Goal: Task Accomplishment & Management: Complete application form

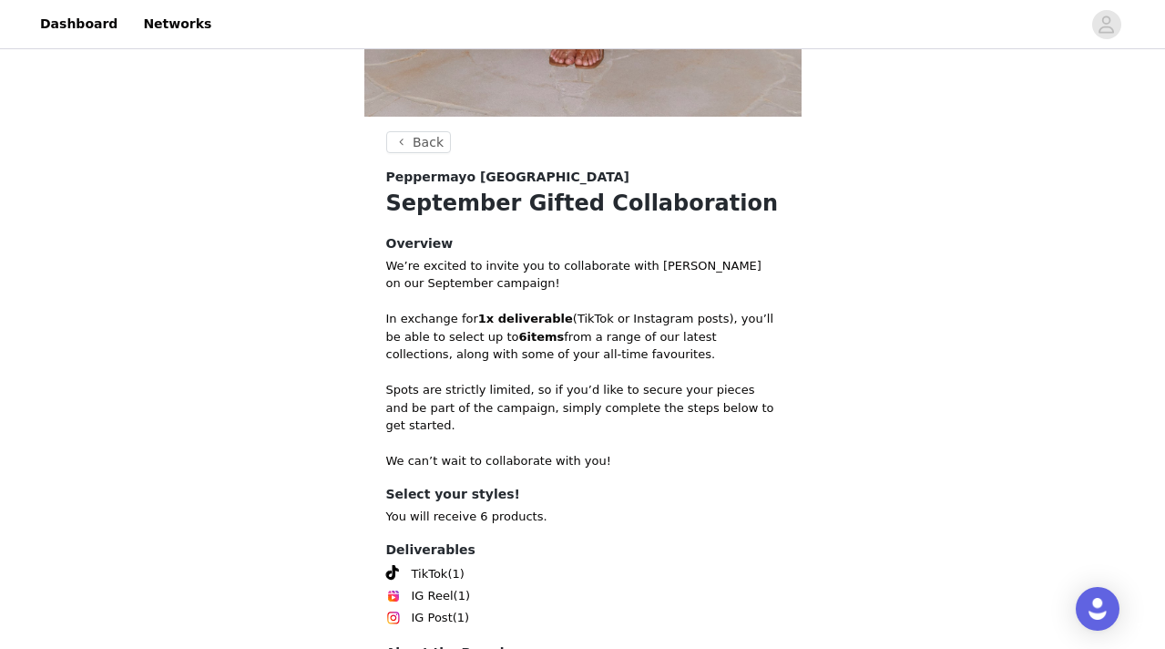
scroll to position [732, 0]
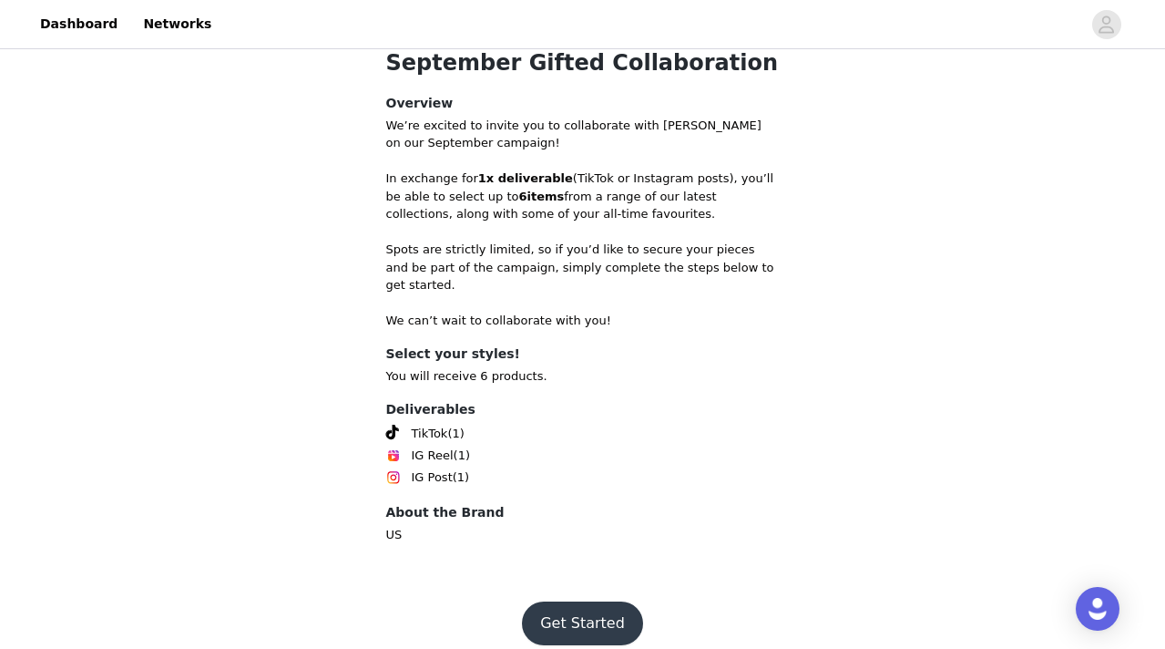
click at [561, 609] on button "Get Started" at bounding box center [582, 623] width 121 height 44
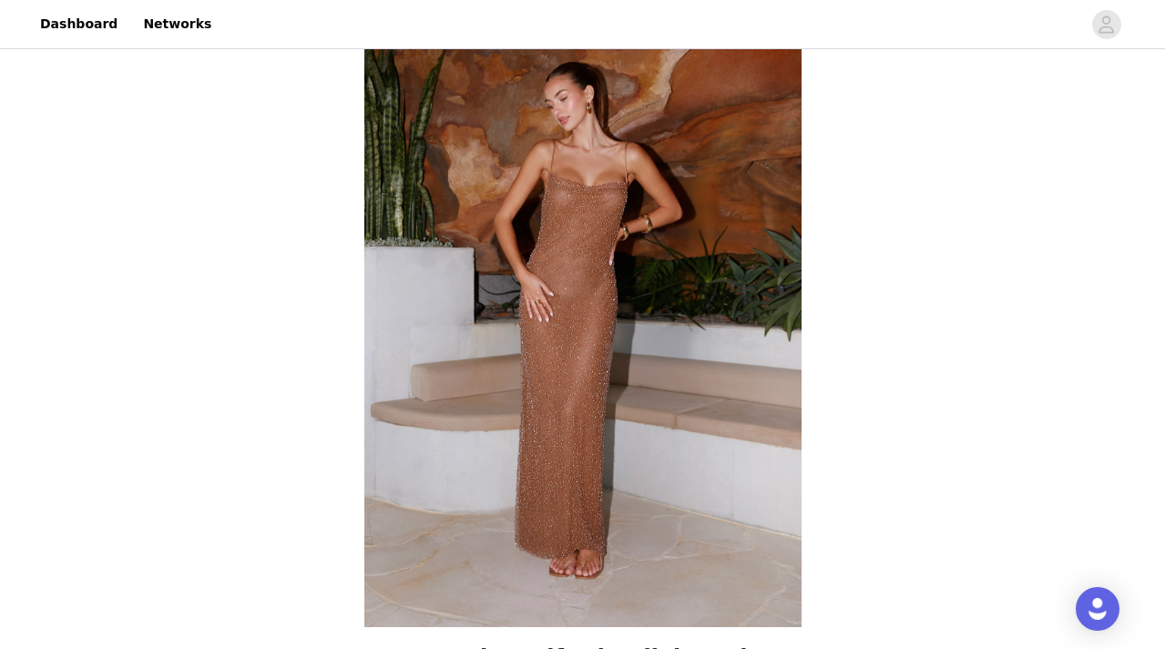
scroll to position [732, 0]
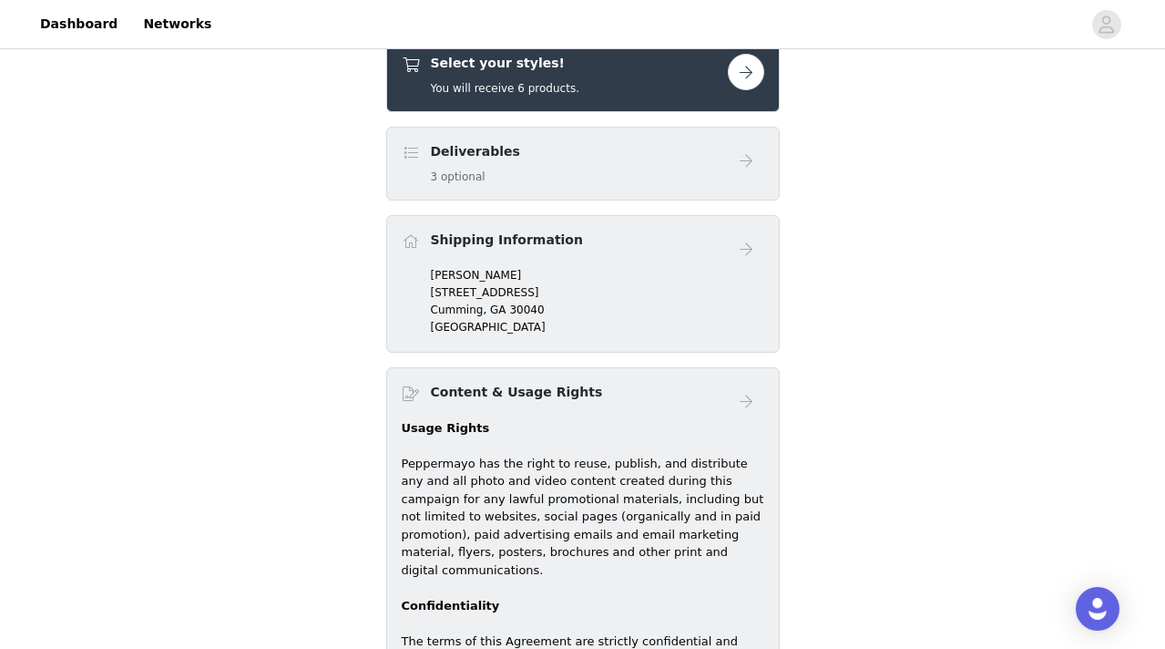
click at [748, 77] on button "button" at bounding box center [746, 72] width 36 height 36
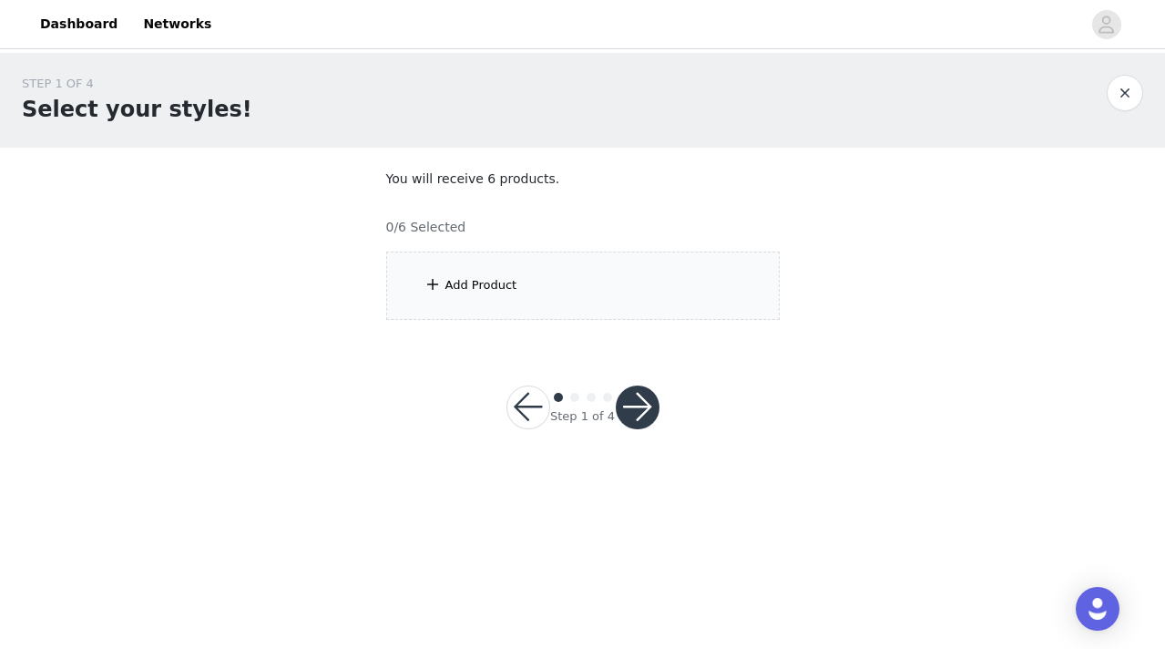
click at [480, 282] on div "Add Product" at bounding box center [481, 285] width 72 height 18
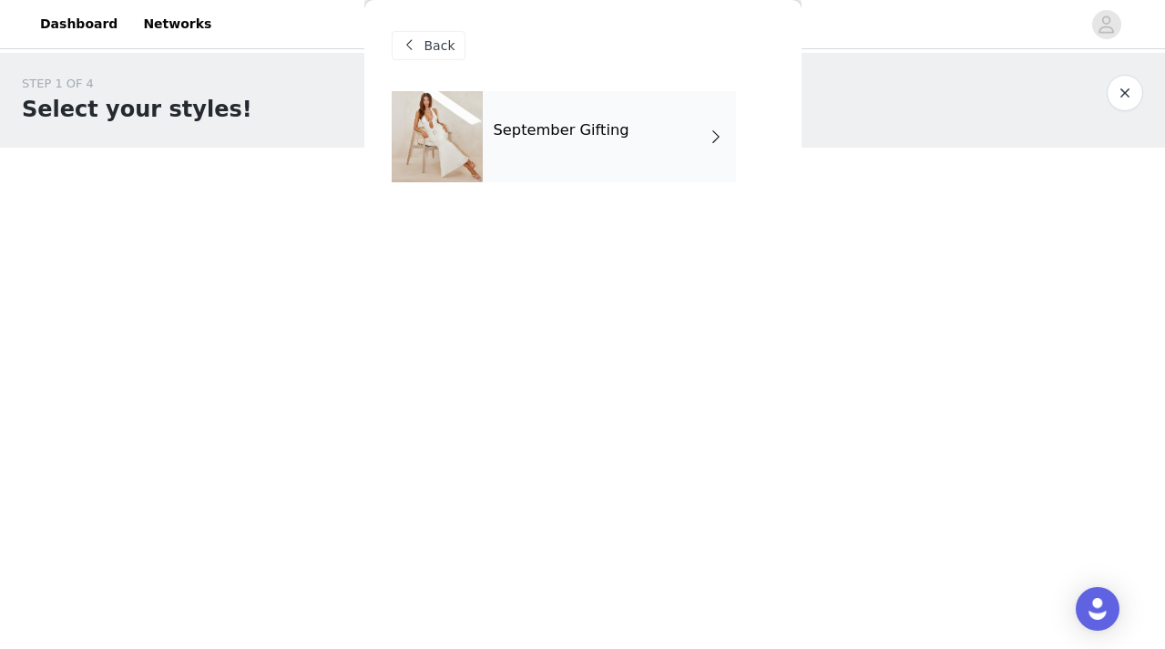
click at [675, 137] on div "September Gifting" at bounding box center [609, 136] width 253 height 91
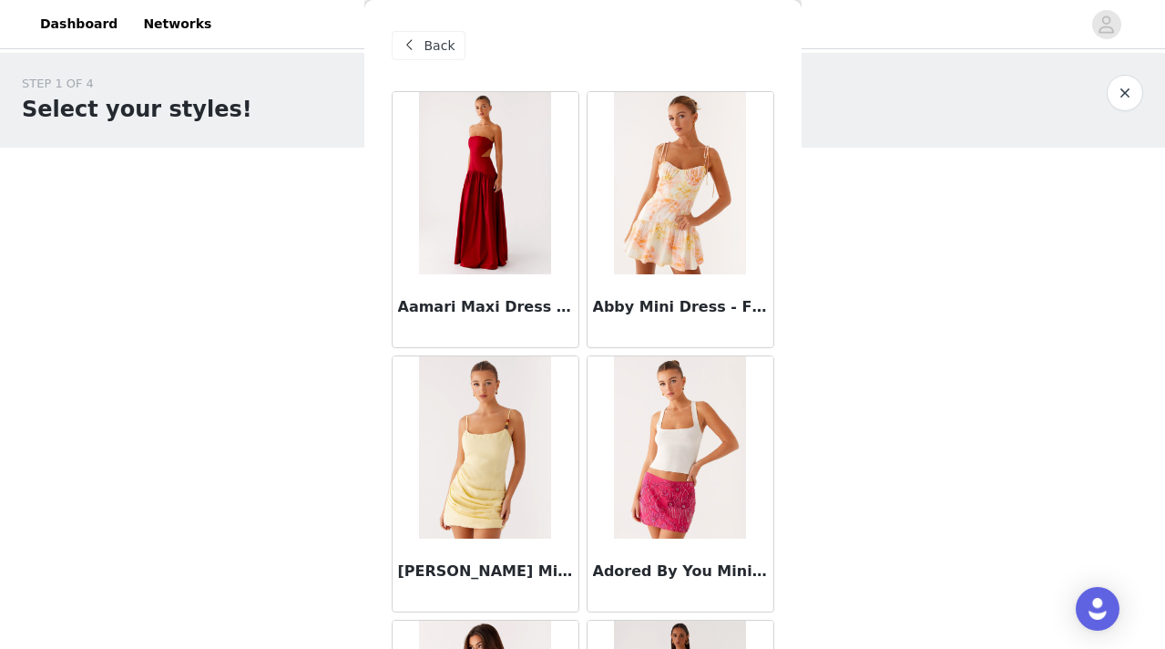
click at [415, 45] on span at bounding box center [410, 46] width 22 height 22
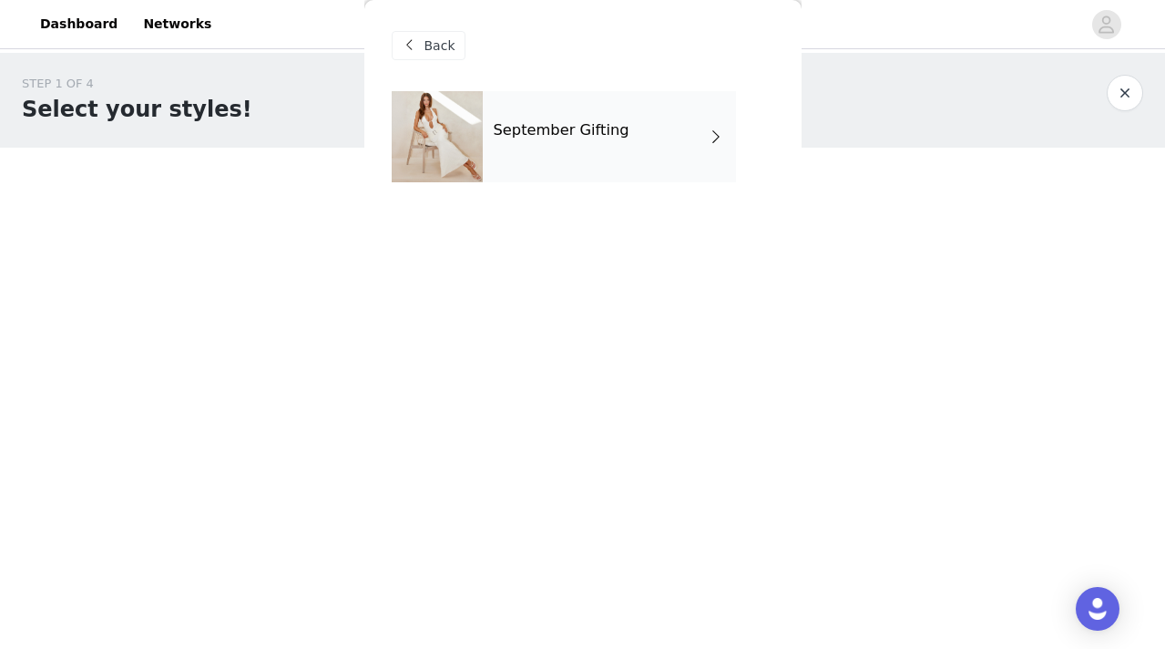
click at [670, 123] on div "September Gifting" at bounding box center [609, 136] width 253 height 91
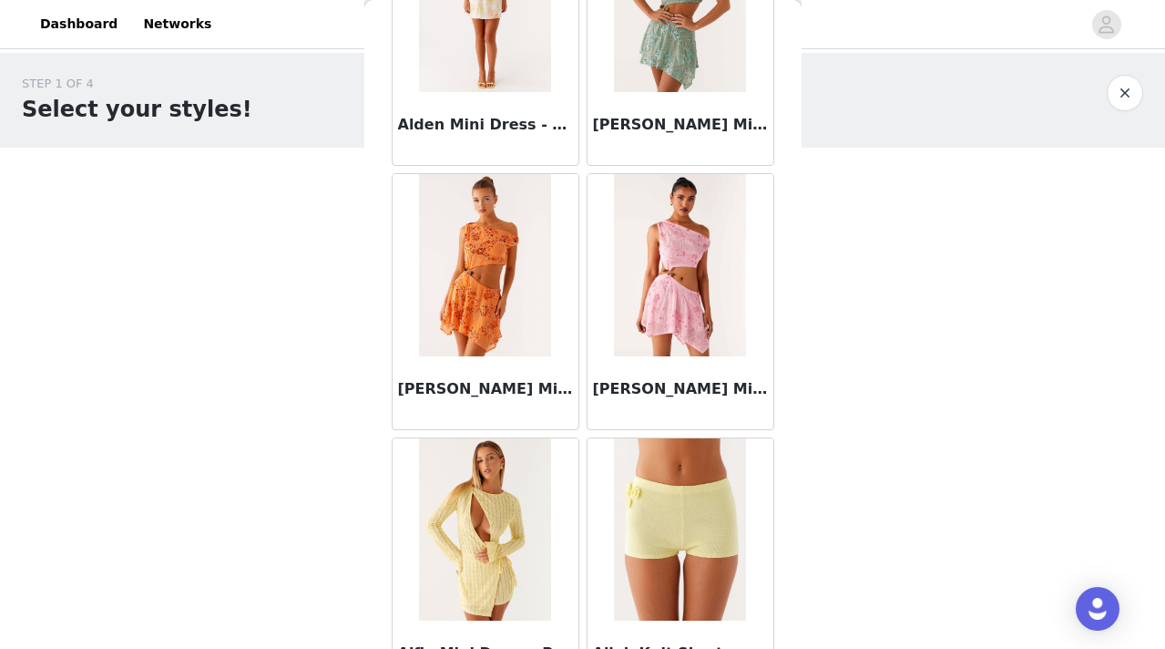
scroll to position [2139, 0]
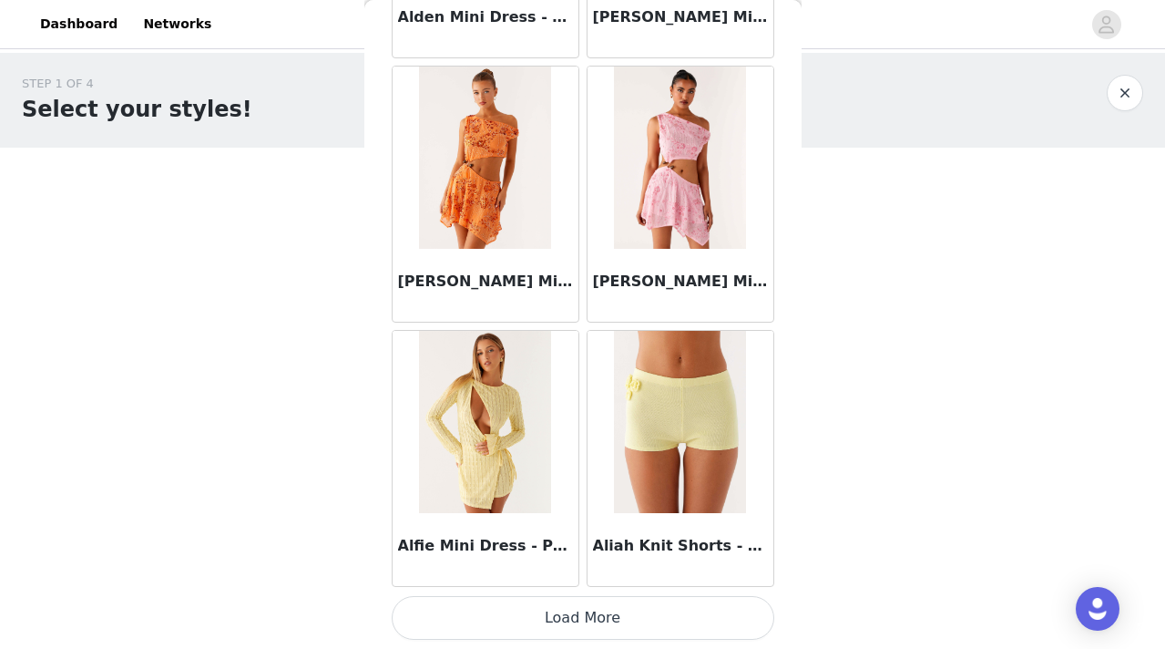
click at [528, 614] on button "Load More" at bounding box center [583, 618] width 383 height 44
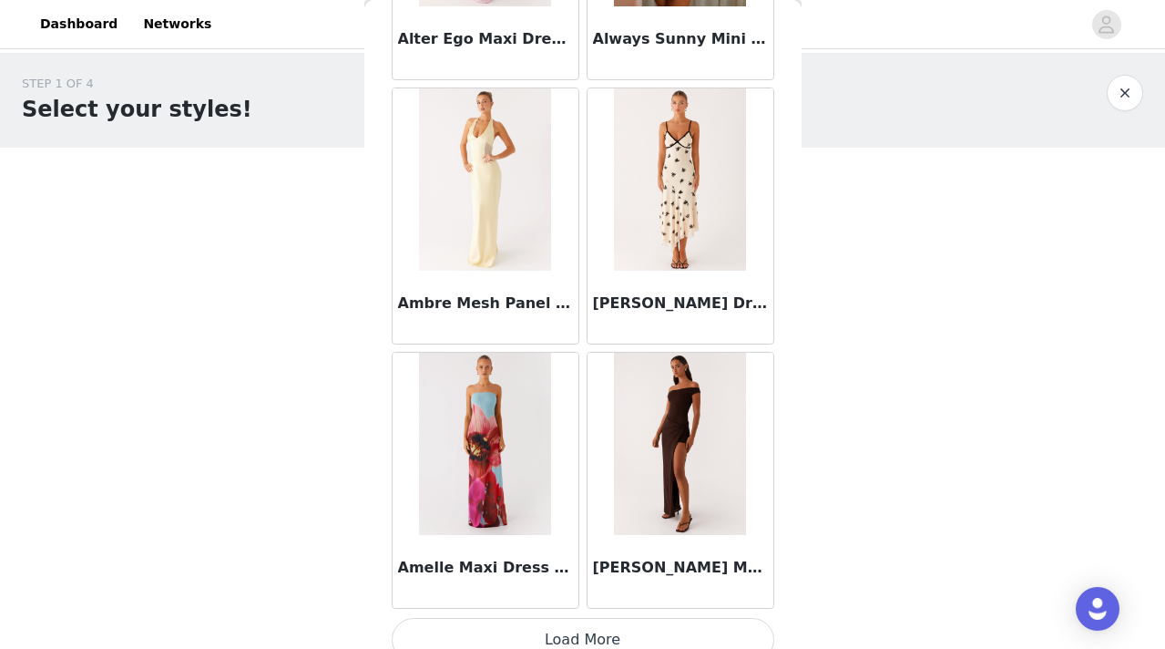
scroll to position [4781, 0]
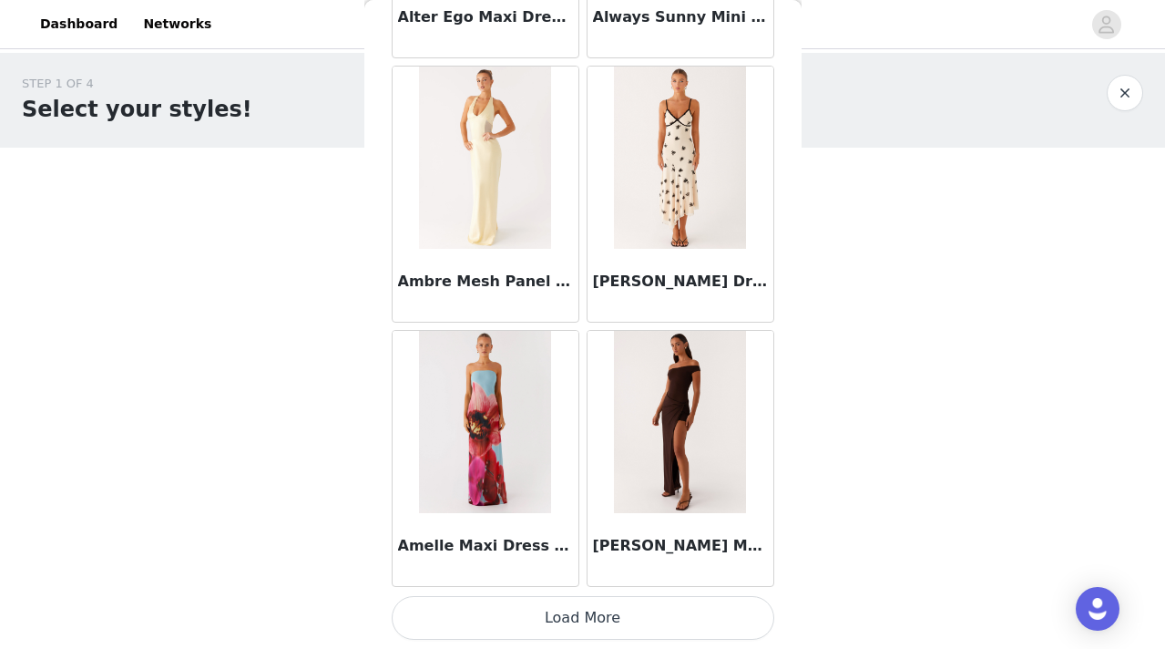
click at [555, 620] on button "Load More" at bounding box center [583, 618] width 383 height 44
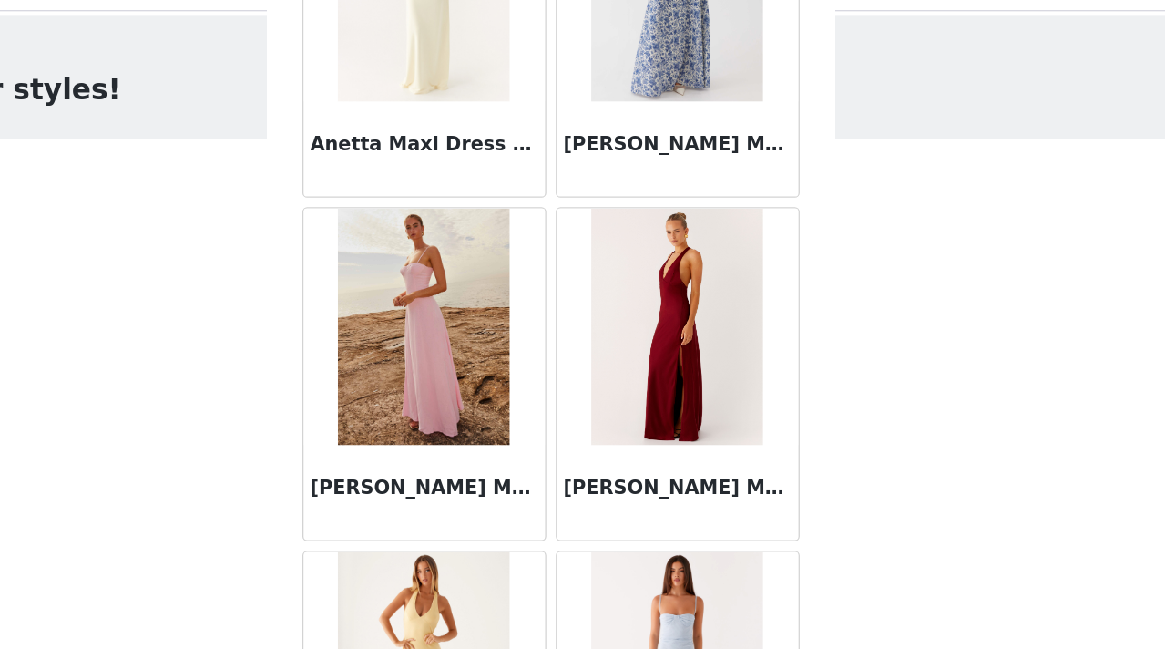
scroll to position [7423, 0]
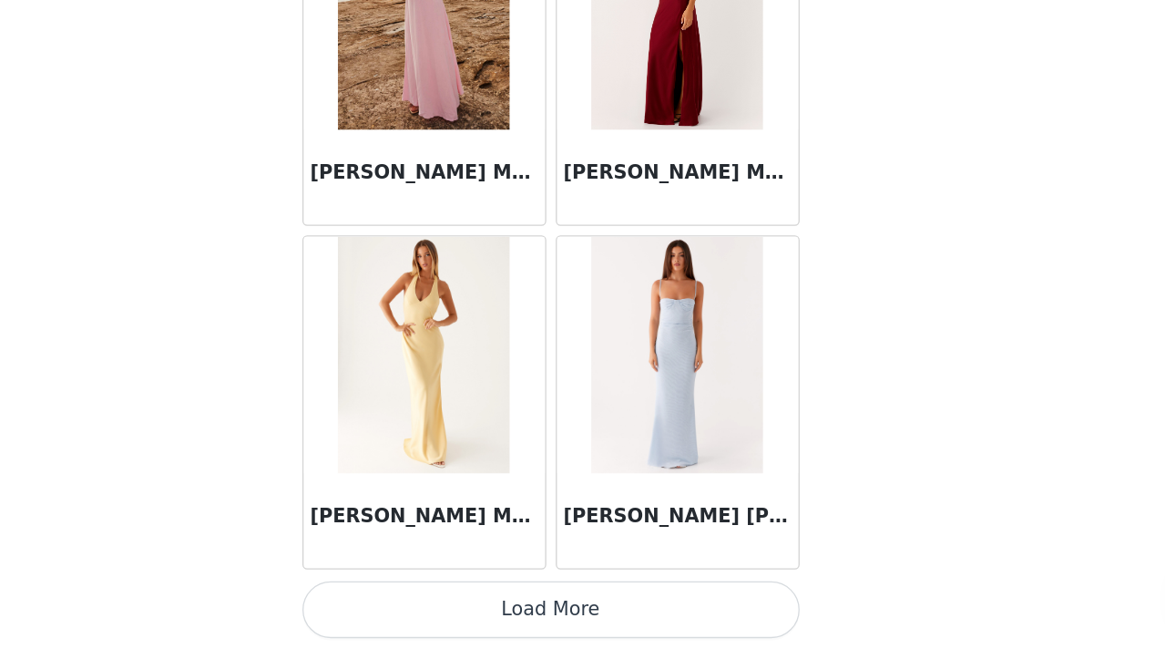
click at [575, 624] on button "Load More" at bounding box center [583, 618] width 383 height 44
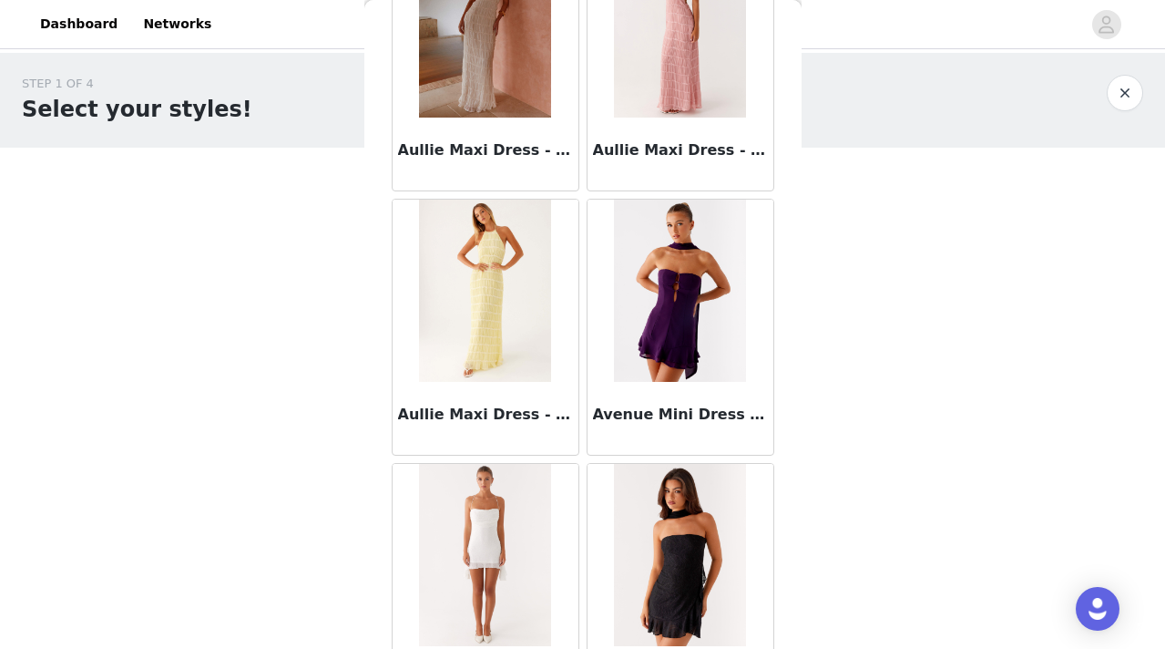
scroll to position [10065, 0]
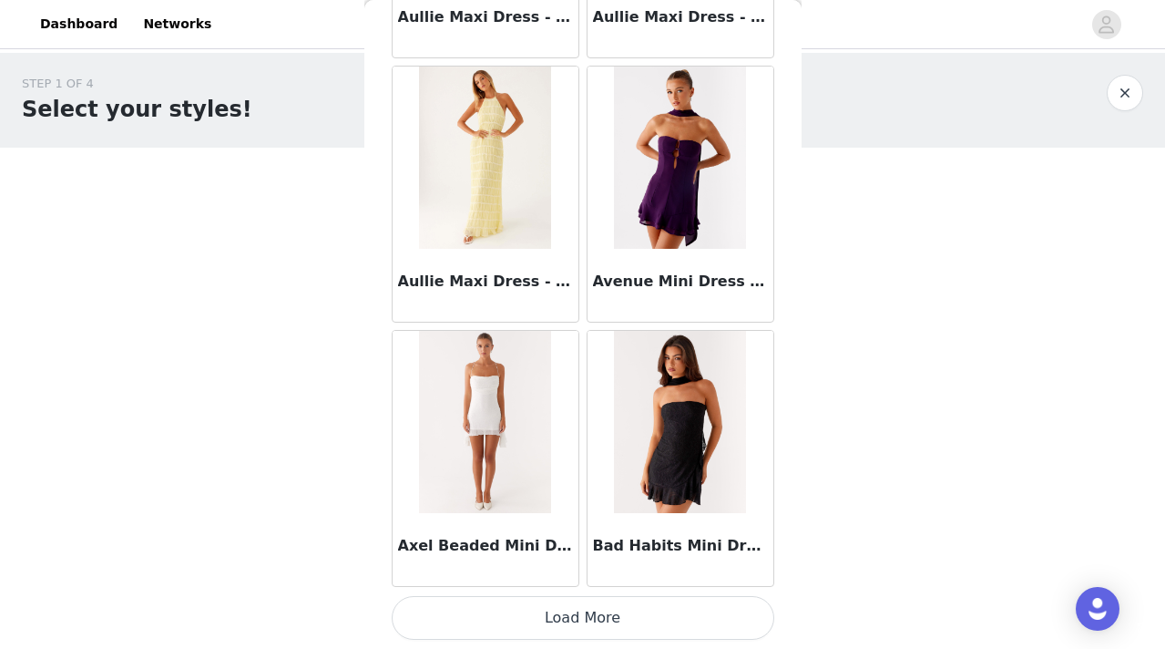
click at [581, 620] on button "Load More" at bounding box center [583, 618] width 383 height 44
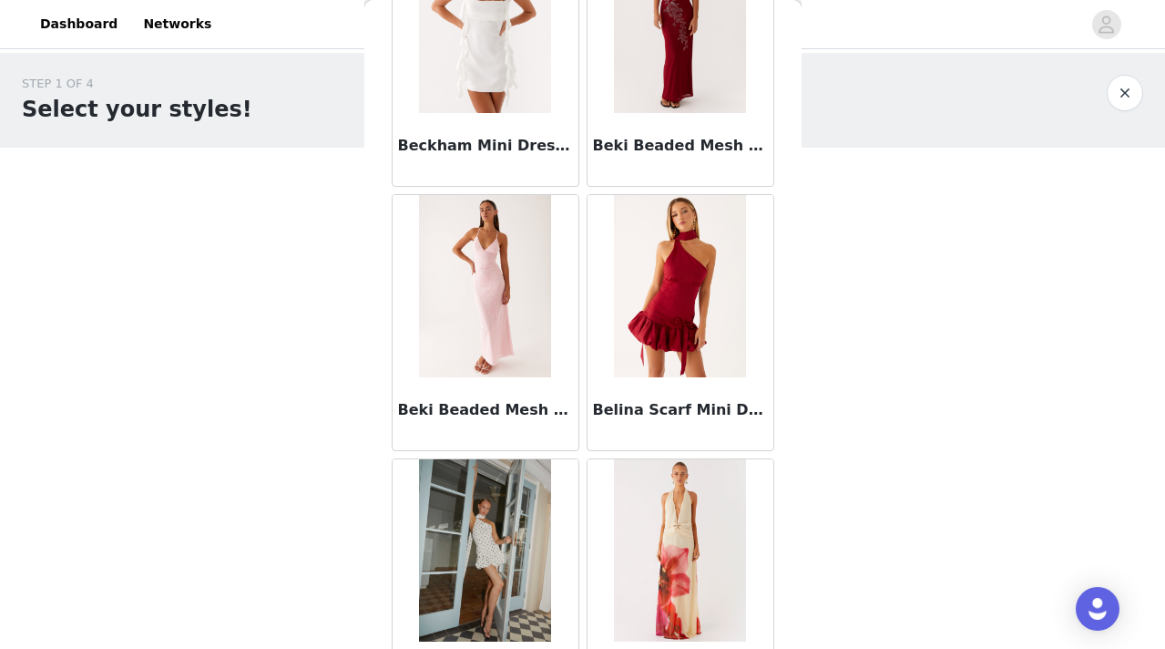
scroll to position [11518, 0]
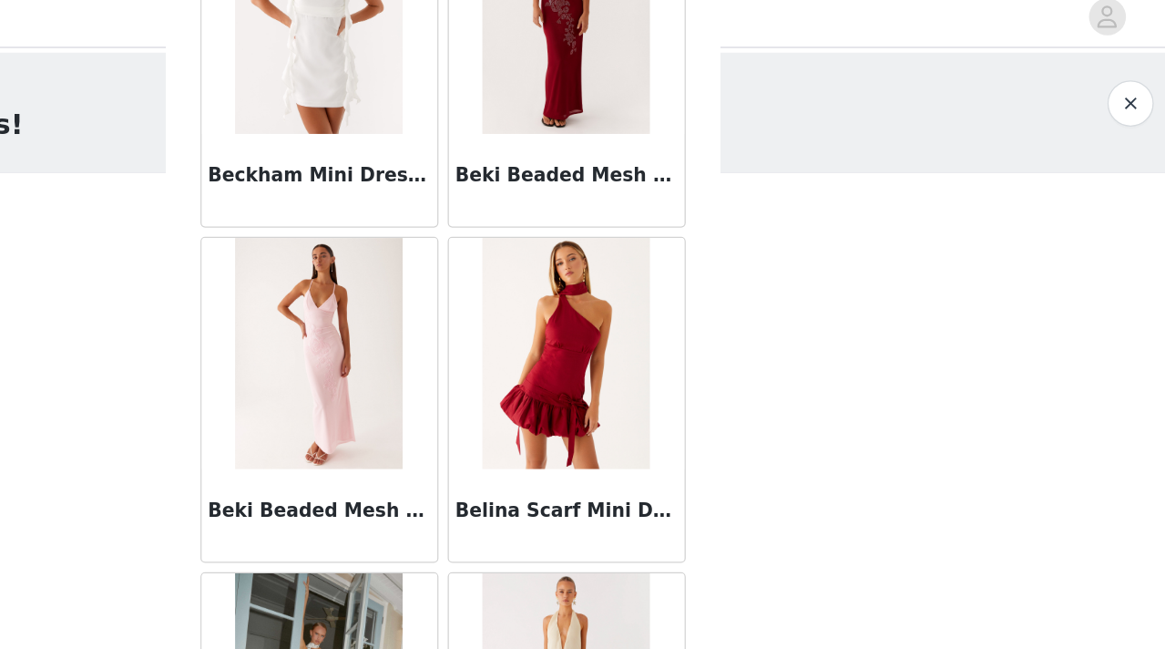
click at [487, 300] on img at bounding box center [485, 290] width 132 height 182
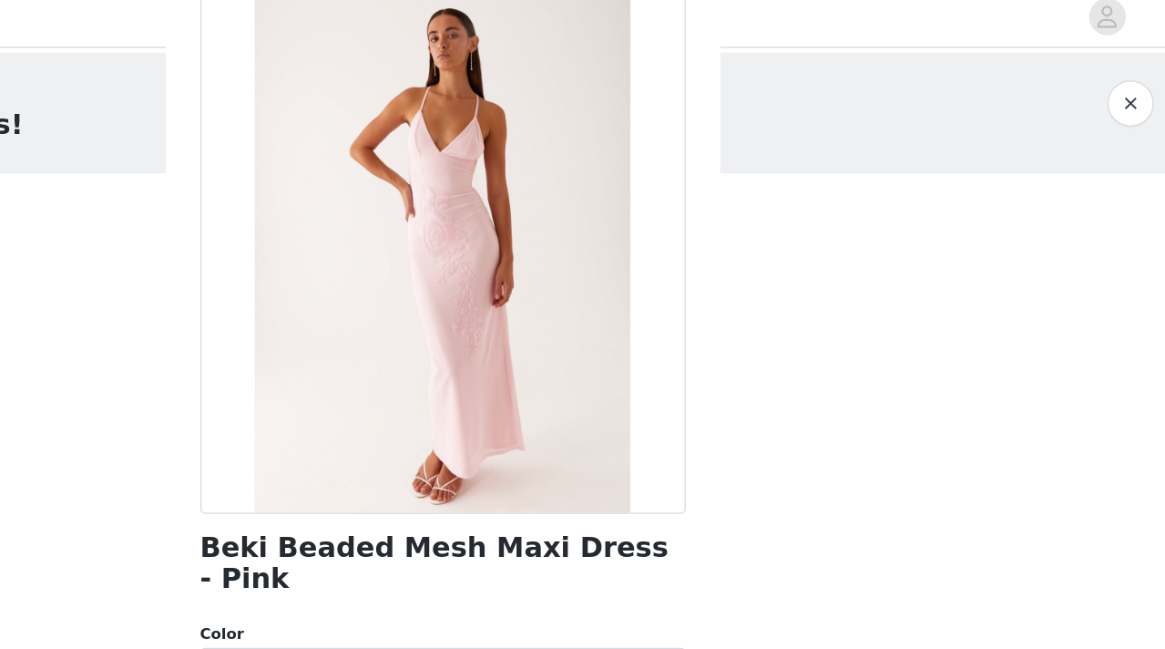
scroll to position [46, 0]
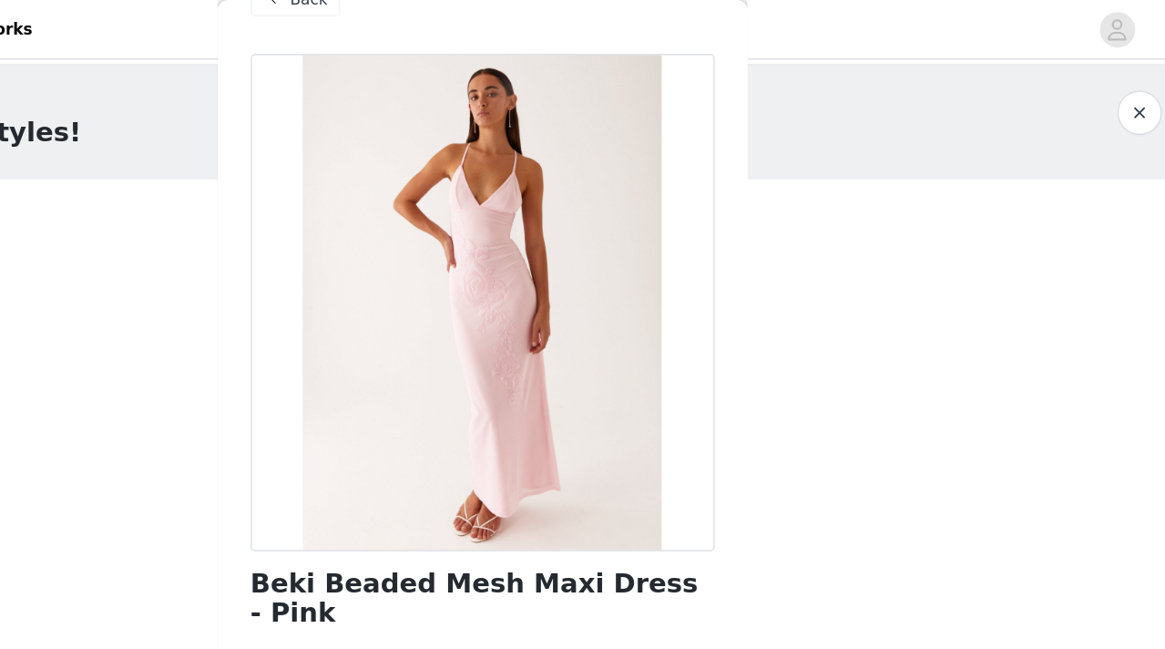
click at [1123, 95] on button "button" at bounding box center [1125, 93] width 36 height 36
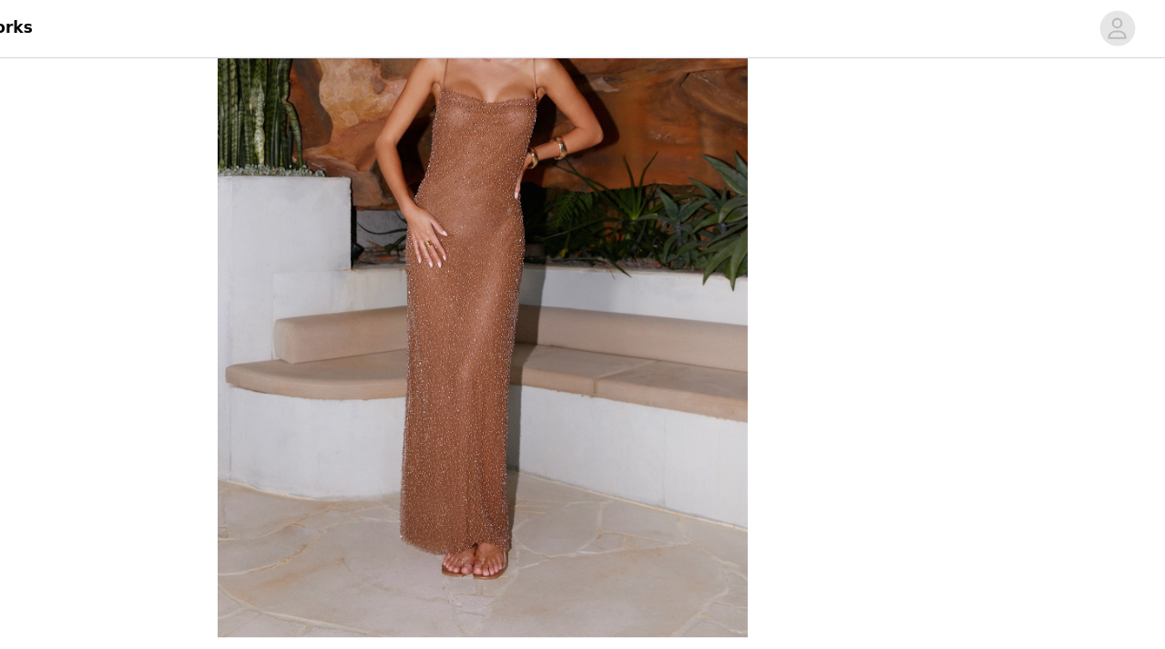
scroll to position [341, 0]
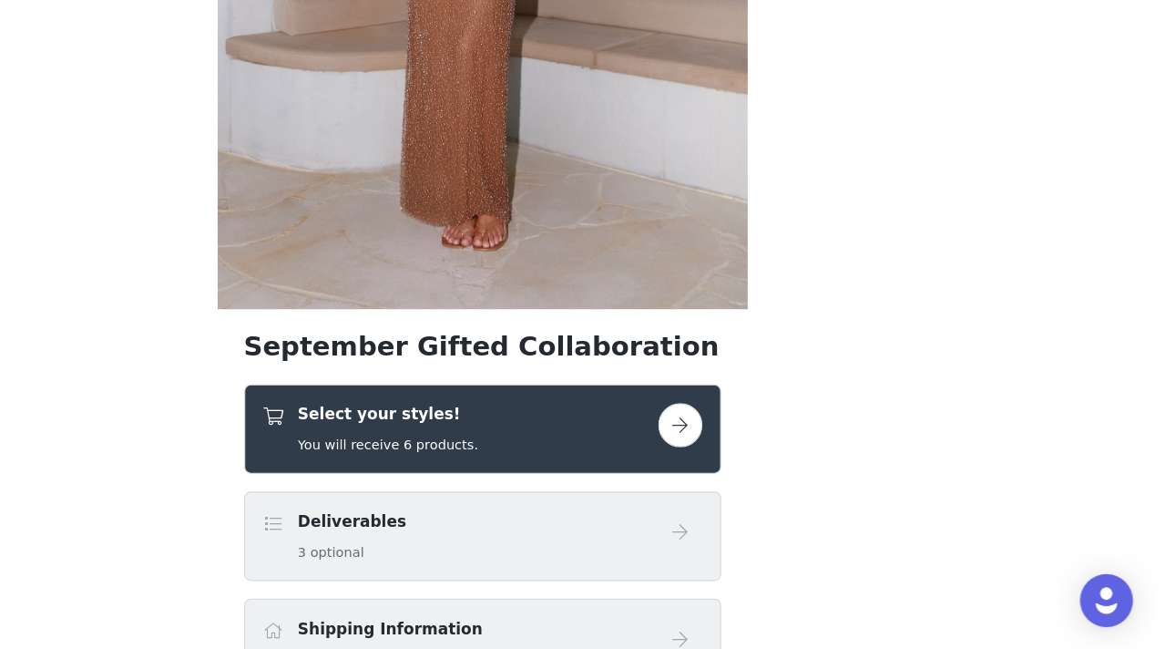
click at [748, 458] on button "button" at bounding box center [746, 463] width 36 height 36
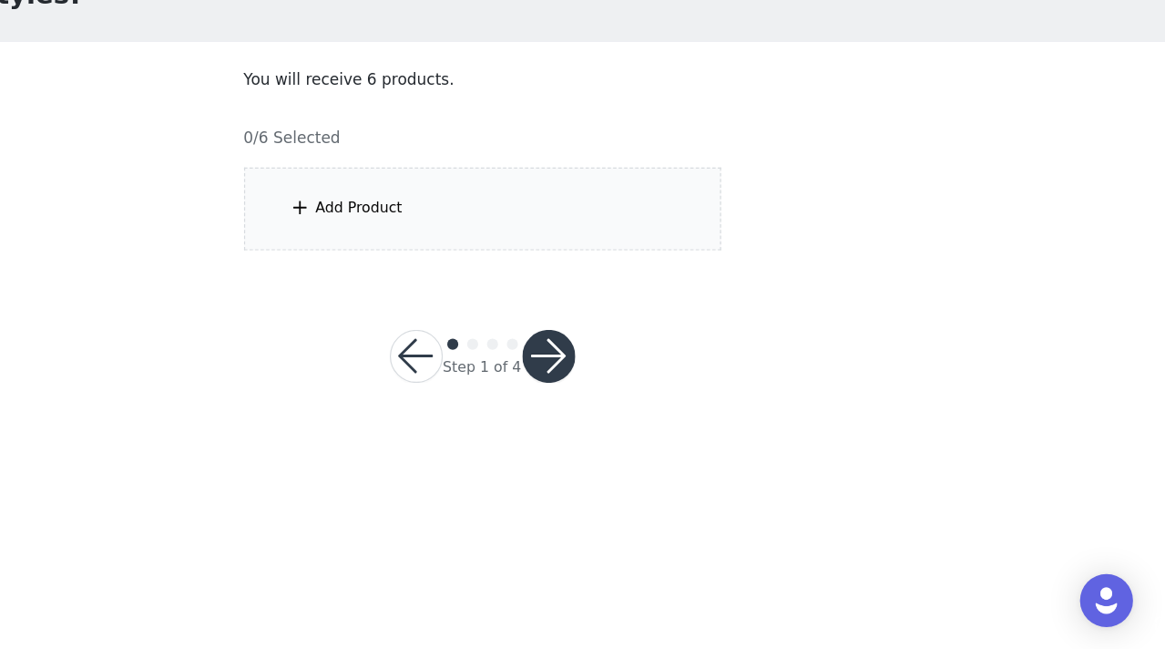
click at [513, 287] on div "Add Product" at bounding box center [481, 285] width 72 height 18
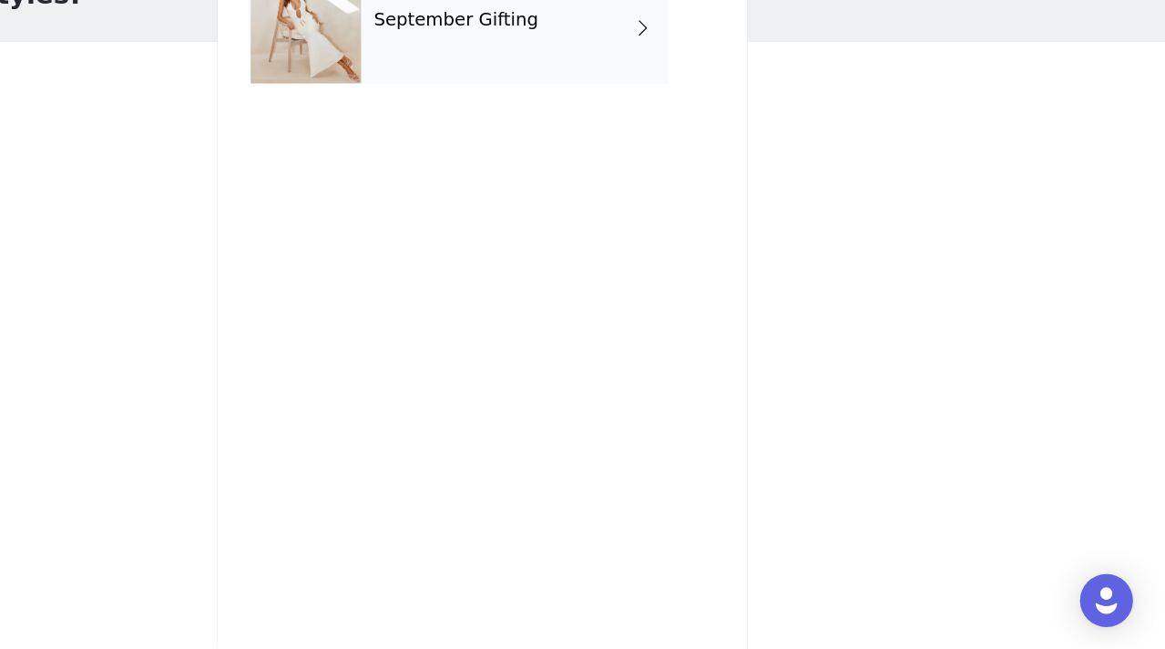
click at [563, 130] on h4 "September Gifting" at bounding box center [562, 130] width 136 height 16
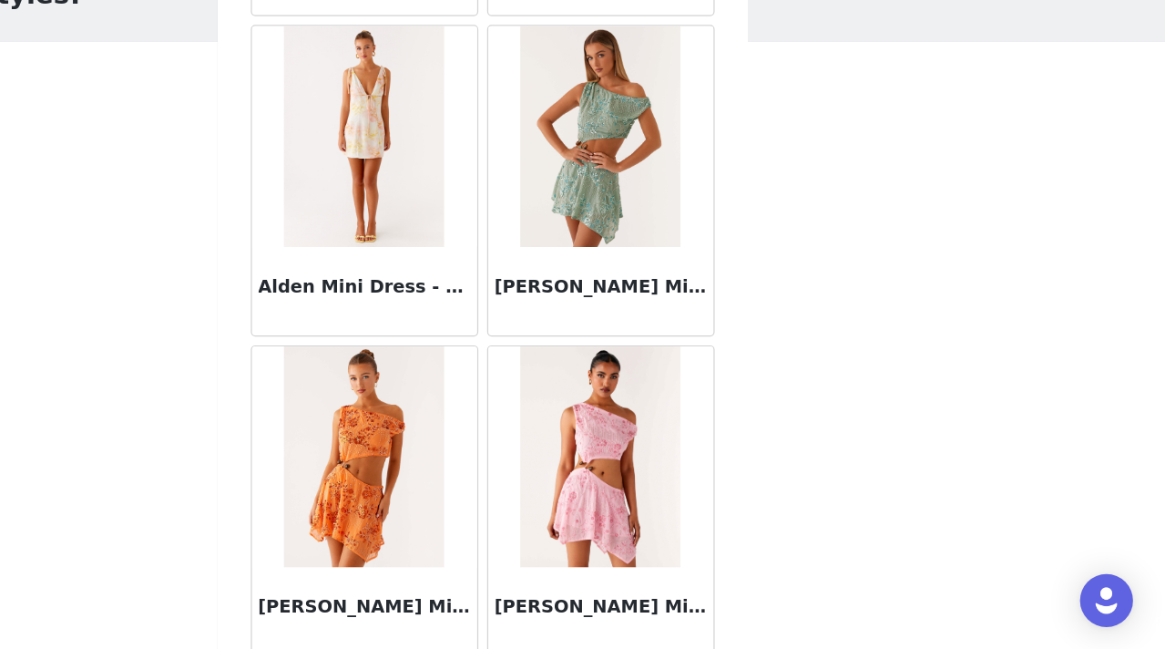
scroll to position [2139, 0]
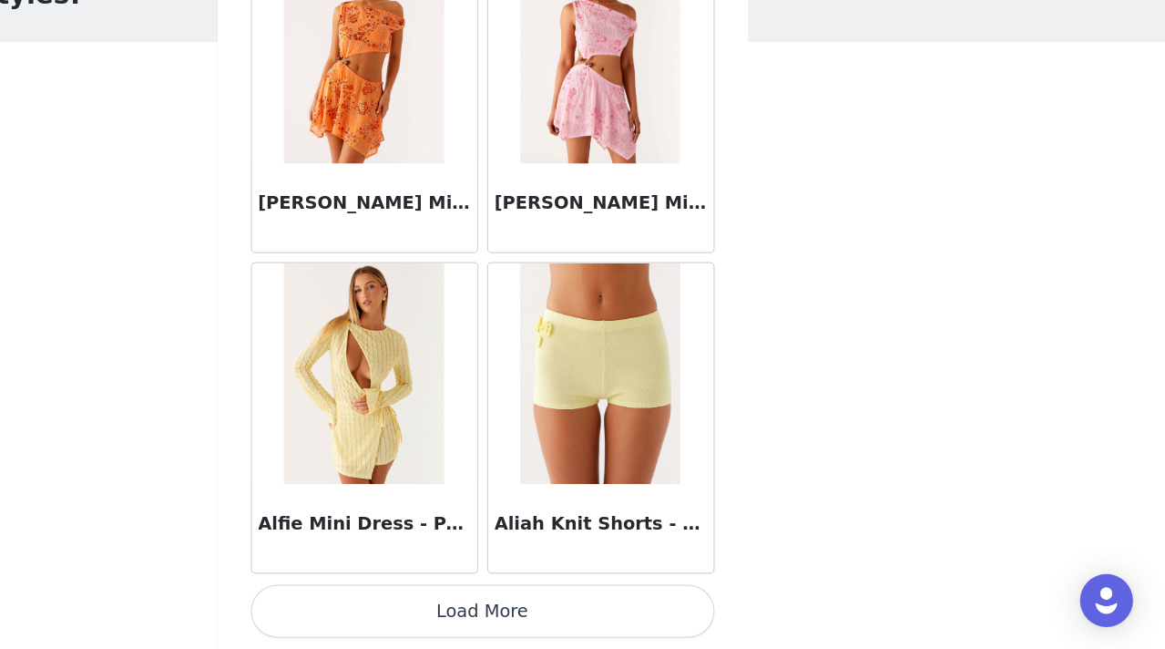
click at [589, 625] on button "Load More" at bounding box center [583, 618] width 383 height 44
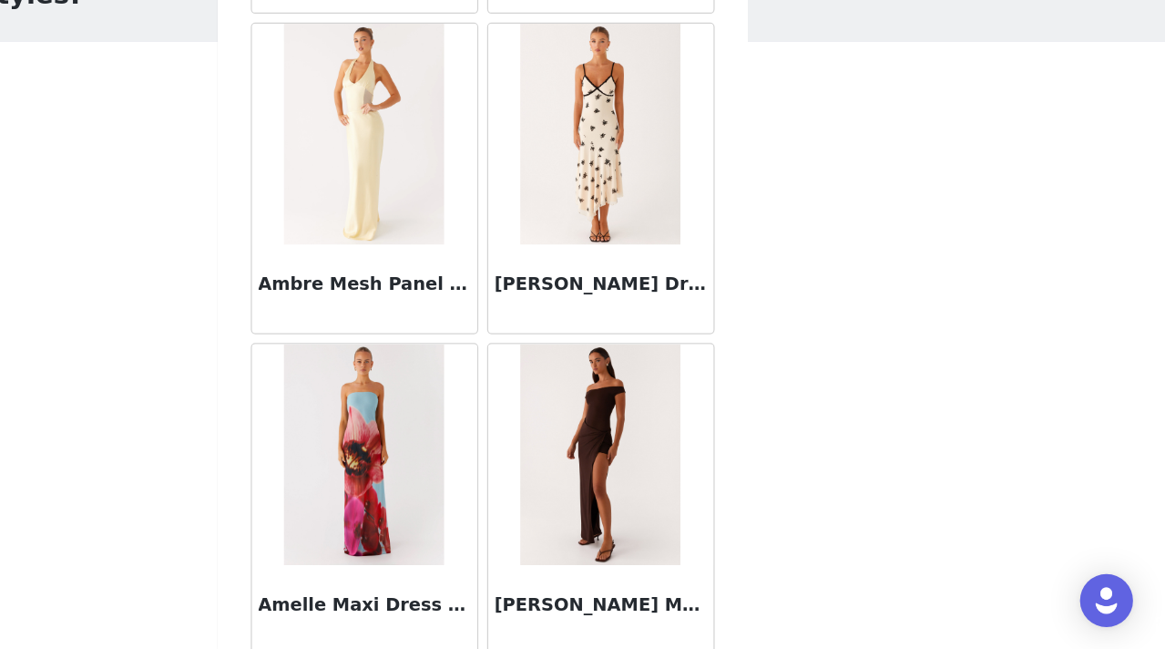
scroll to position [4781, 0]
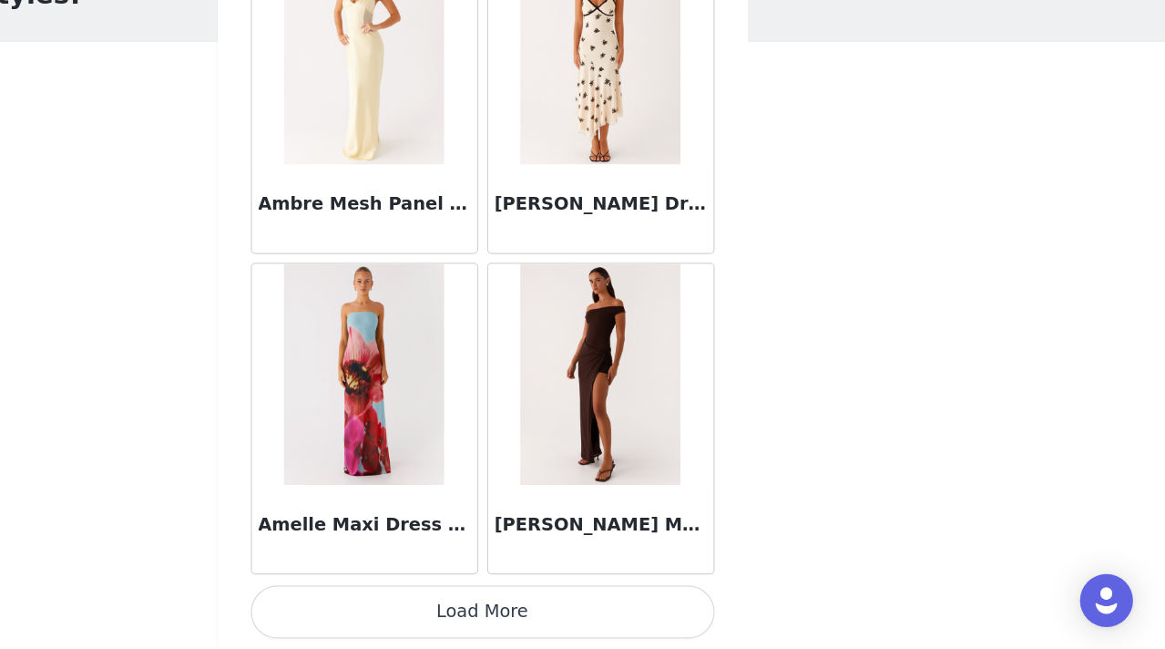
click at [582, 604] on button "Load More" at bounding box center [583, 618] width 383 height 44
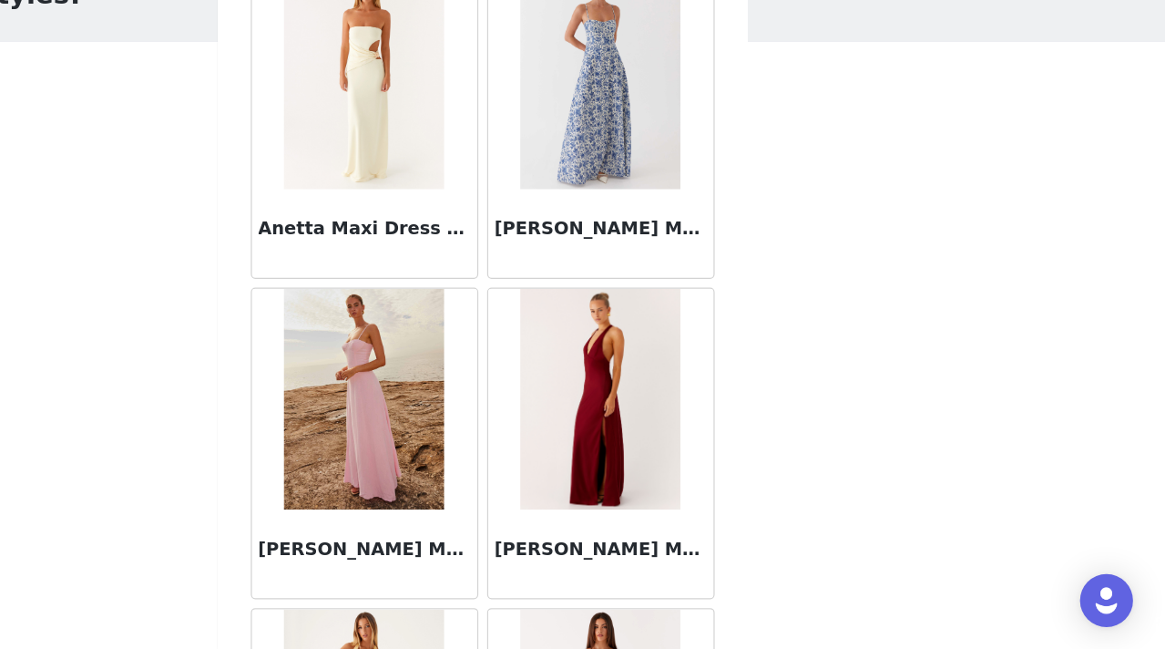
scroll to position [7423, 0]
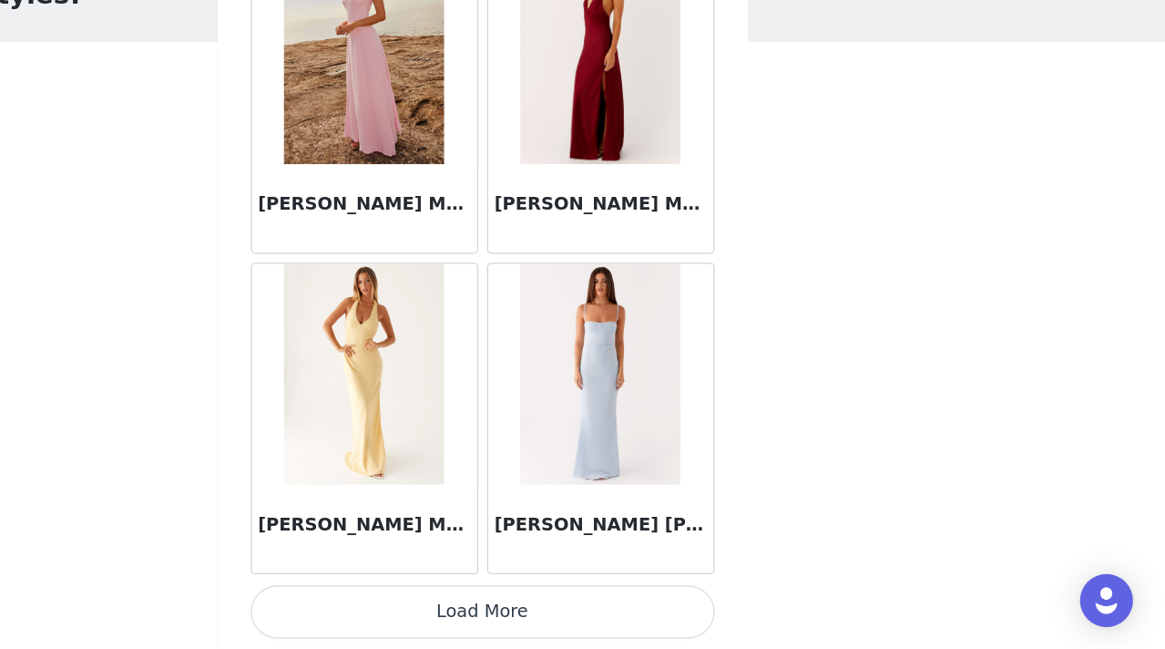
click at [583, 609] on button "Load More" at bounding box center [583, 618] width 383 height 44
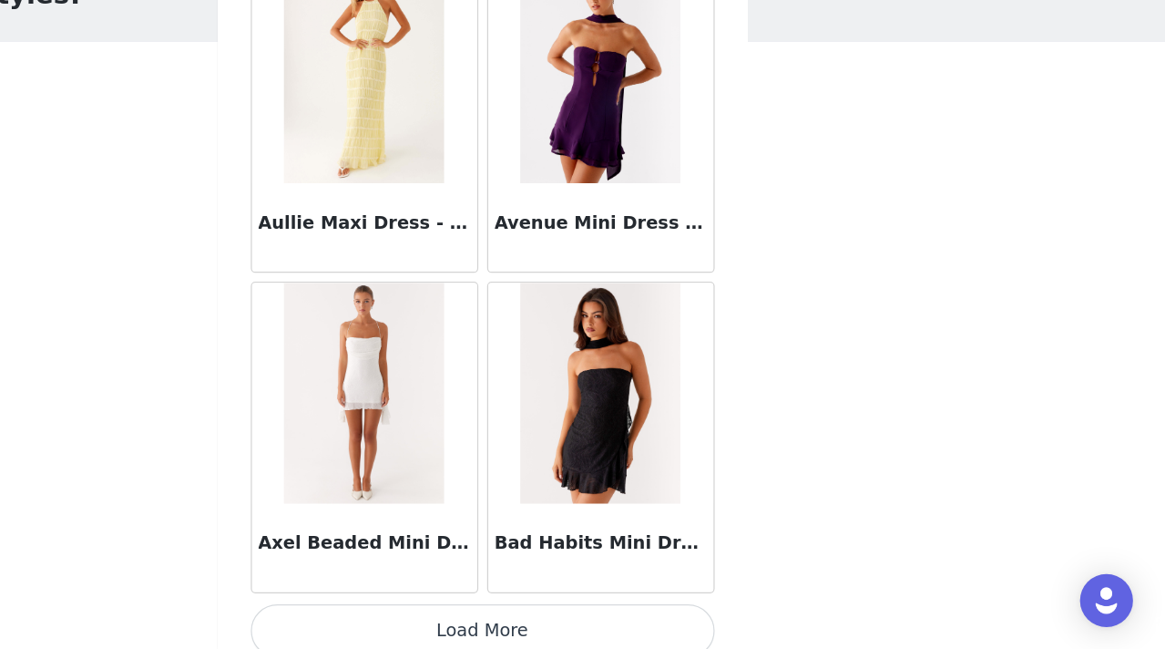
scroll to position [10065, 0]
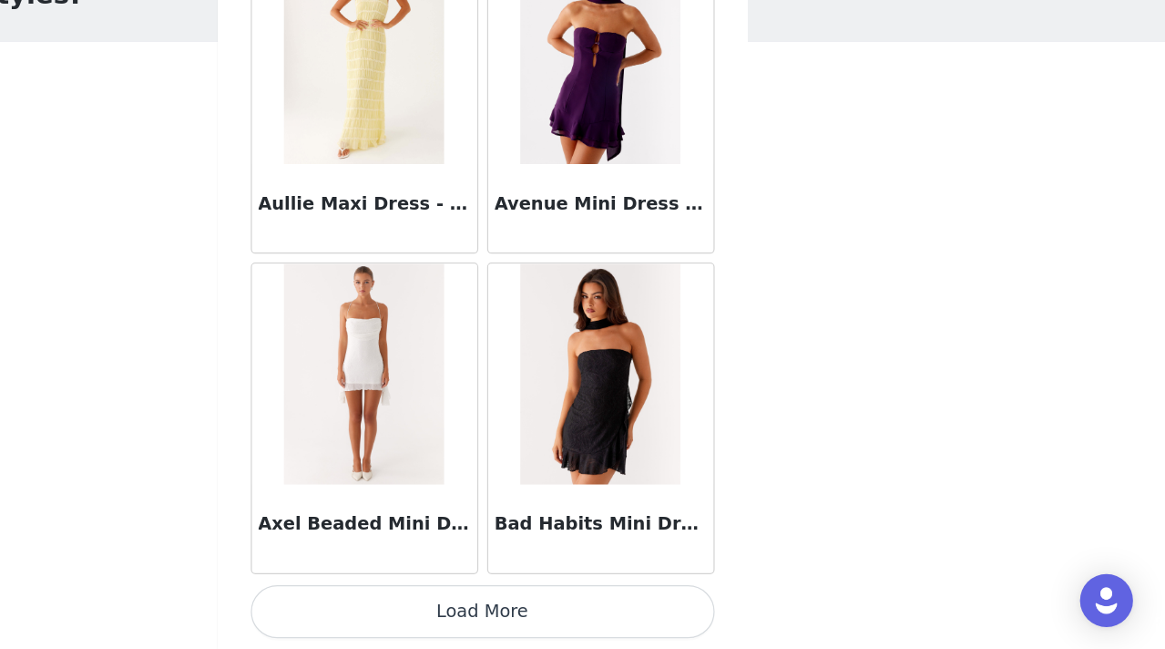
click at [571, 616] on button "Load More" at bounding box center [583, 618] width 383 height 44
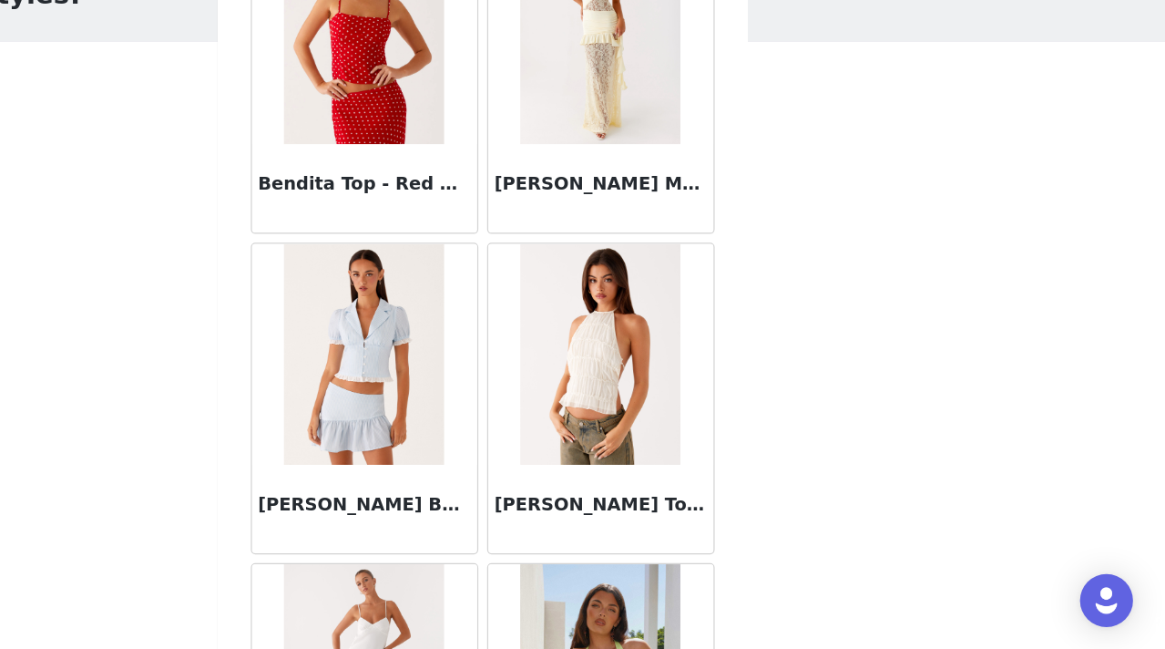
scroll to position [12707, 0]
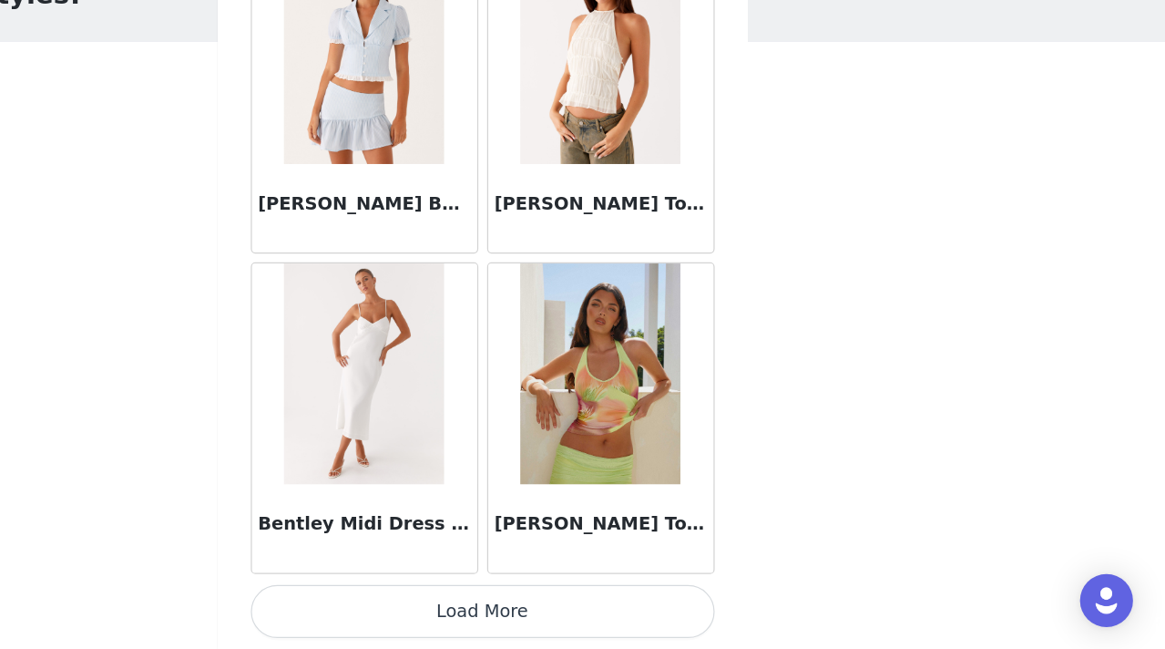
click at [589, 621] on button "Load More" at bounding box center [583, 618] width 383 height 44
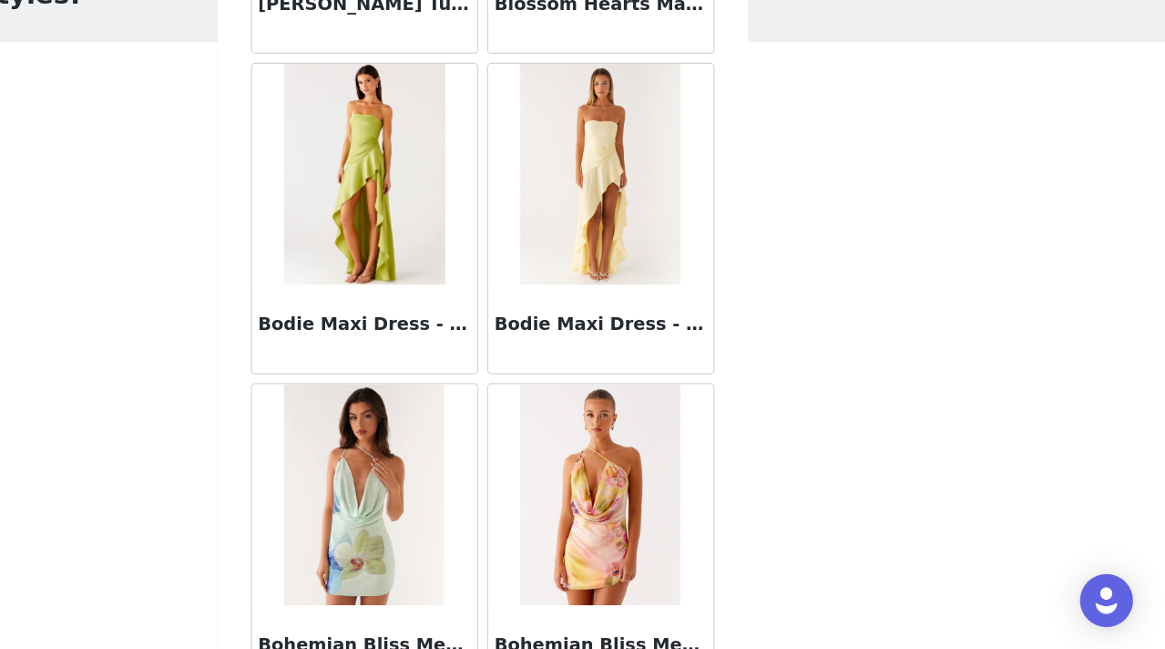
scroll to position [14204, 0]
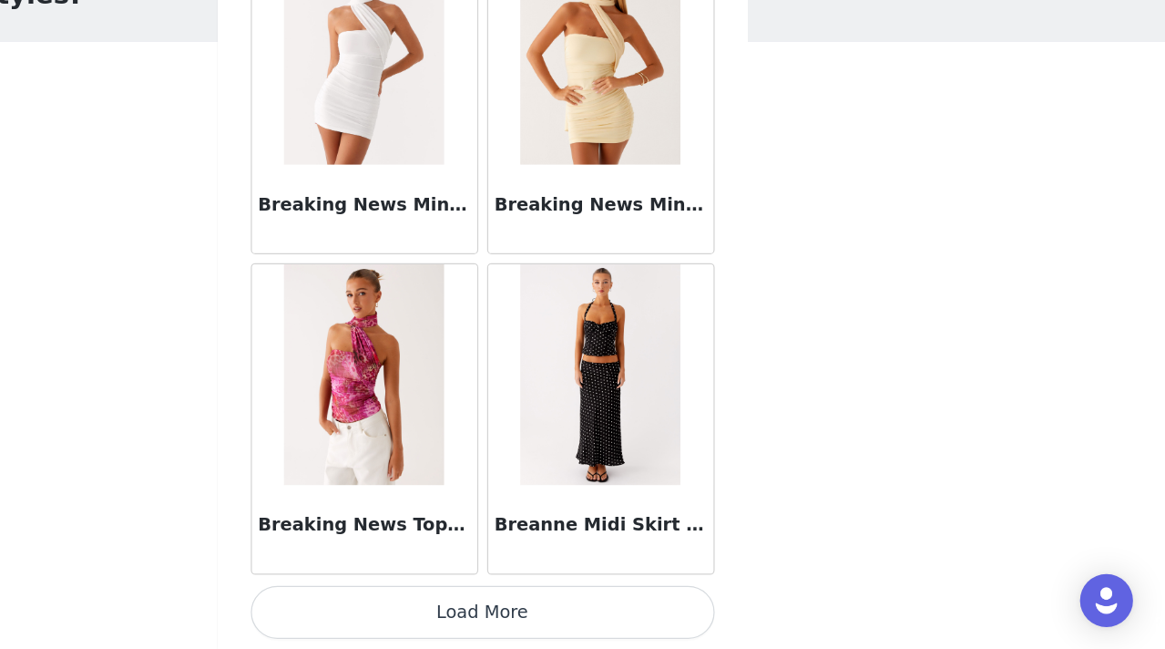
click at [577, 616] on button "Load More" at bounding box center [583, 619] width 383 height 44
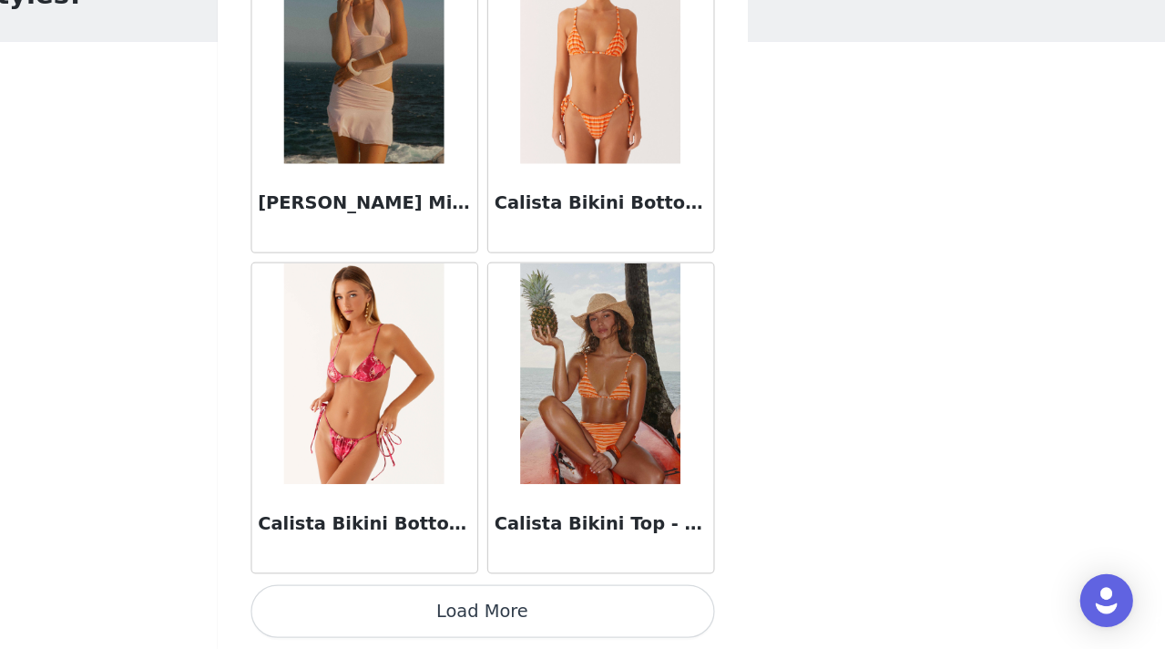
scroll to position [17990, 0]
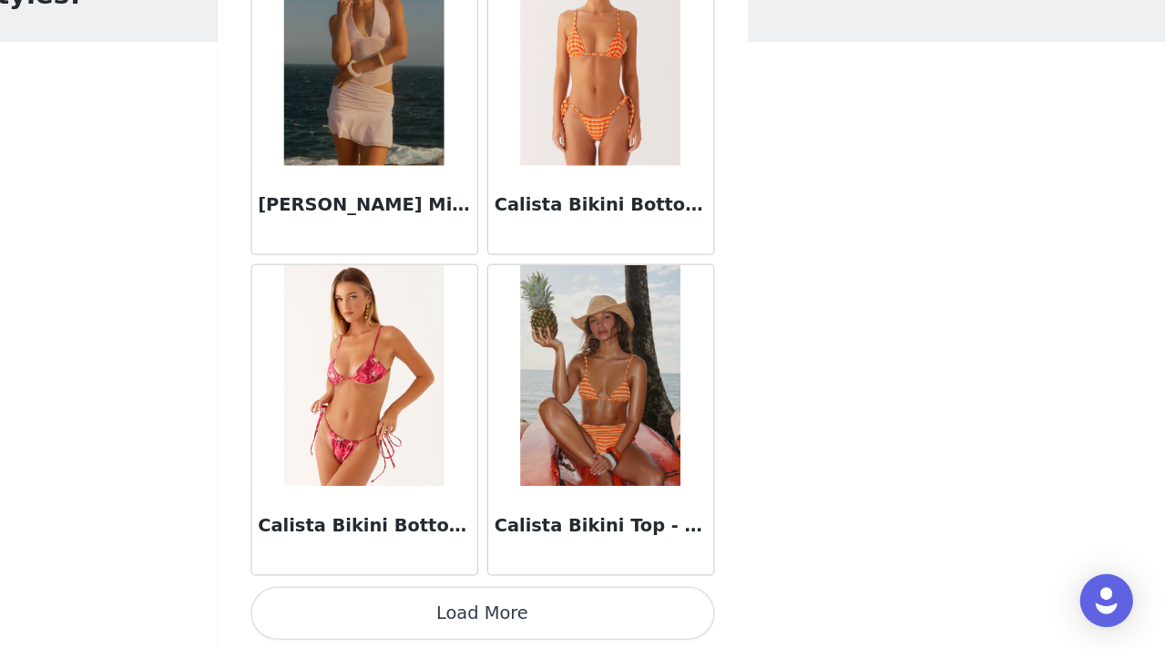
click at [568, 620] on button "Load More" at bounding box center [583, 619] width 383 height 44
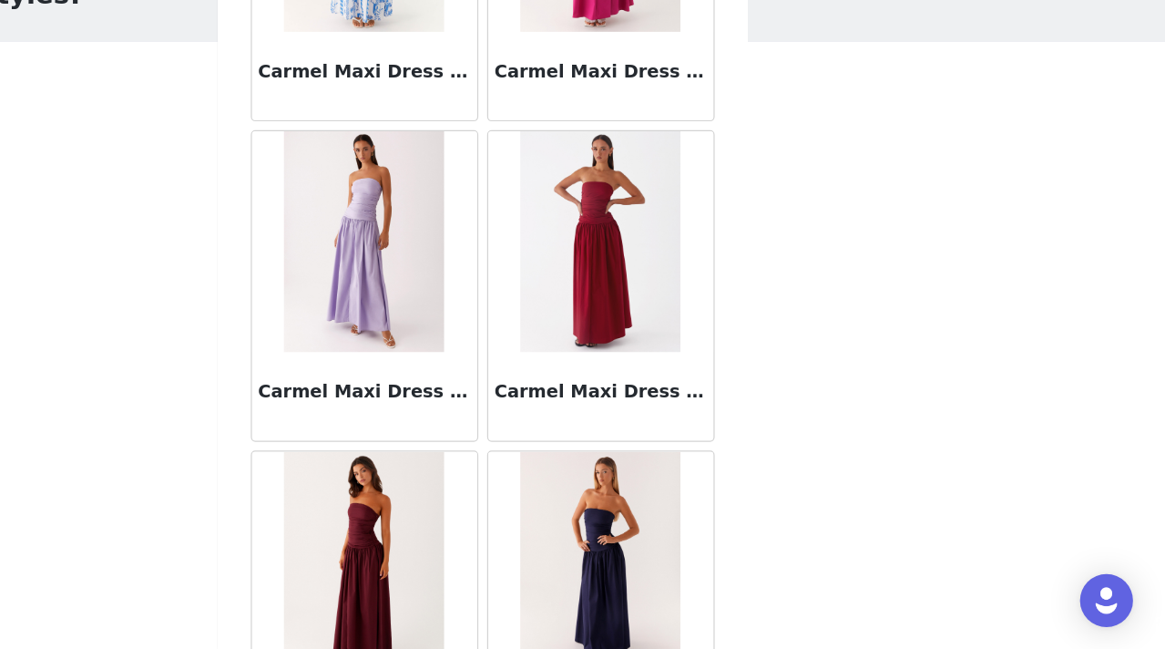
scroll to position [20633, 0]
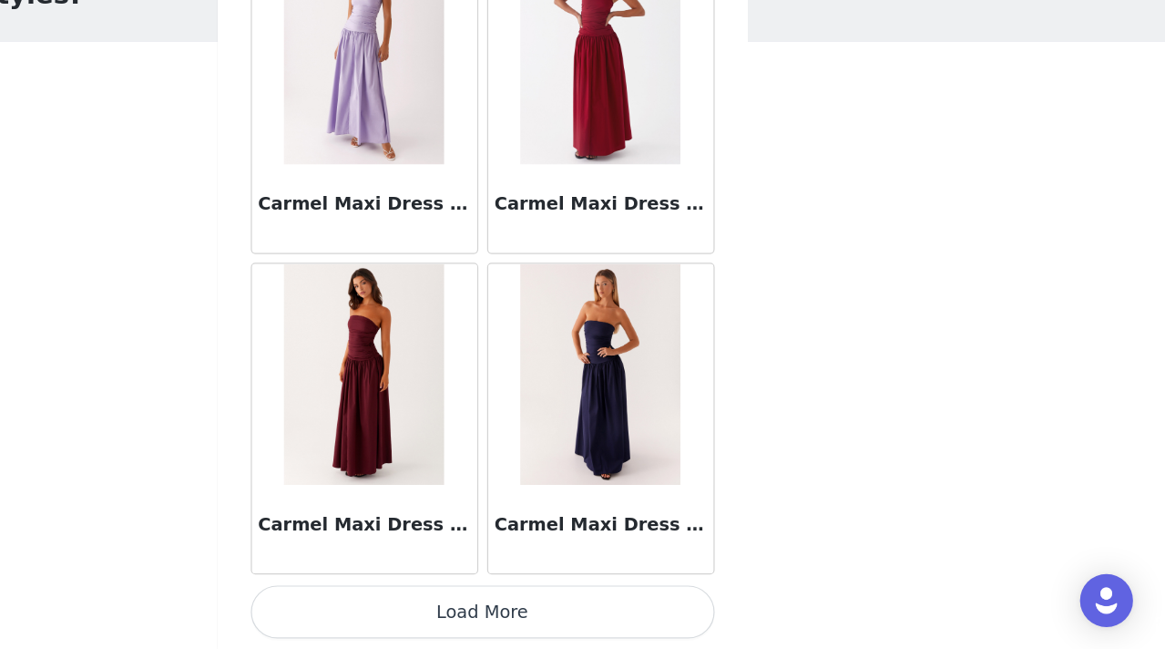
click at [589, 619] on button "Load More" at bounding box center [583, 618] width 383 height 44
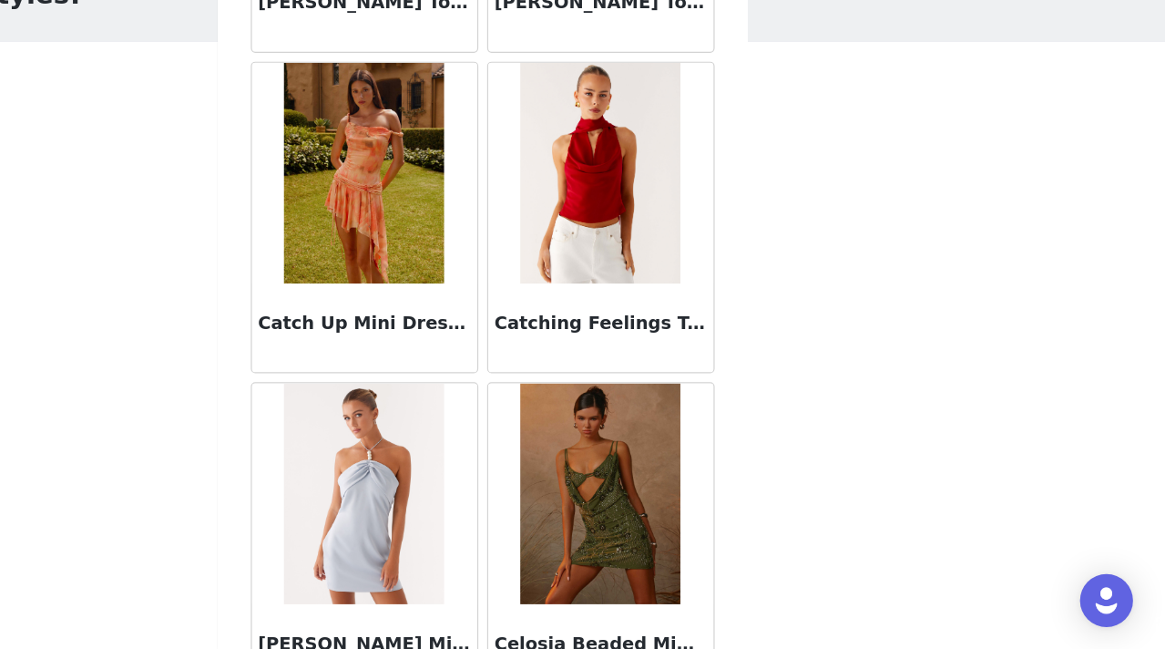
scroll to position [23275, 0]
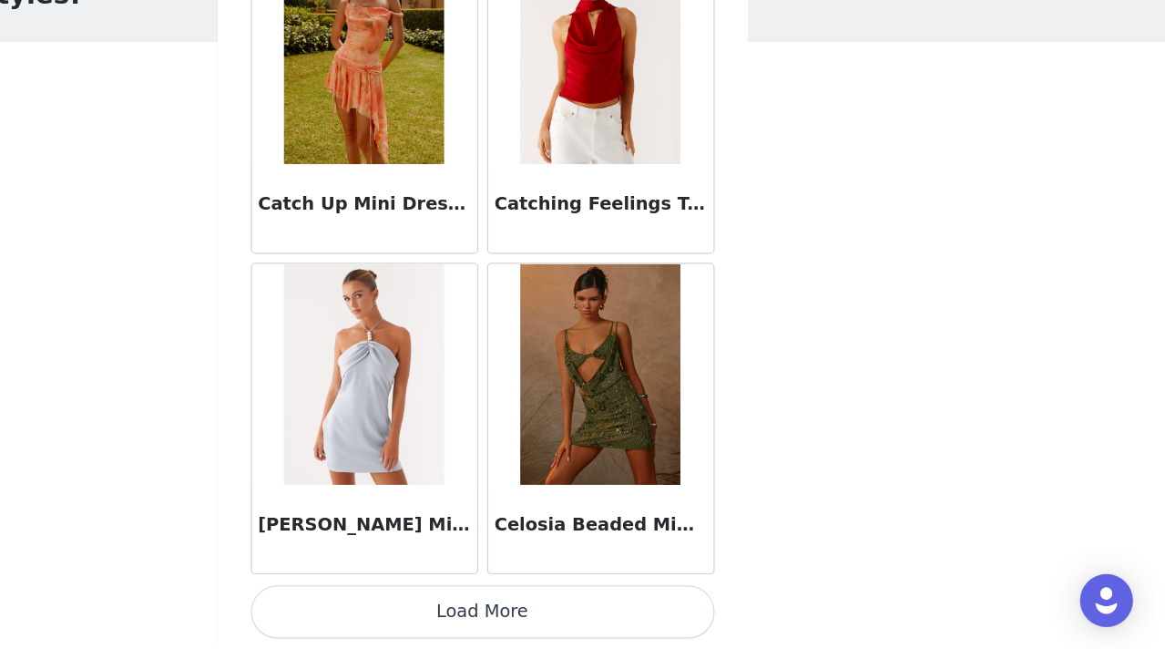
click at [588, 618] on button "Load More" at bounding box center [583, 618] width 383 height 44
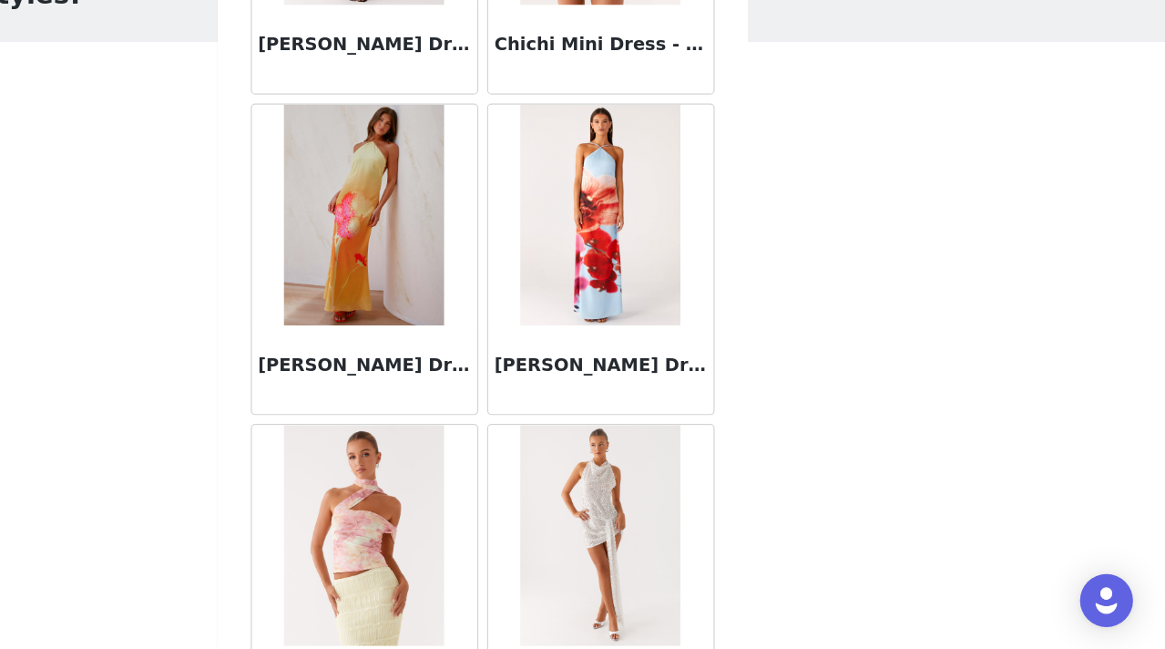
scroll to position [25917, 0]
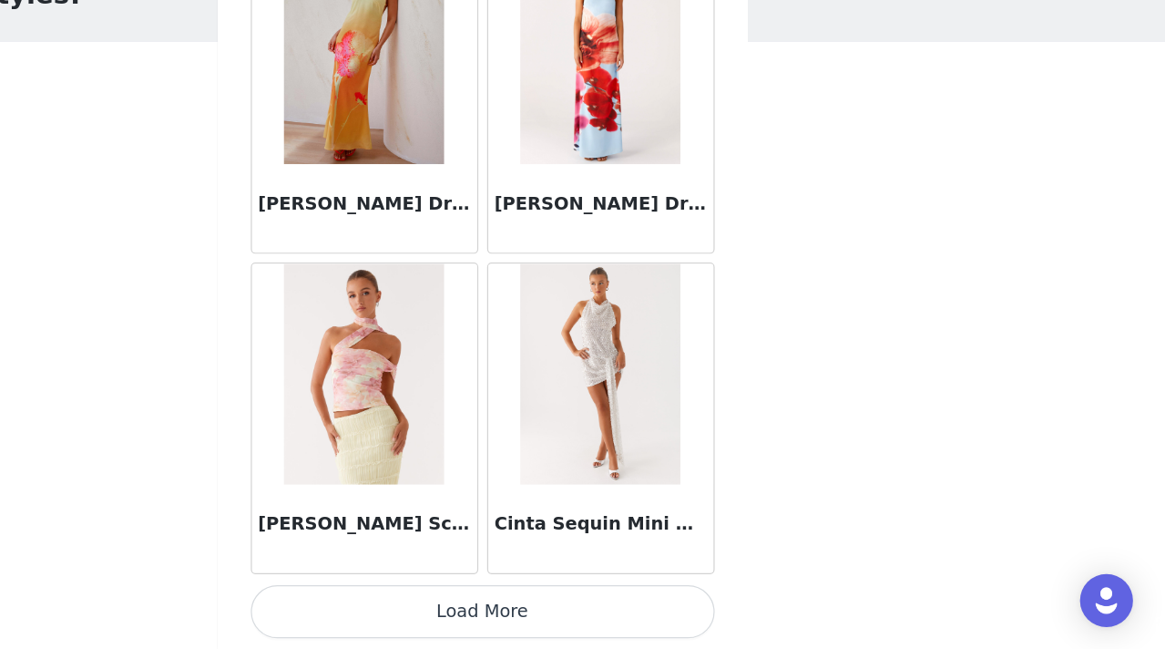
click at [566, 619] on button "Load More" at bounding box center [583, 618] width 383 height 44
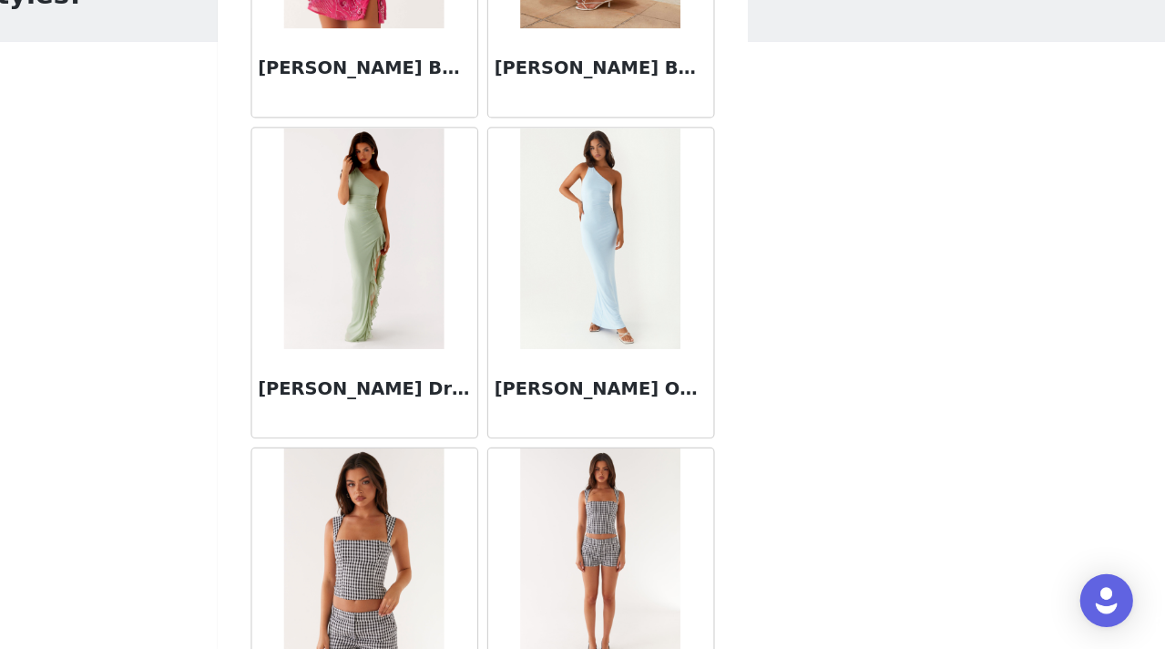
scroll to position [26537, 0]
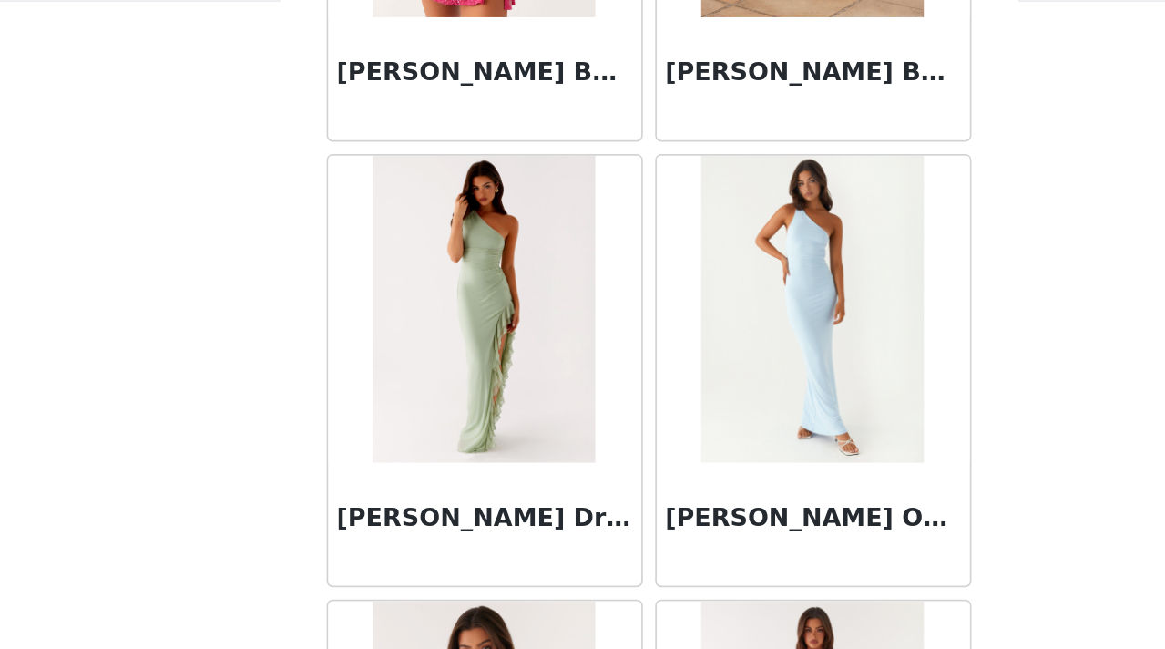
click at [588, 351] on div at bounding box center [681, 330] width 186 height 182
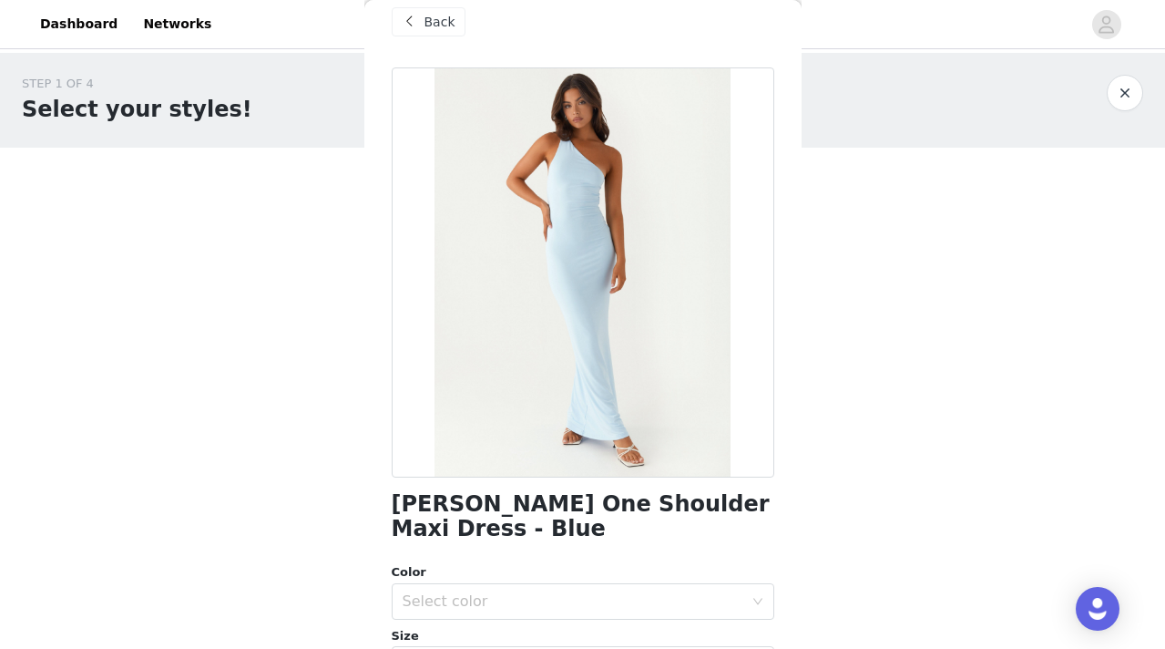
scroll to position [11, 0]
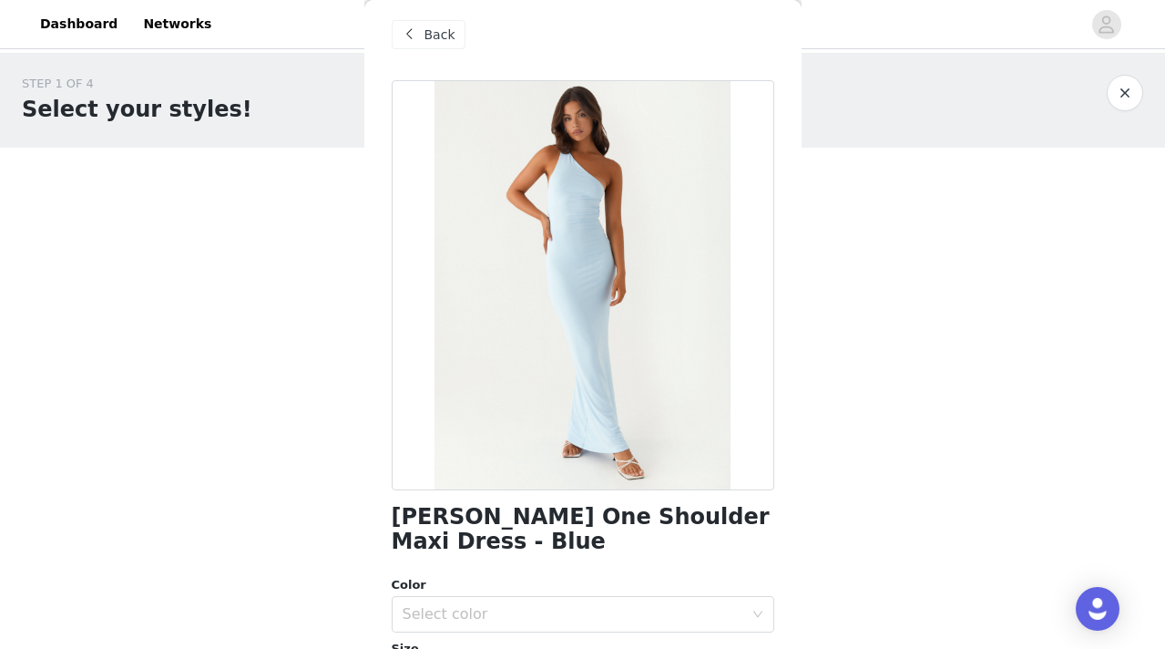
click at [1126, 94] on button "button" at bounding box center [1125, 93] width 36 height 36
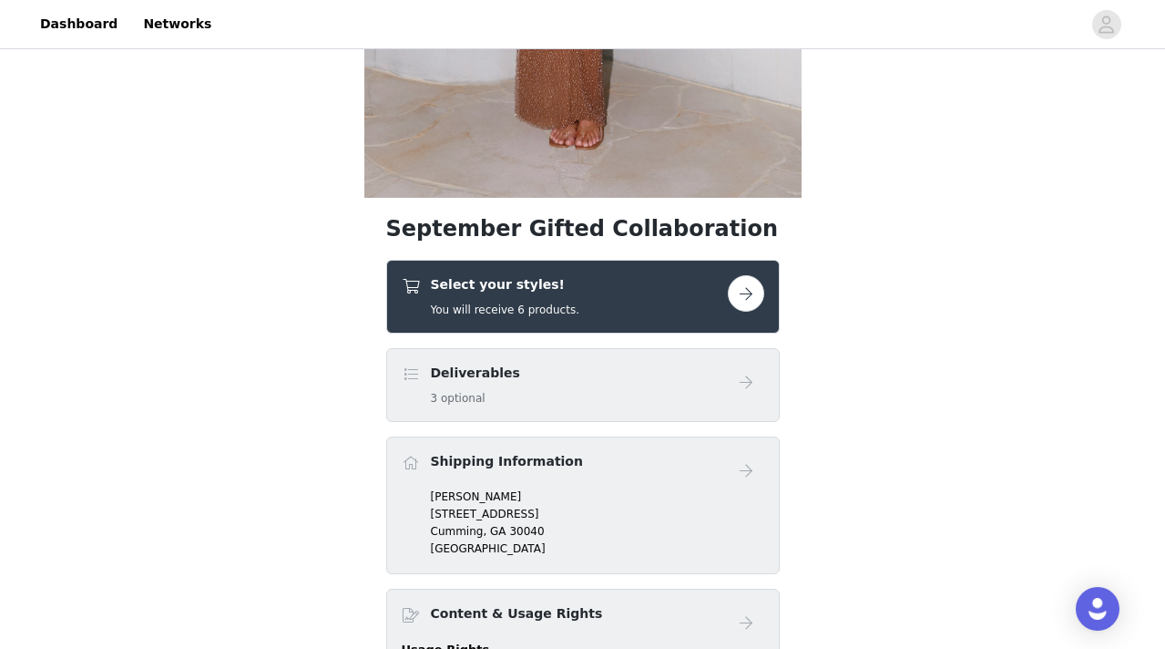
scroll to position [521, 0]
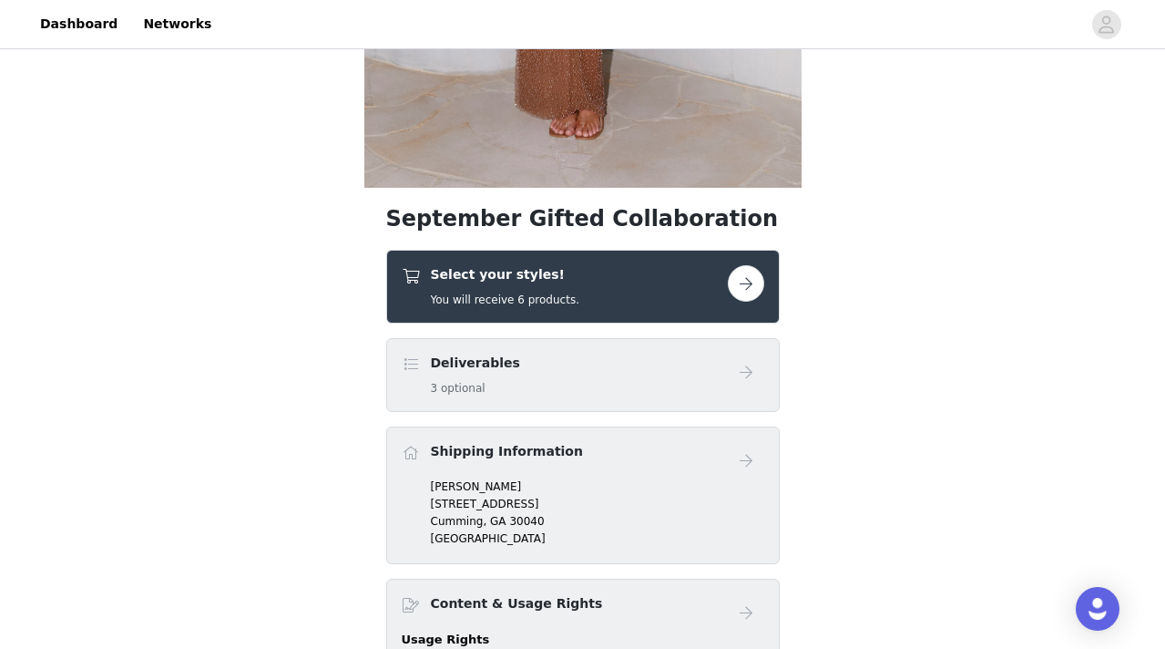
click at [667, 295] on div "Select your styles! You will receive 6 products." at bounding box center [565, 286] width 326 height 43
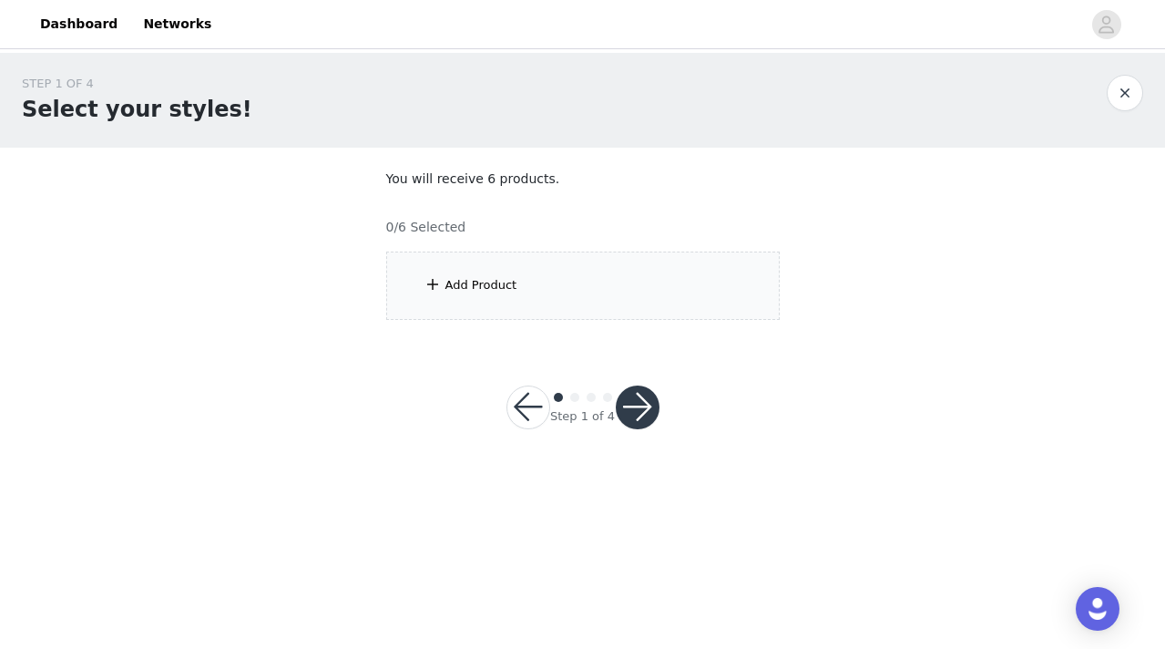
click at [616, 294] on div "Add Product" at bounding box center [583, 285] width 394 height 68
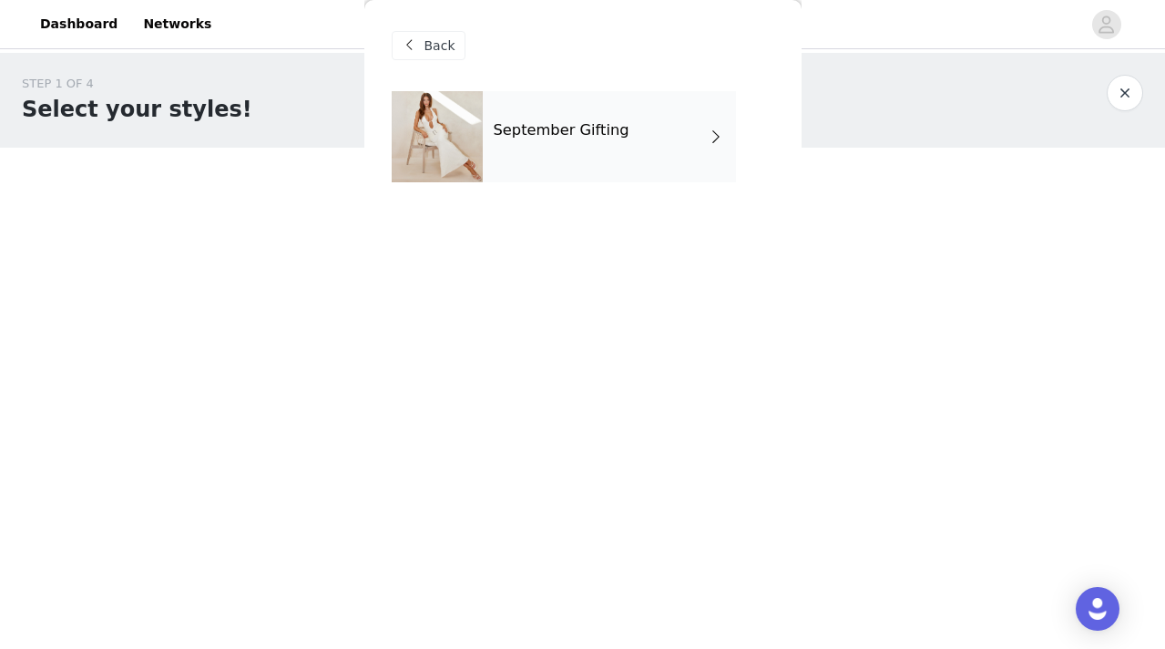
click at [632, 127] on div "September Gifting" at bounding box center [609, 136] width 253 height 91
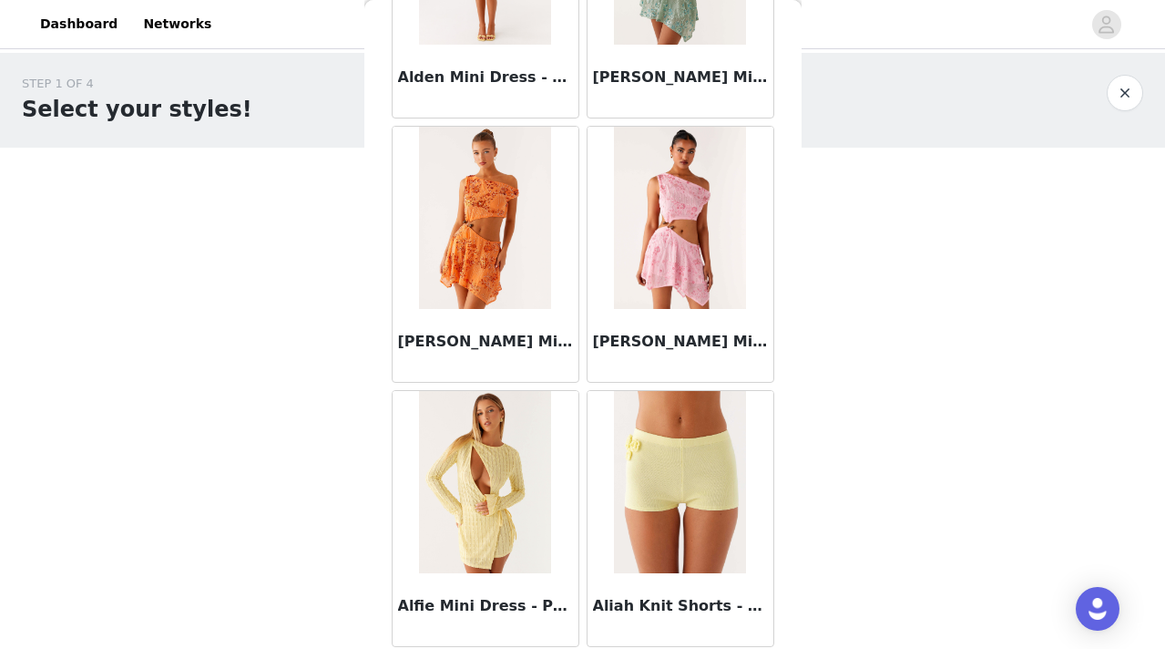
scroll to position [2139, 0]
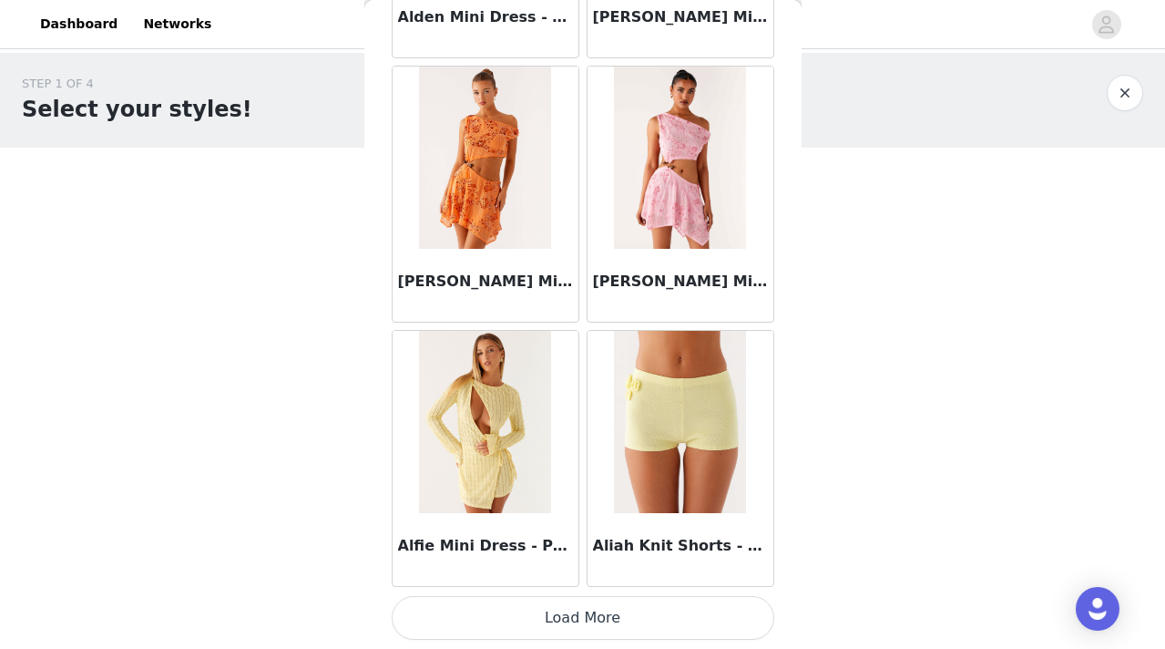
click at [582, 623] on button "Load More" at bounding box center [583, 618] width 383 height 44
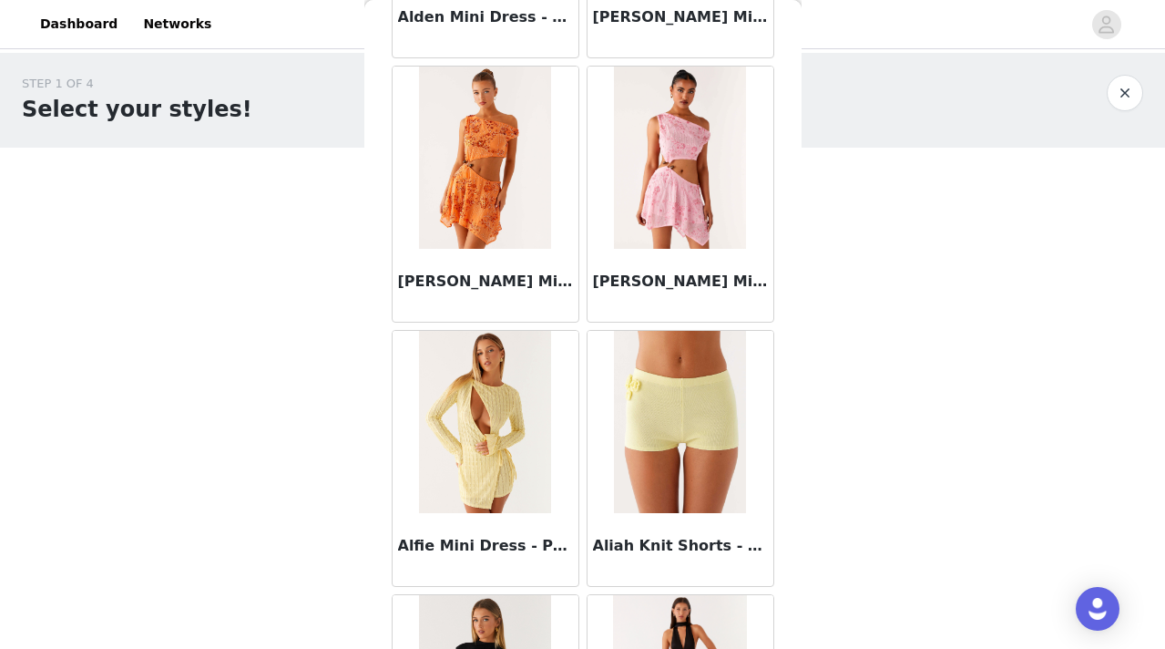
scroll to position [4781, 0]
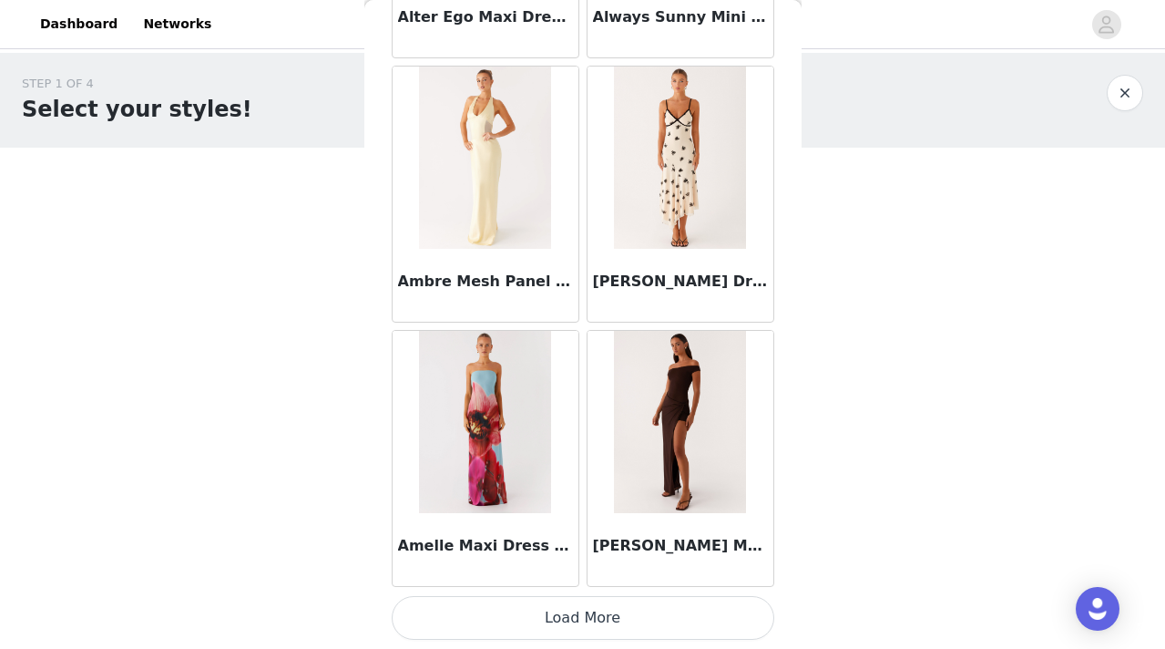
click at [580, 631] on button "Load More" at bounding box center [583, 618] width 383 height 44
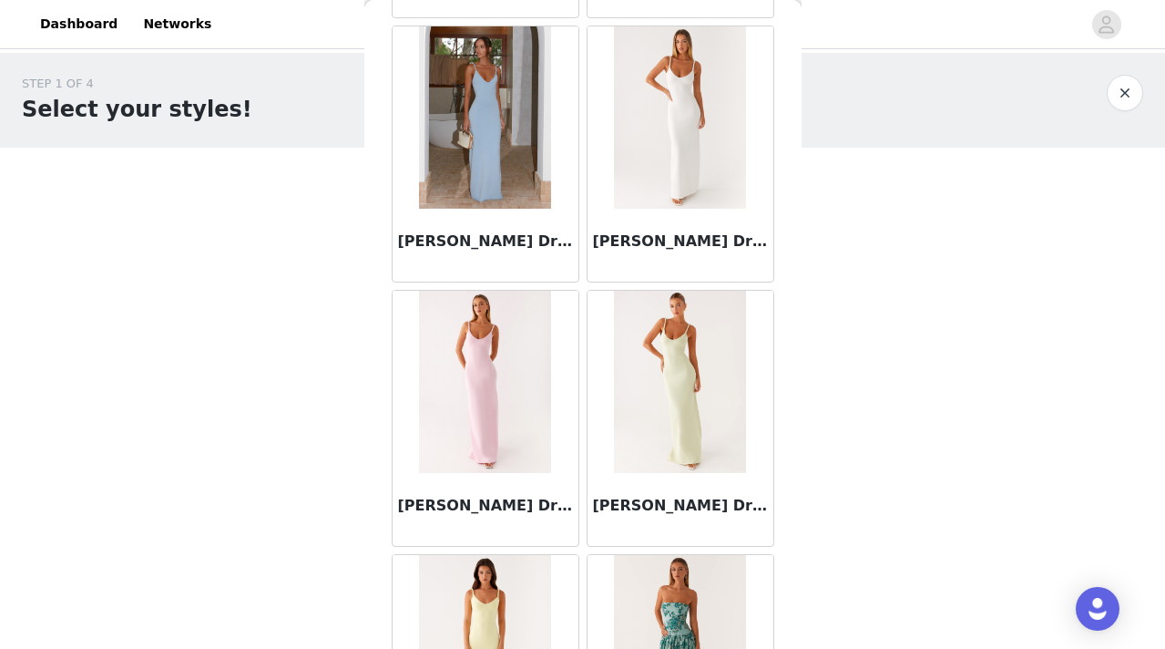
scroll to position [7423, 0]
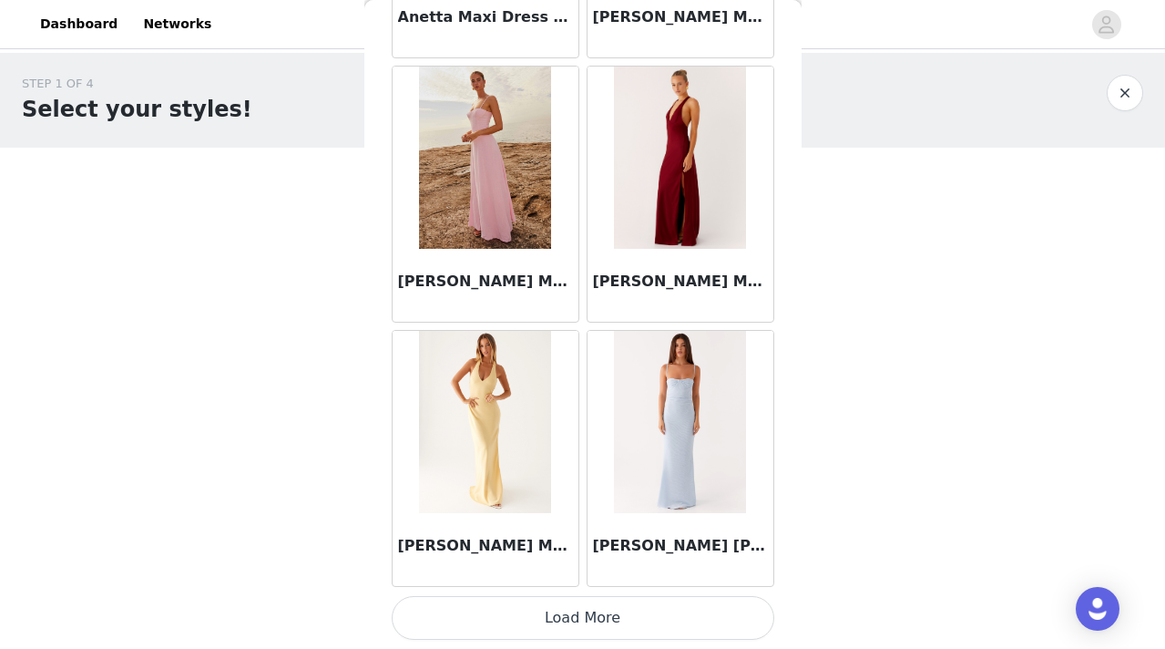
click at [558, 615] on button "Load More" at bounding box center [583, 618] width 383 height 44
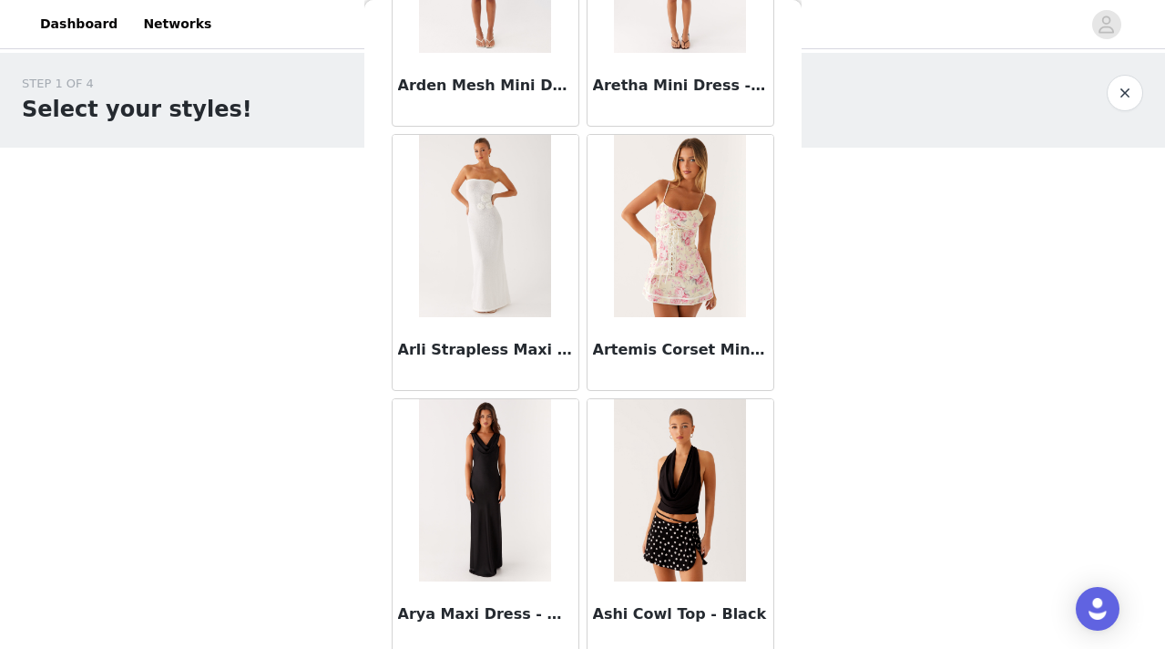
scroll to position [10065, 0]
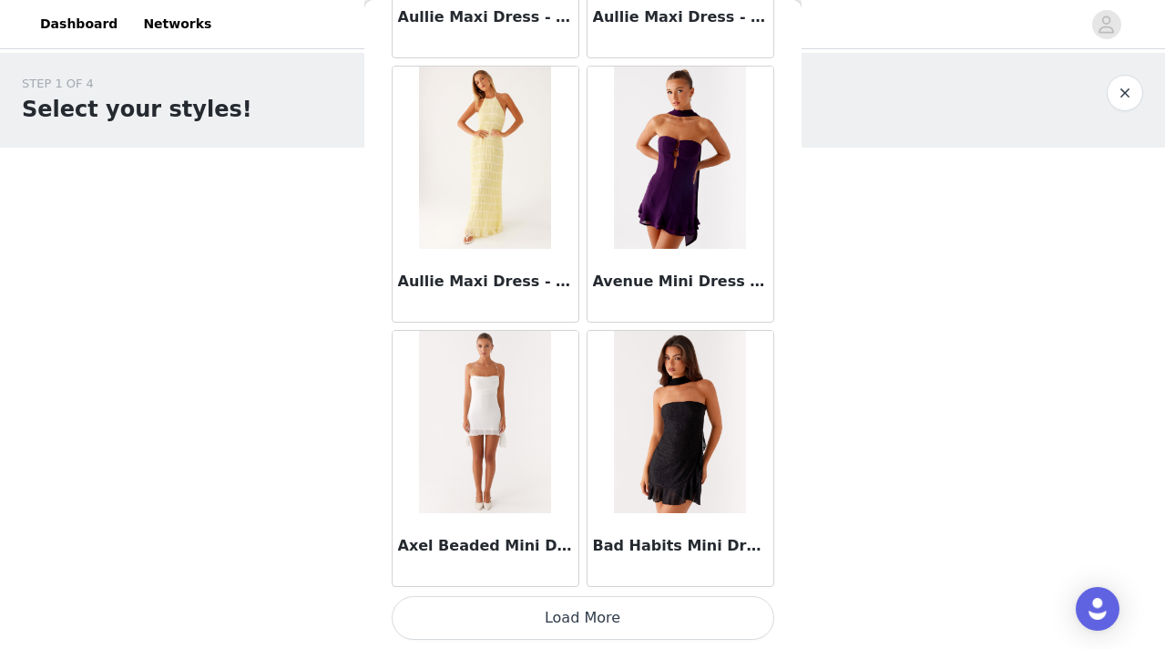
click at [577, 621] on button "Load More" at bounding box center [583, 618] width 383 height 44
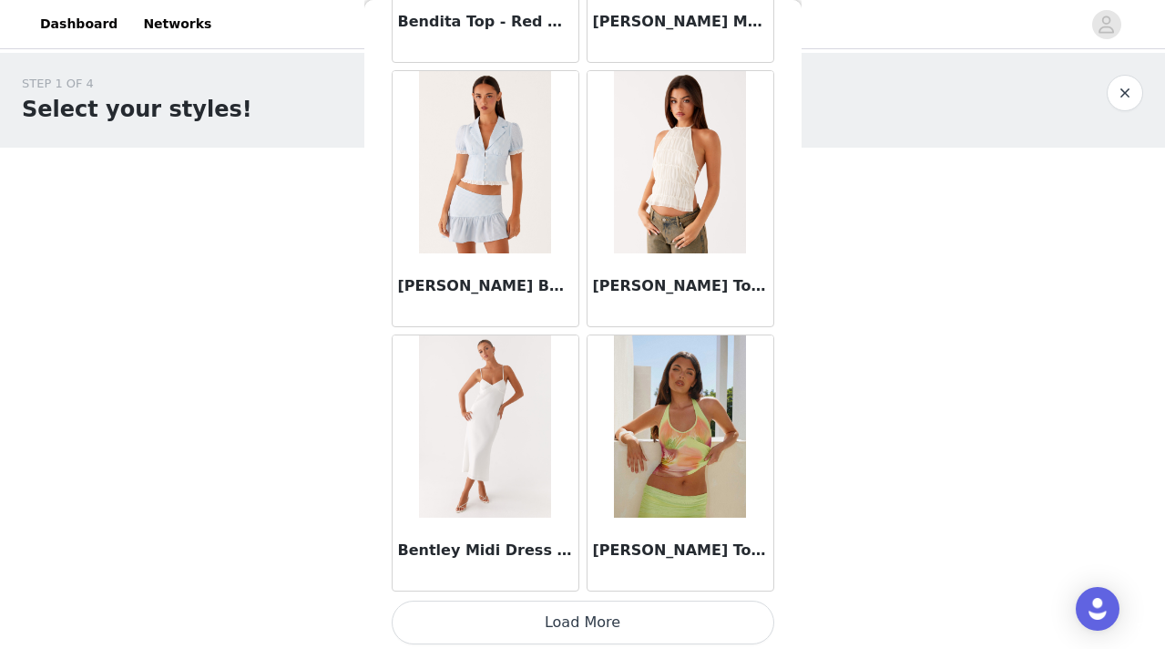
scroll to position [12707, 0]
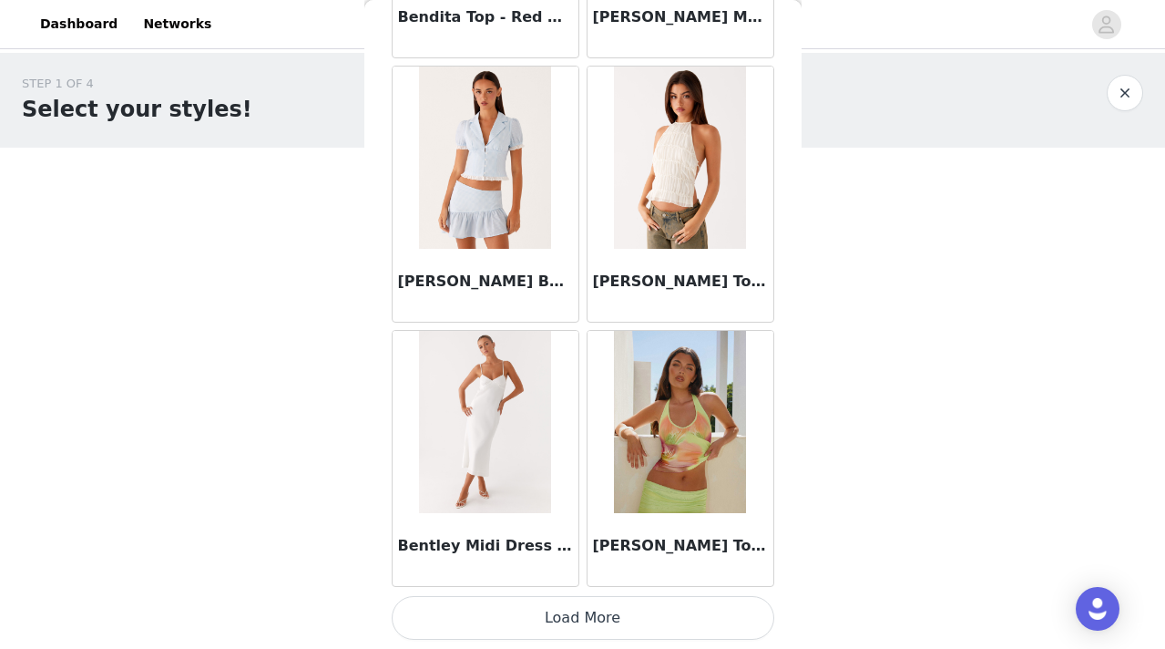
click at [574, 607] on button "Load More" at bounding box center [583, 618] width 383 height 44
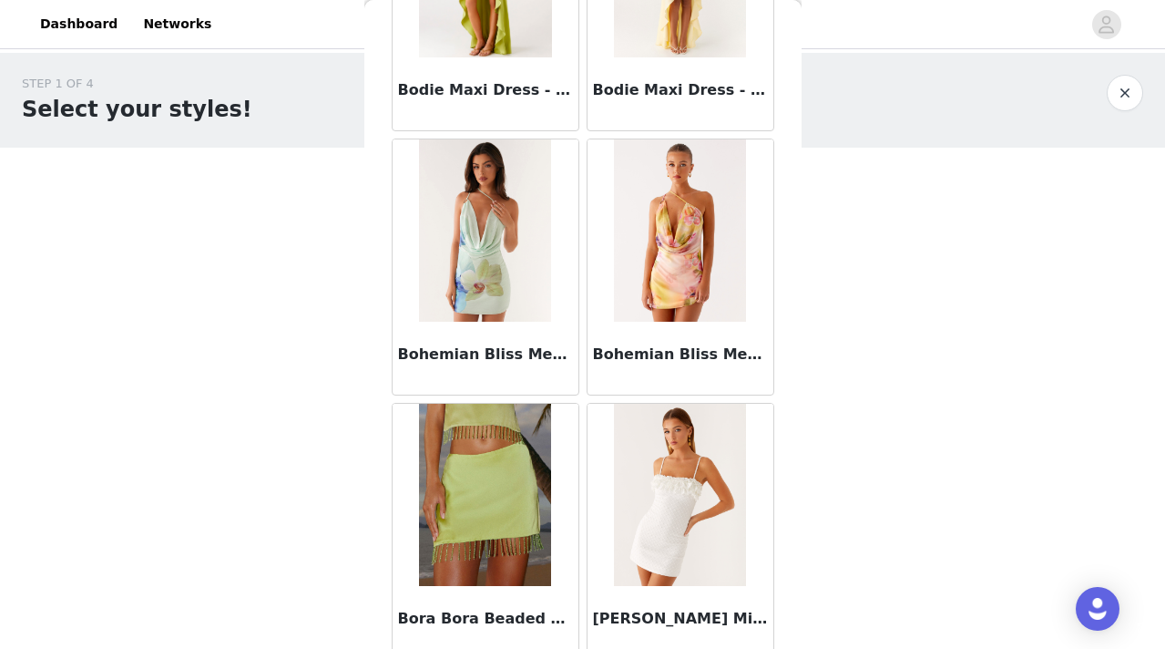
scroll to position [15349, 0]
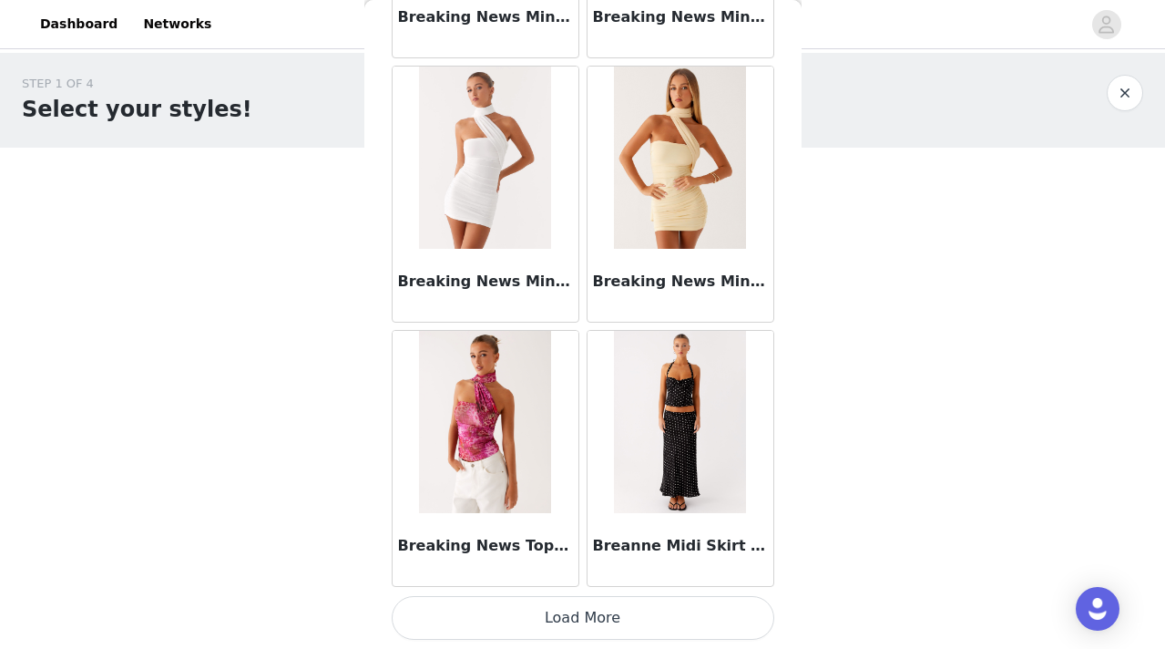
click at [559, 607] on button "Load More" at bounding box center [583, 618] width 383 height 44
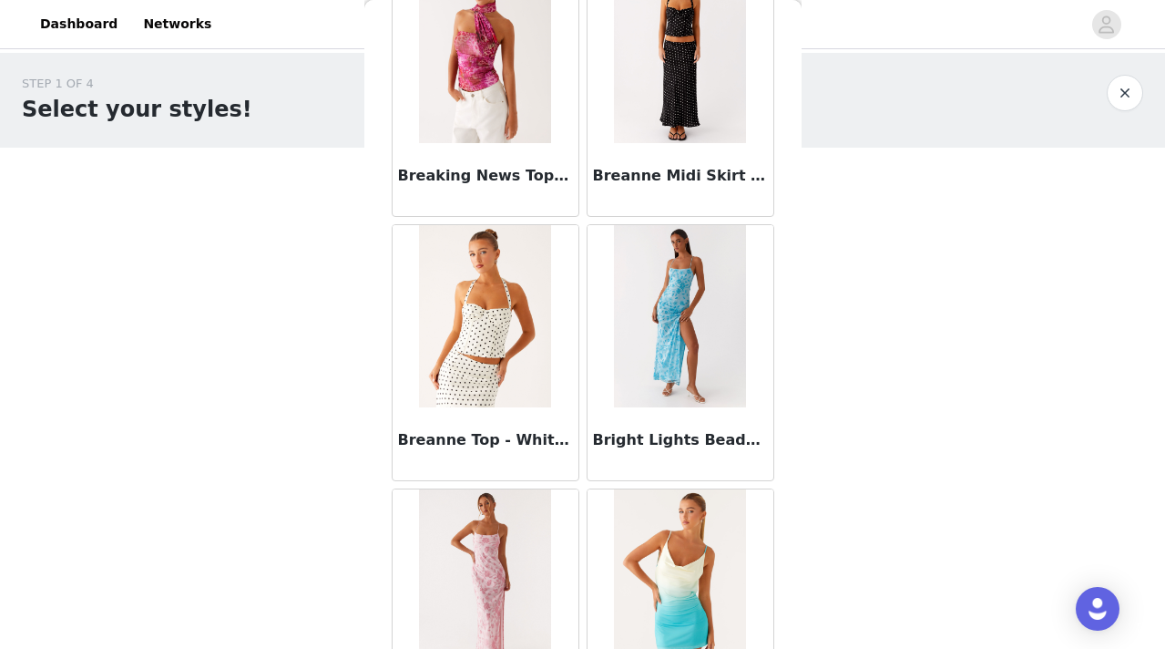
scroll to position [17991, 0]
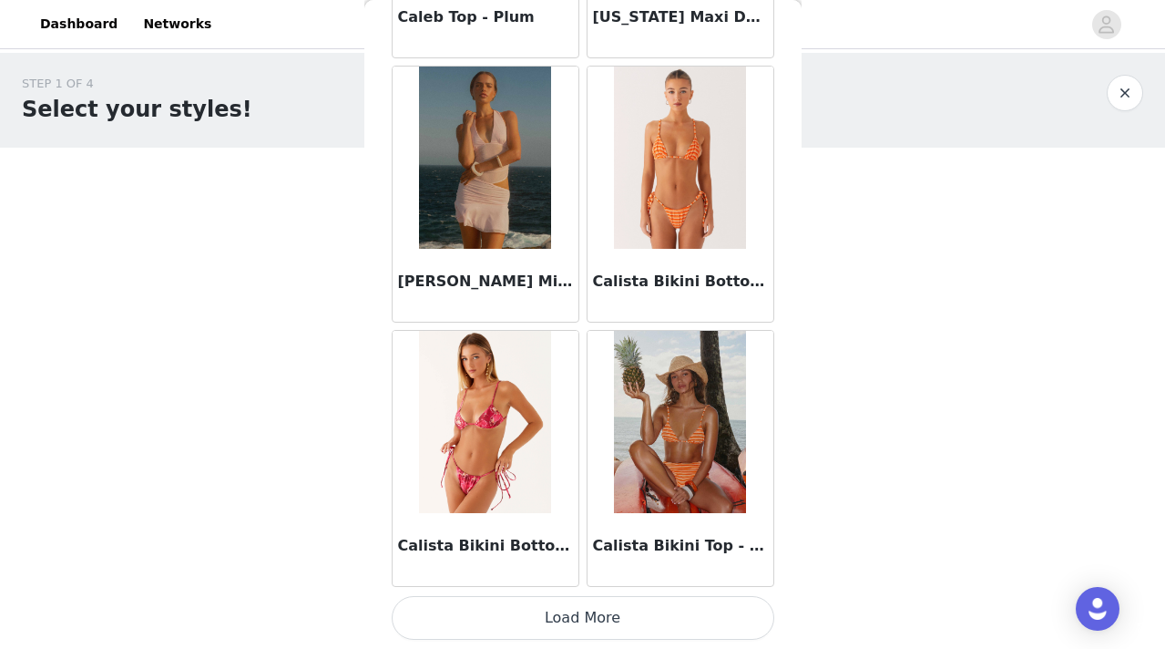
click at [578, 612] on button "Load More" at bounding box center [583, 618] width 383 height 44
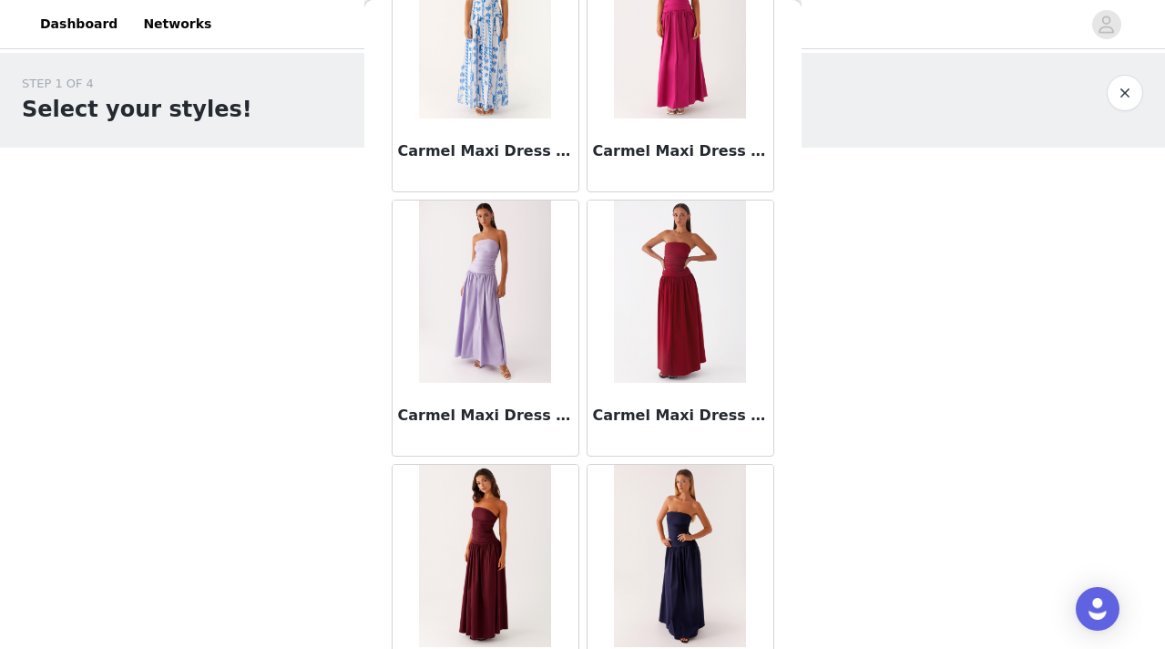
scroll to position [20633, 0]
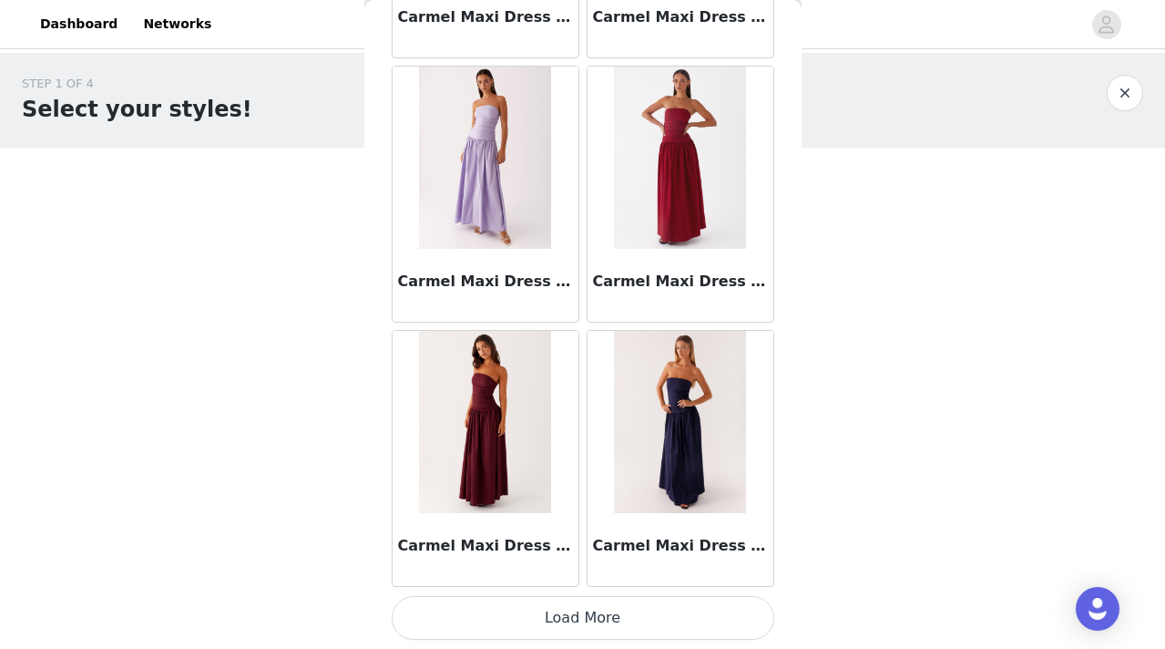
click at [574, 610] on button "Load More" at bounding box center [583, 618] width 383 height 44
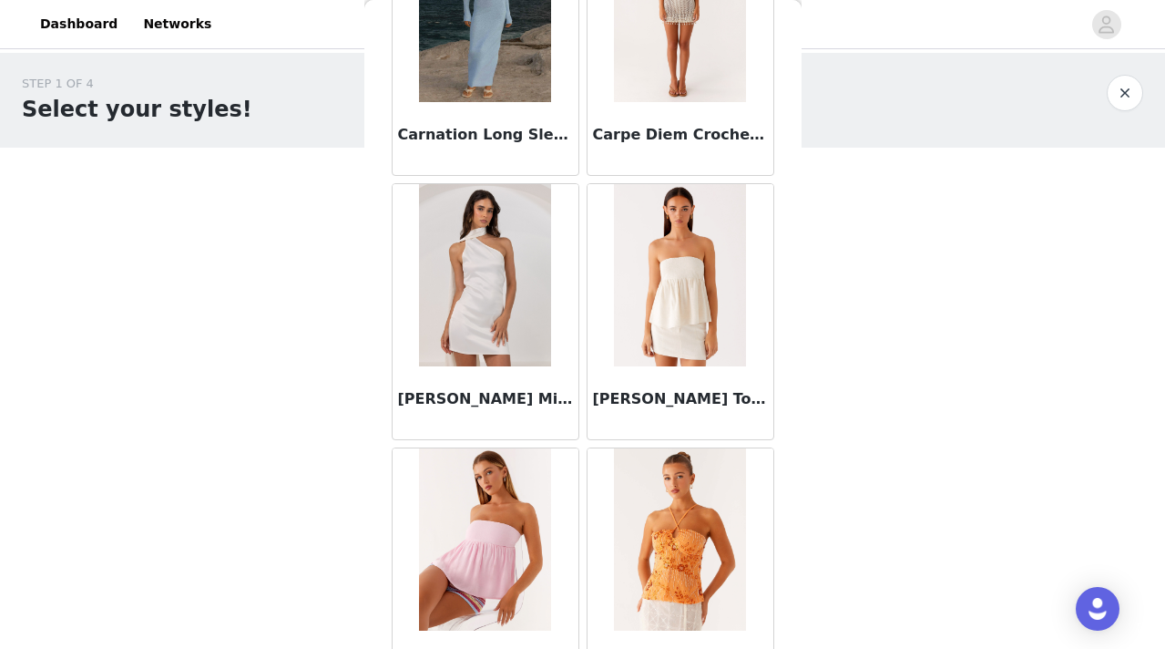
scroll to position [23275, 0]
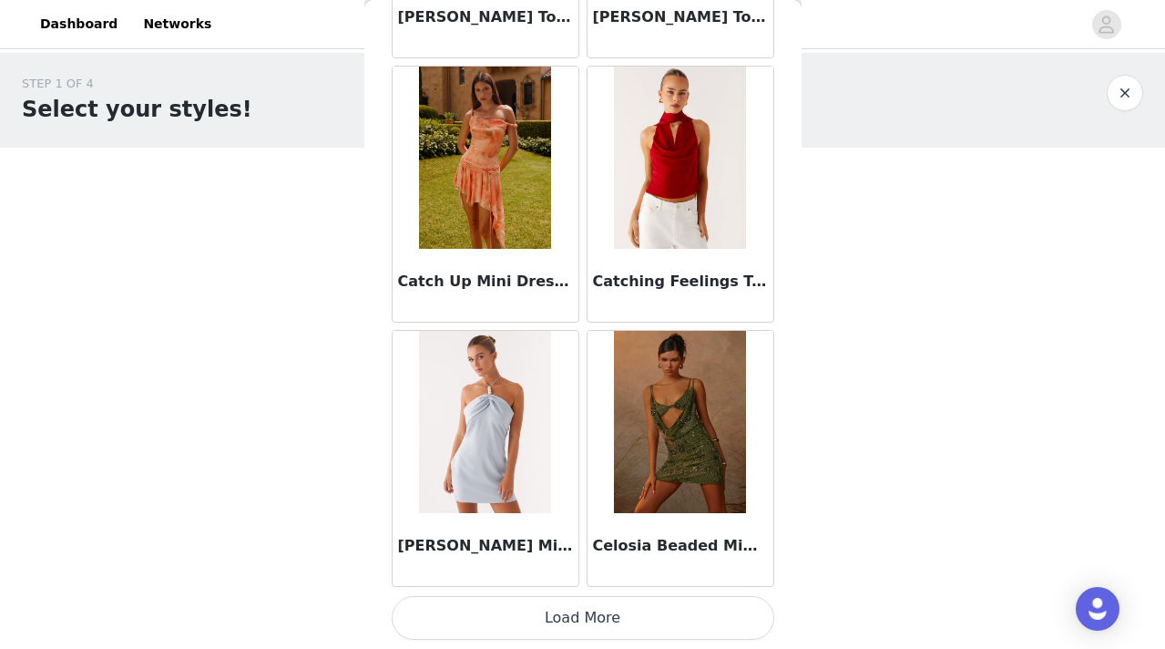
click at [592, 630] on button "Load More" at bounding box center [583, 618] width 383 height 44
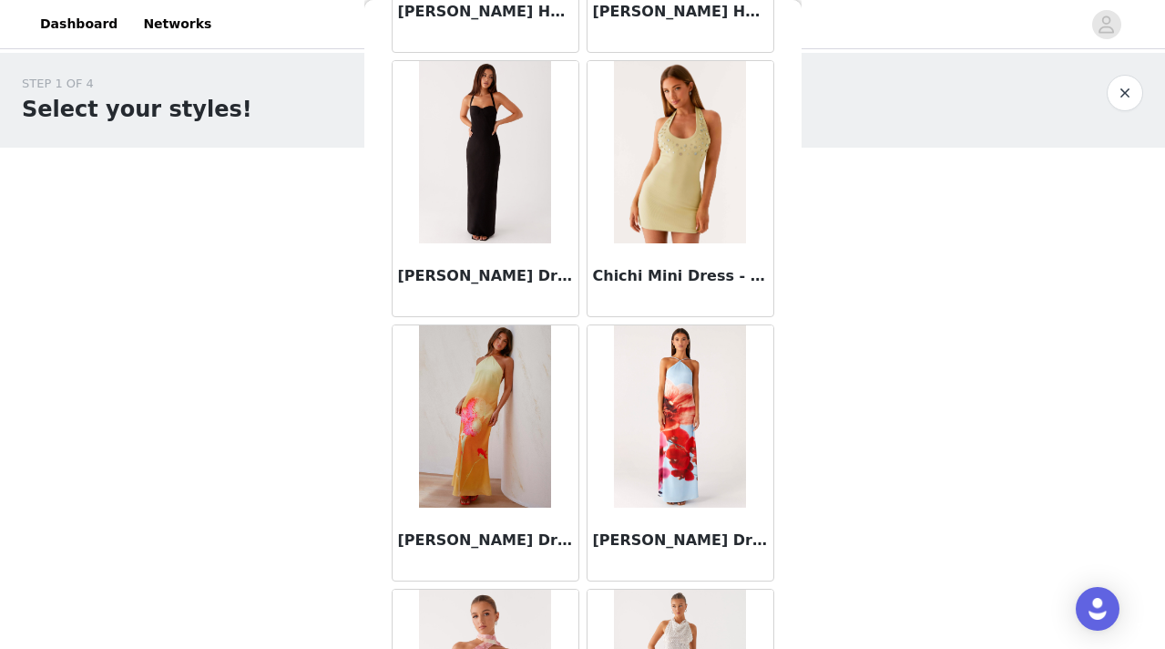
scroll to position [25917, 0]
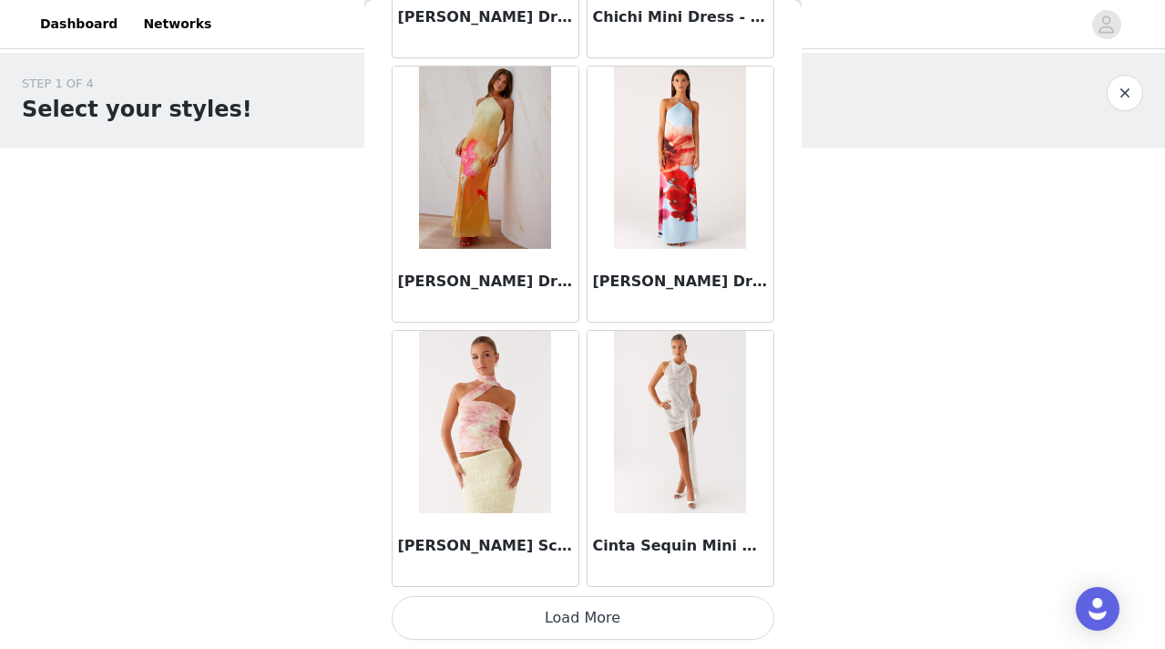
click at [575, 608] on button "Load More" at bounding box center [583, 618] width 383 height 44
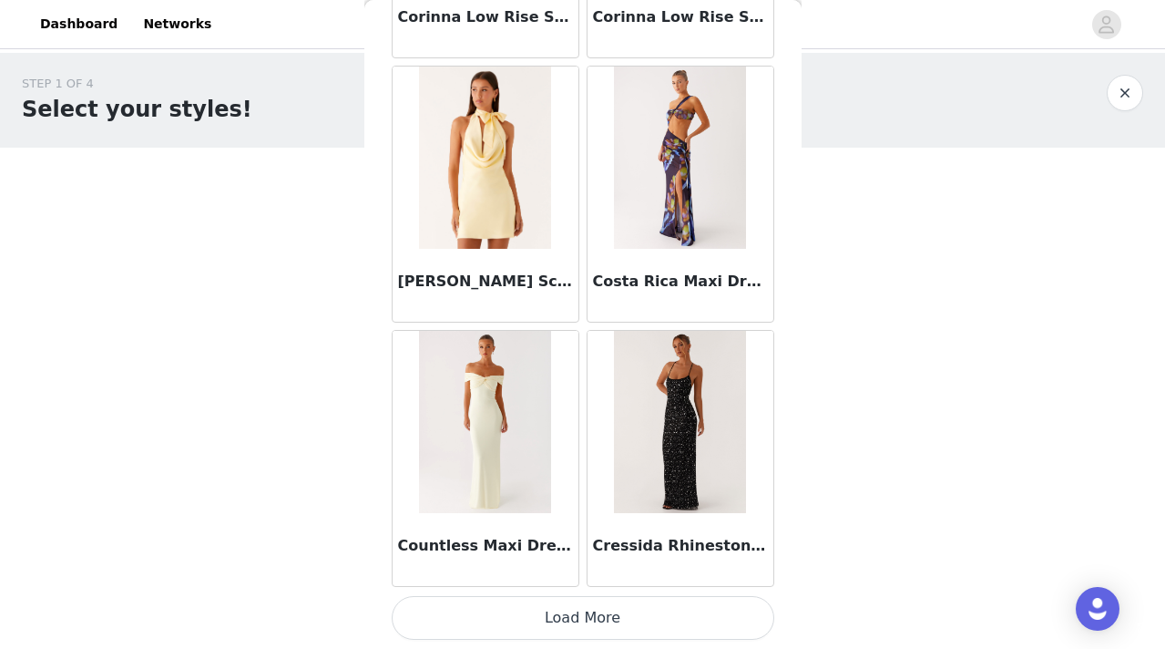
scroll to position [28558, 0]
click at [556, 614] on button "Load More" at bounding box center [583, 619] width 383 height 44
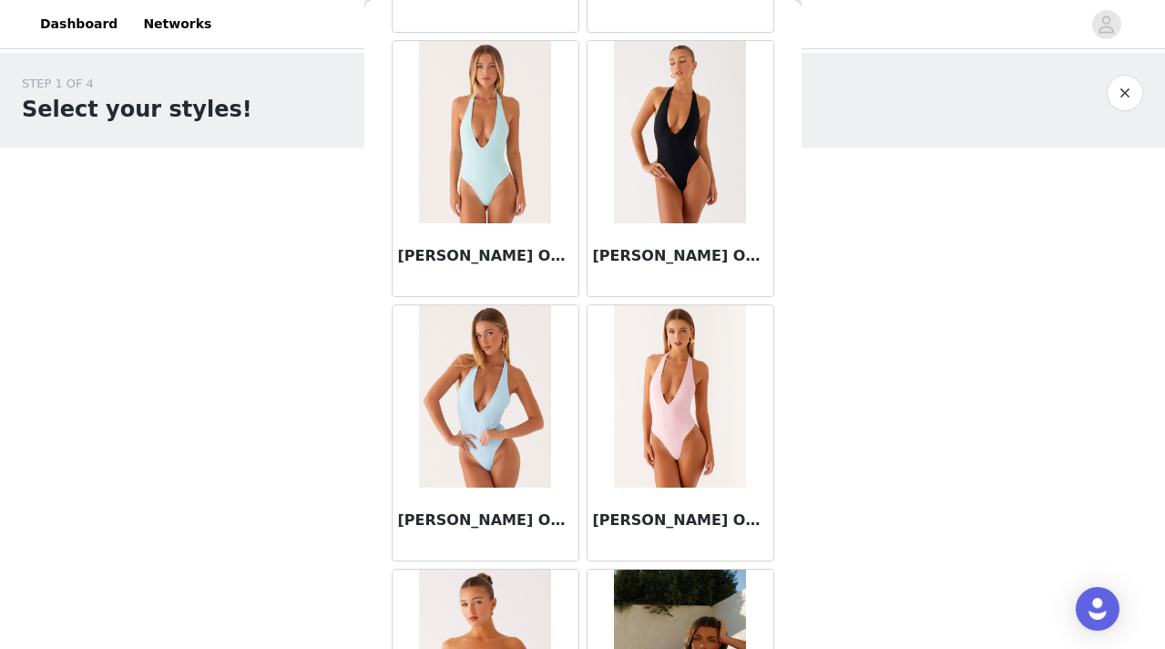
scroll to position [31200, 0]
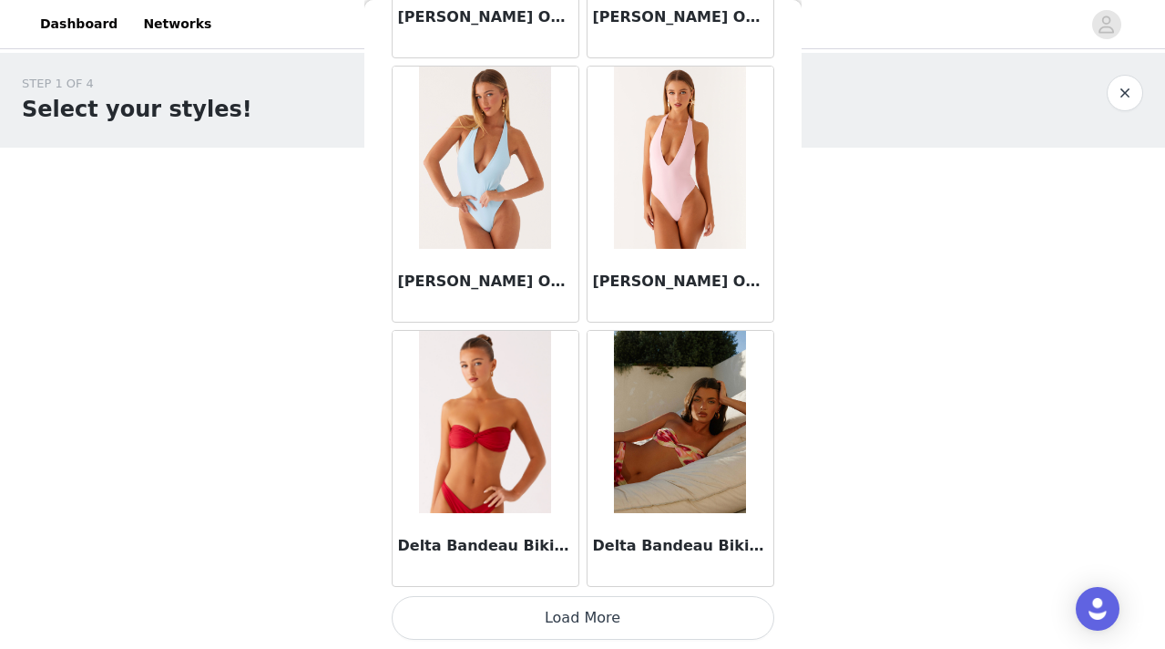
click at [568, 619] on button "Load More" at bounding box center [583, 618] width 383 height 44
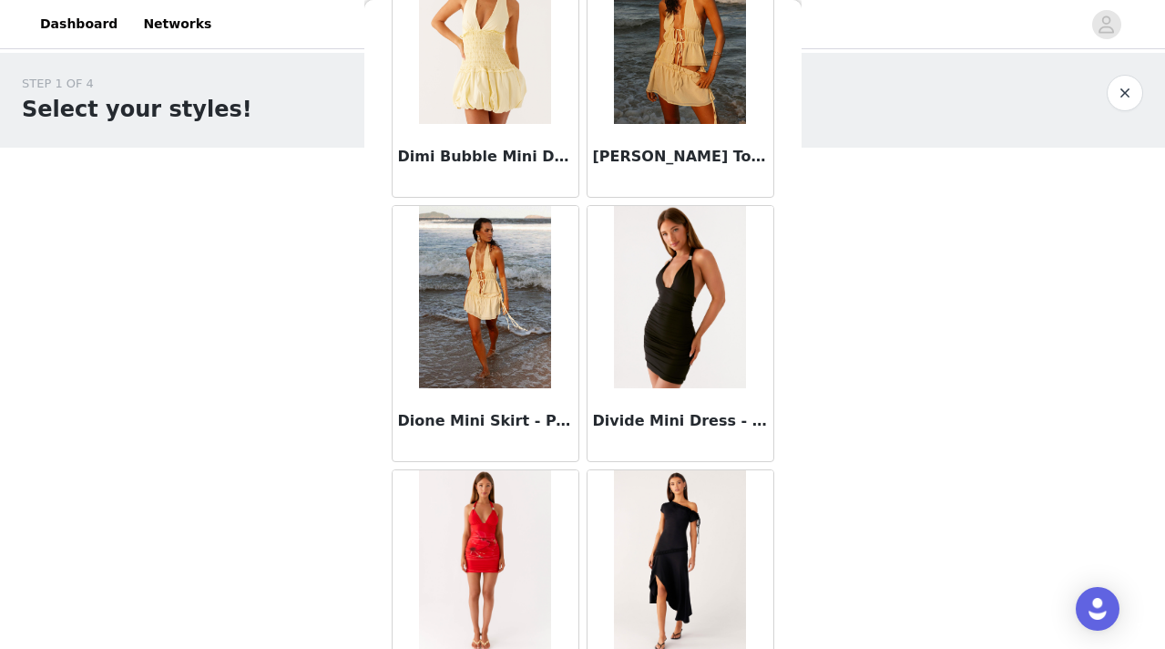
scroll to position [33842, 0]
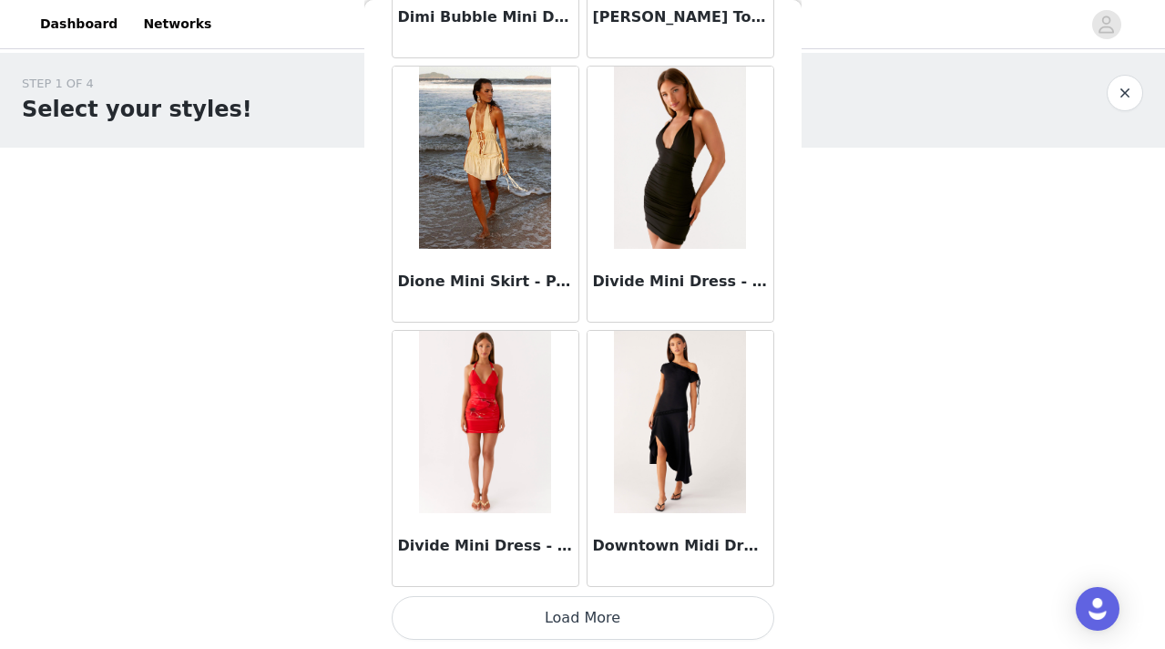
click at [582, 620] on button "Load More" at bounding box center [583, 618] width 383 height 44
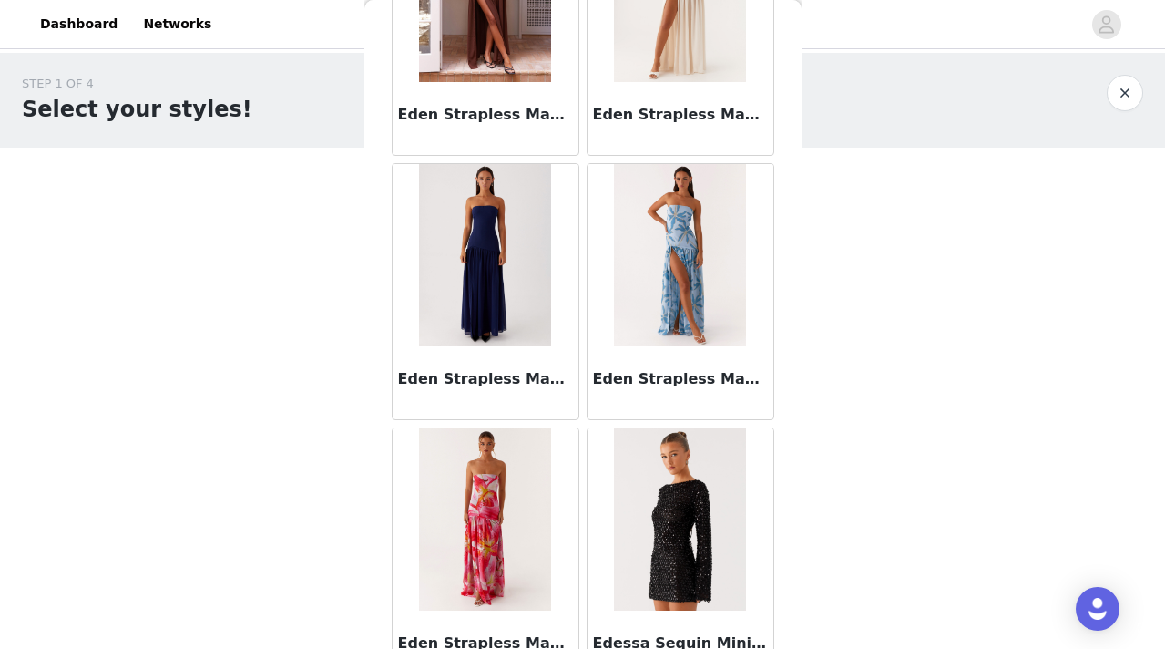
scroll to position [36484, 0]
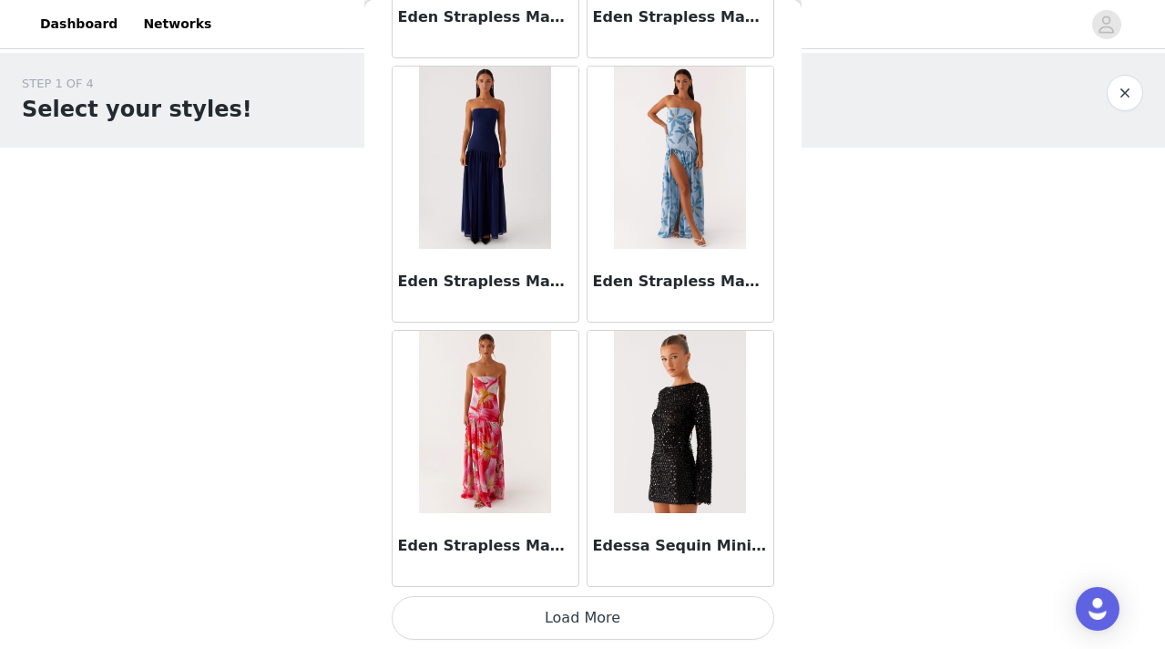
click at [573, 607] on button "Load More" at bounding box center [583, 618] width 383 height 44
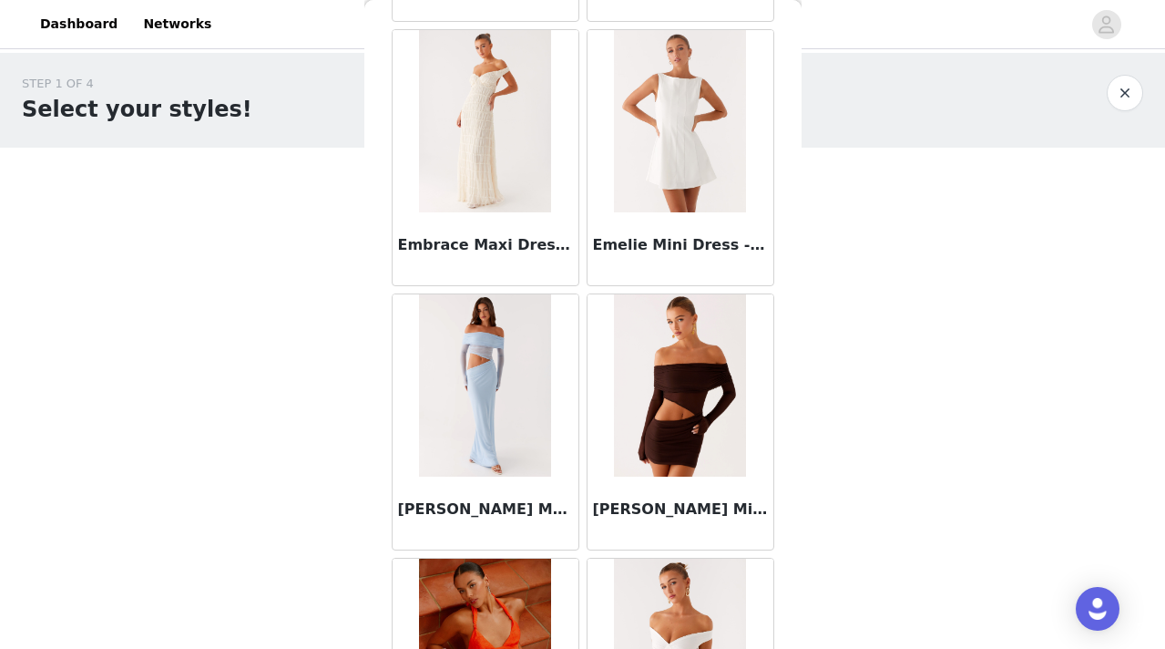
scroll to position [39126, 0]
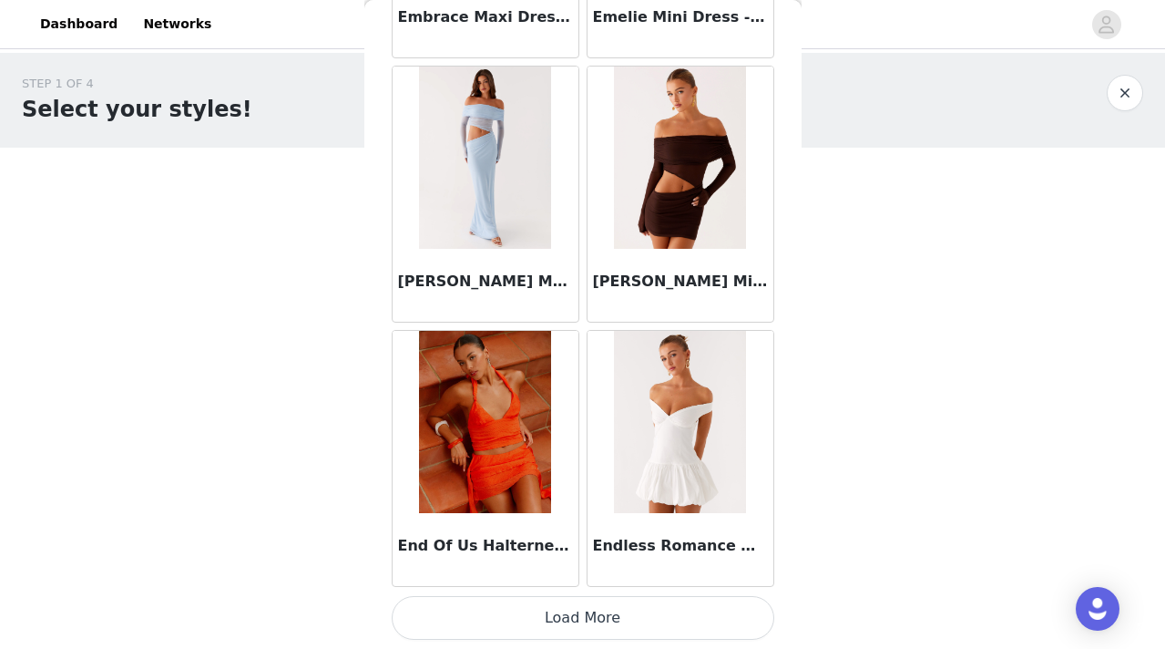
click at [571, 607] on button "Load More" at bounding box center [583, 618] width 383 height 44
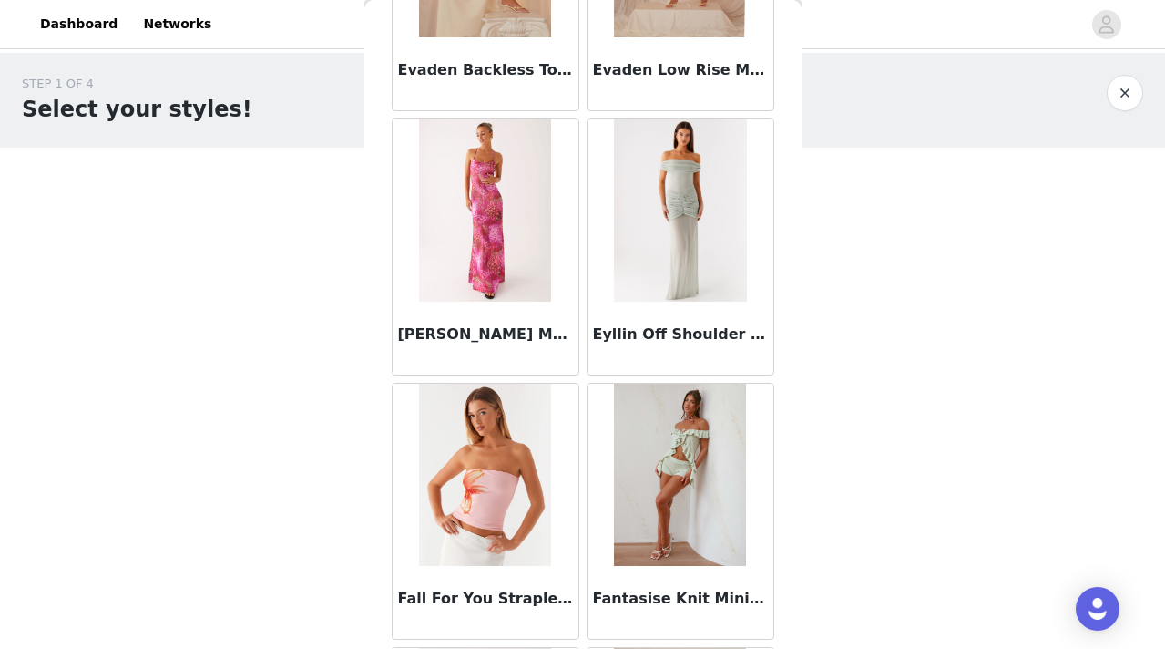
scroll to position [41768, 0]
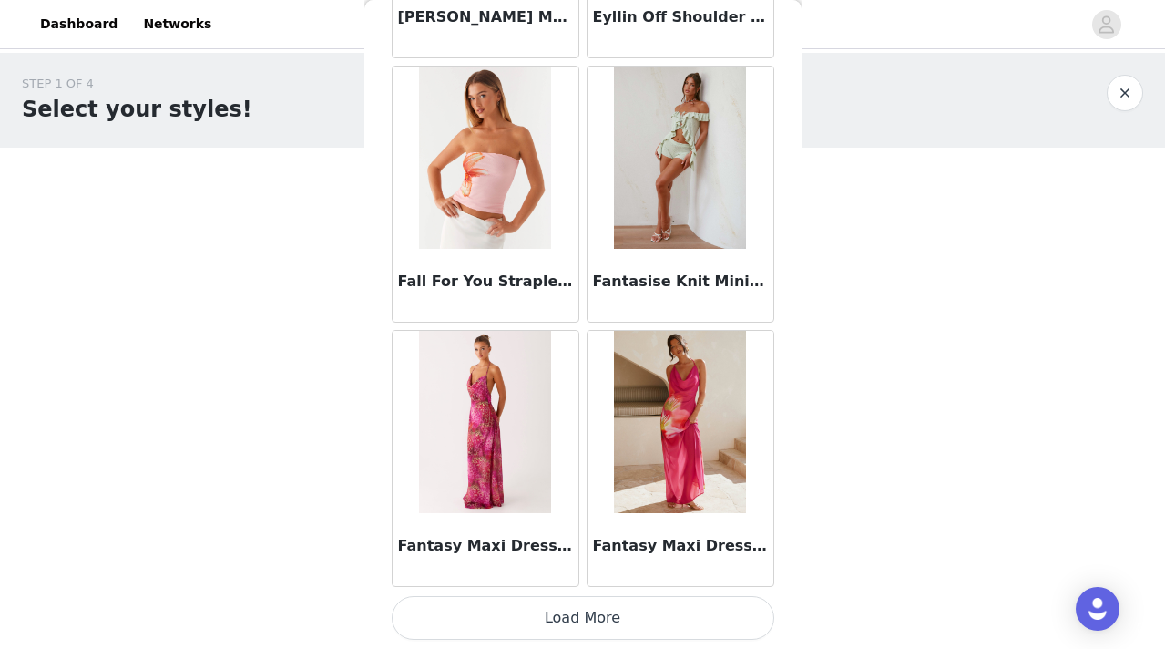
click at [571, 618] on button "Load More" at bounding box center [583, 618] width 383 height 44
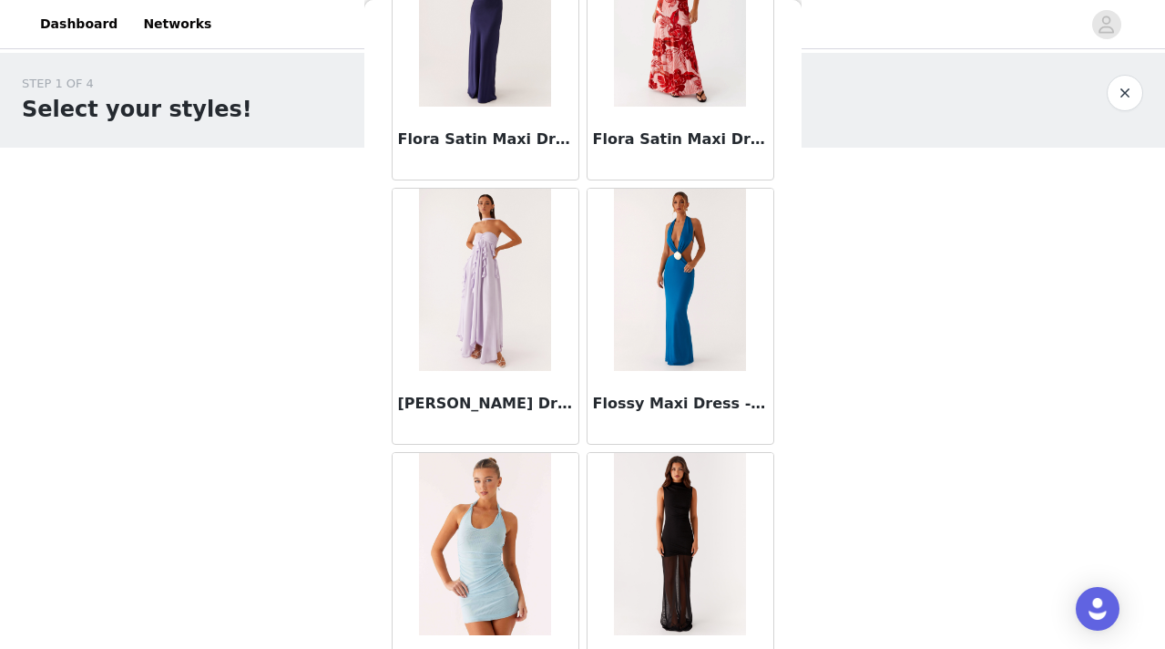
scroll to position [44410, 0]
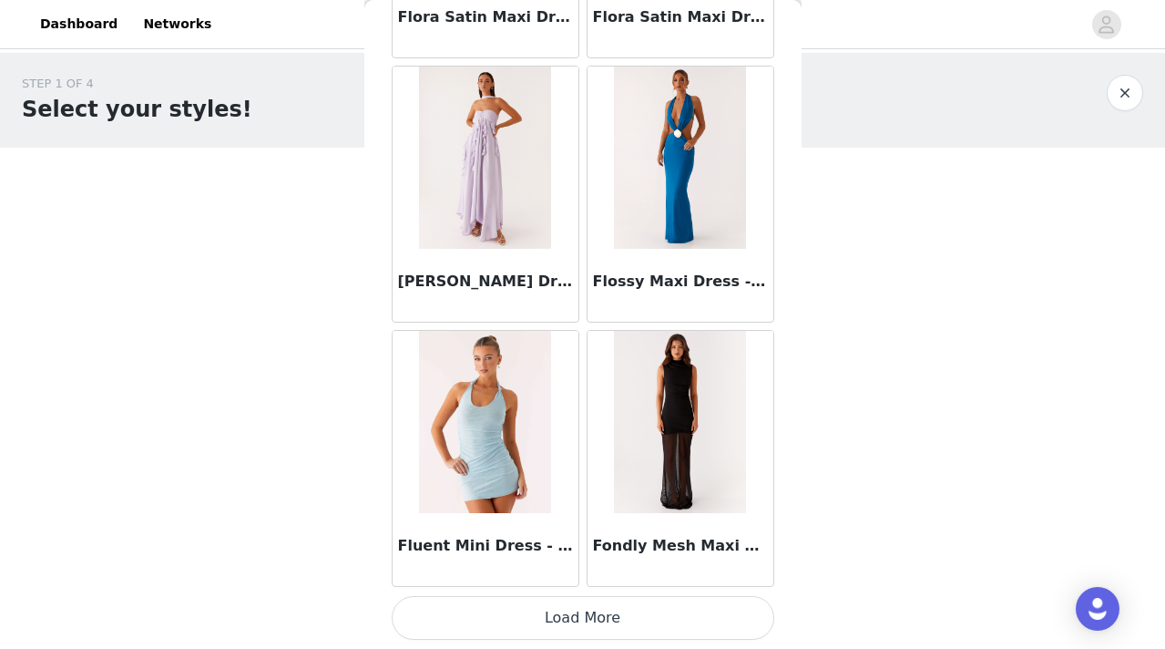
click at [576, 623] on button "Load More" at bounding box center [583, 618] width 383 height 44
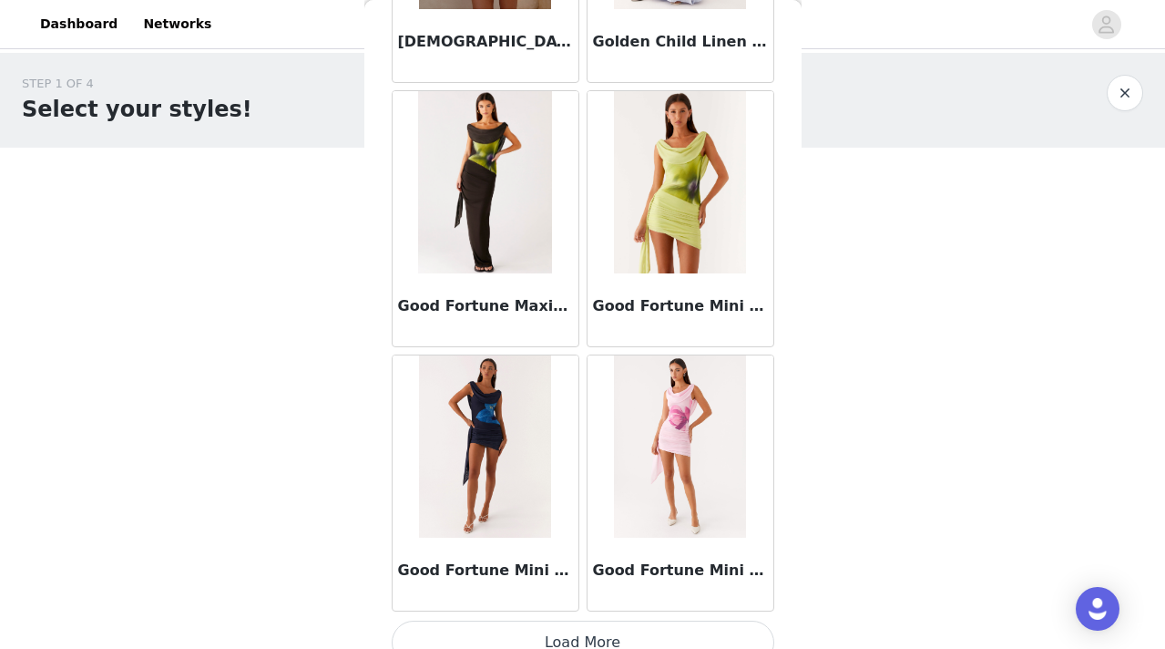
scroll to position [47048, 0]
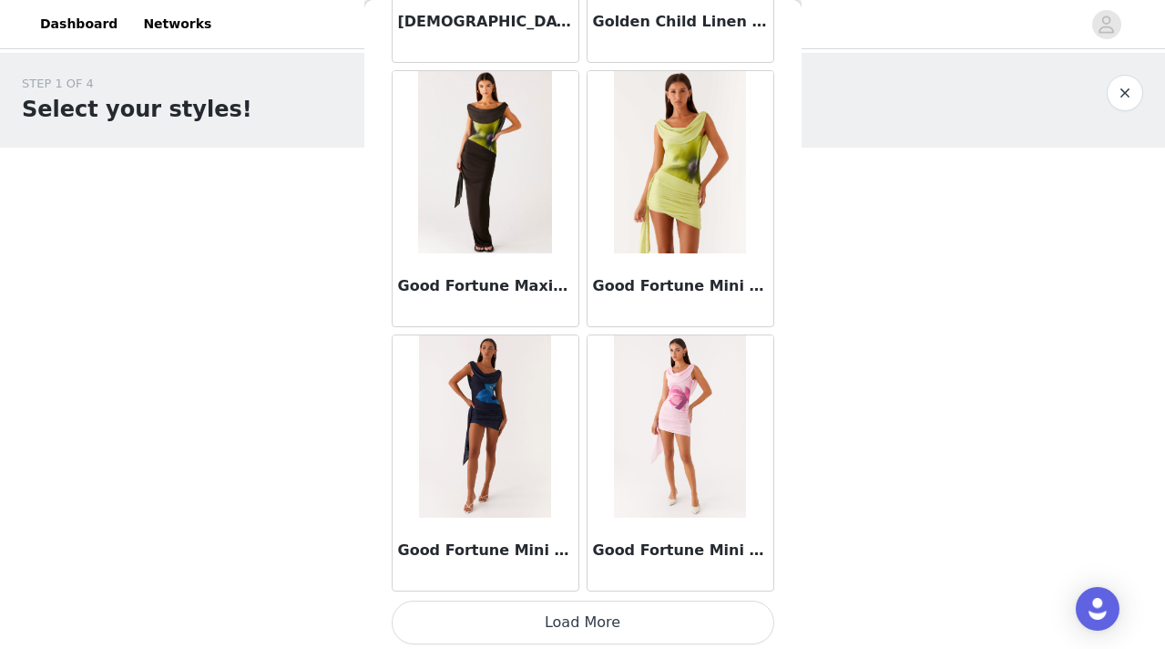
click at [580, 614] on button "Load More" at bounding box center [583, 622] width 383 height 44
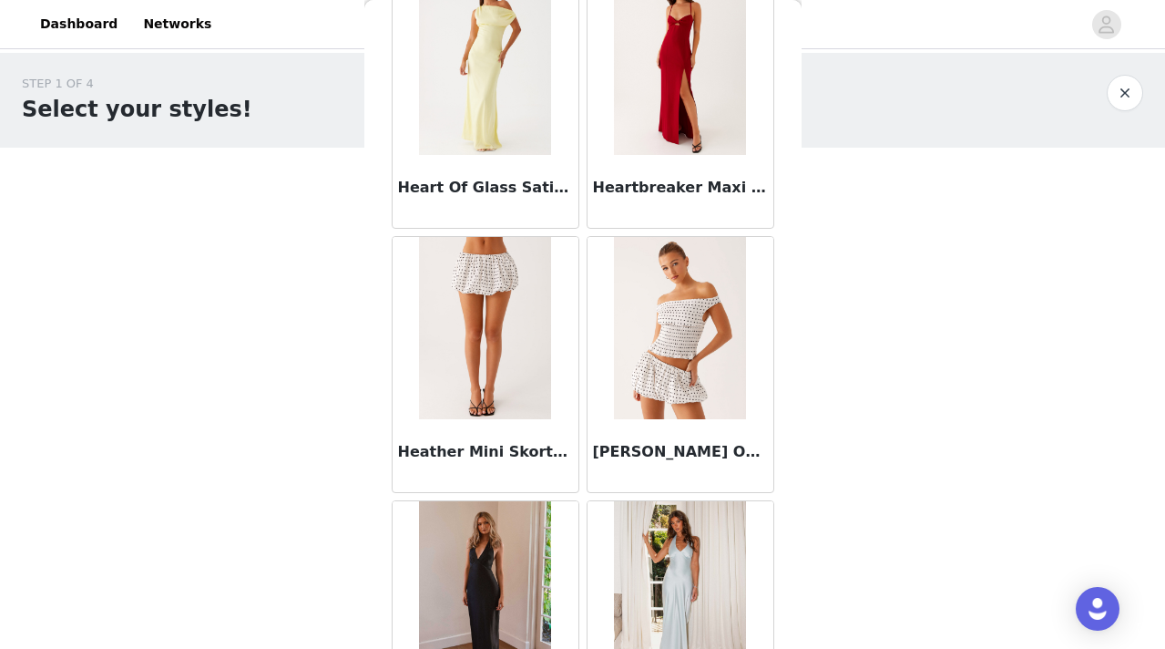
scroll to position [49694, 0]
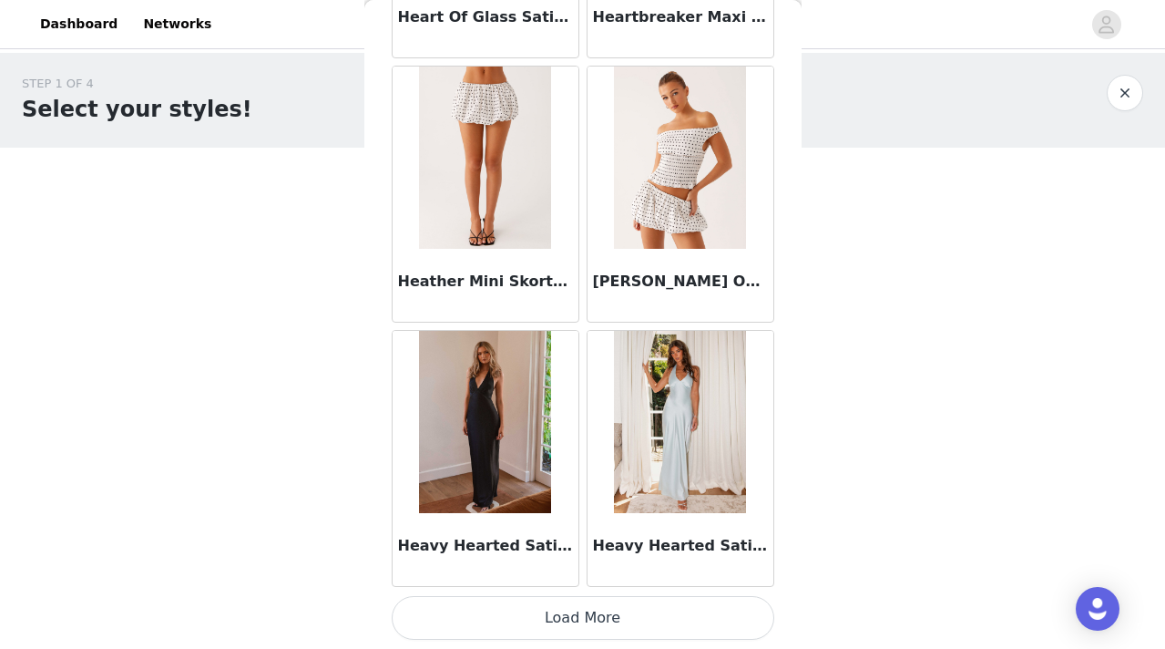
click at [553, 618] on button "Load More" at bounding box center [583, 618] width 383 height 44
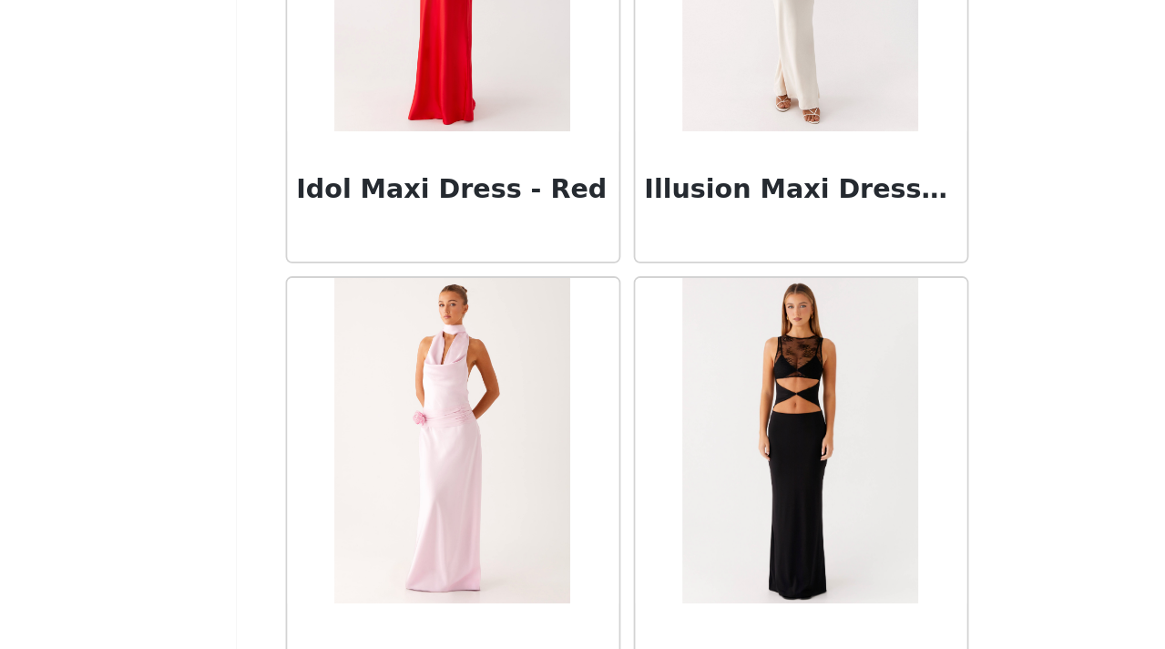
scroll to position [52336, 0]
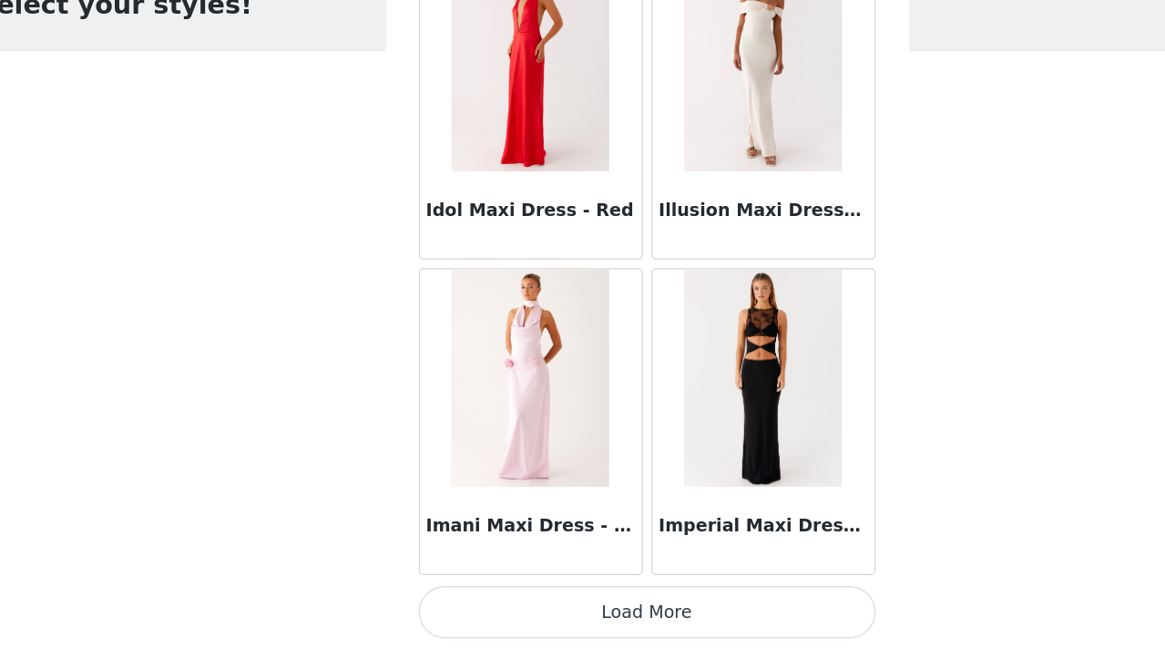
click at [594, 620] on button "Load More" at bounding box center [583, 618] width 383 height 44
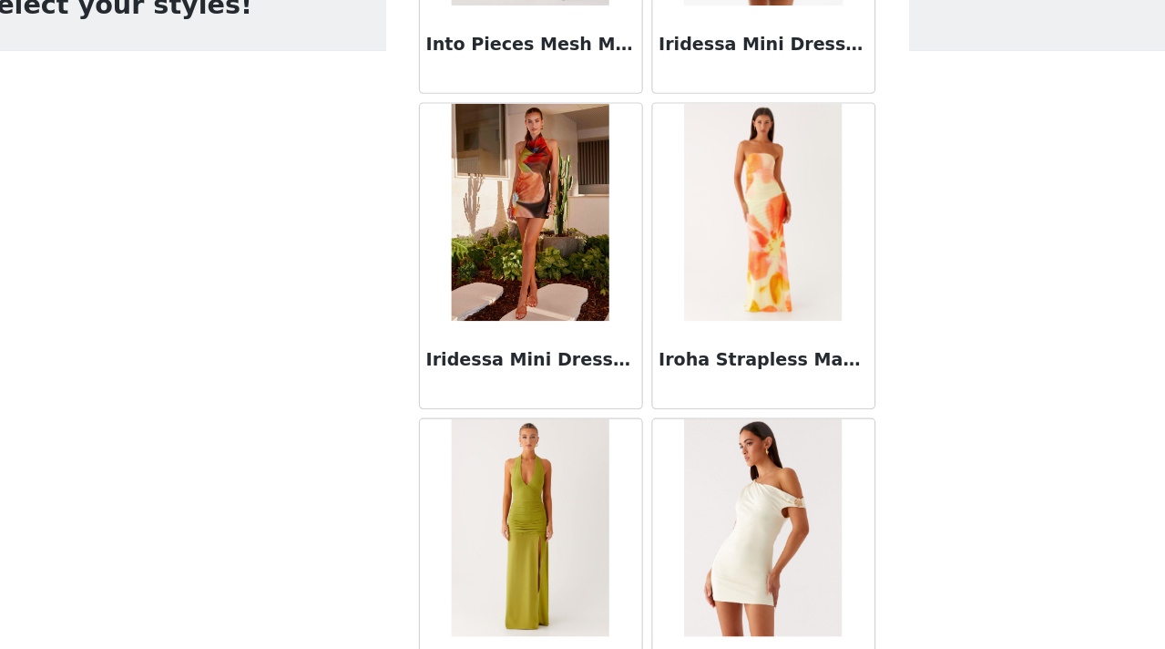
scroll to position [53796, 0]
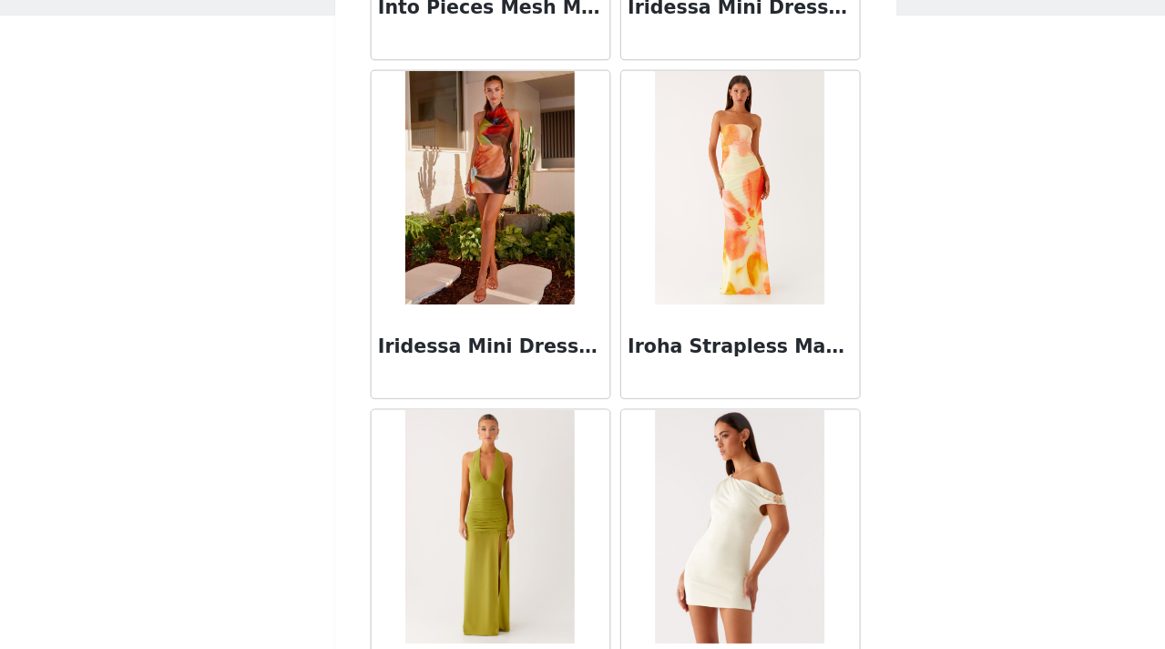
click at [677, 268] on img at bounding box center [680, 282] width 132 height 182
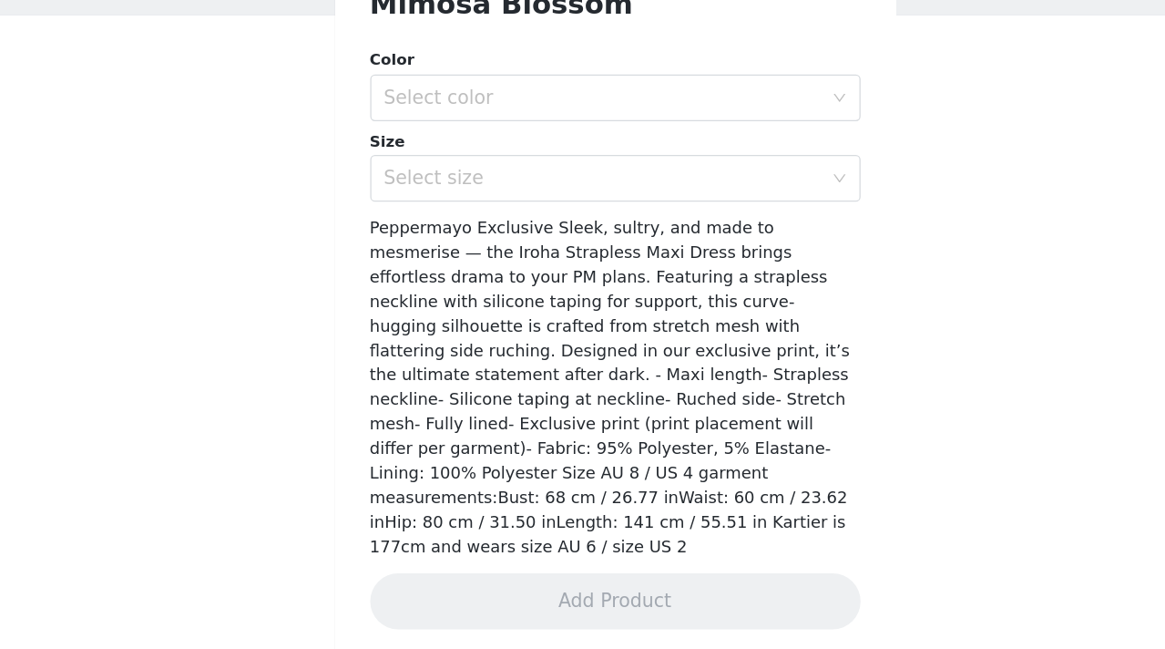
scroll to position [394, 0]
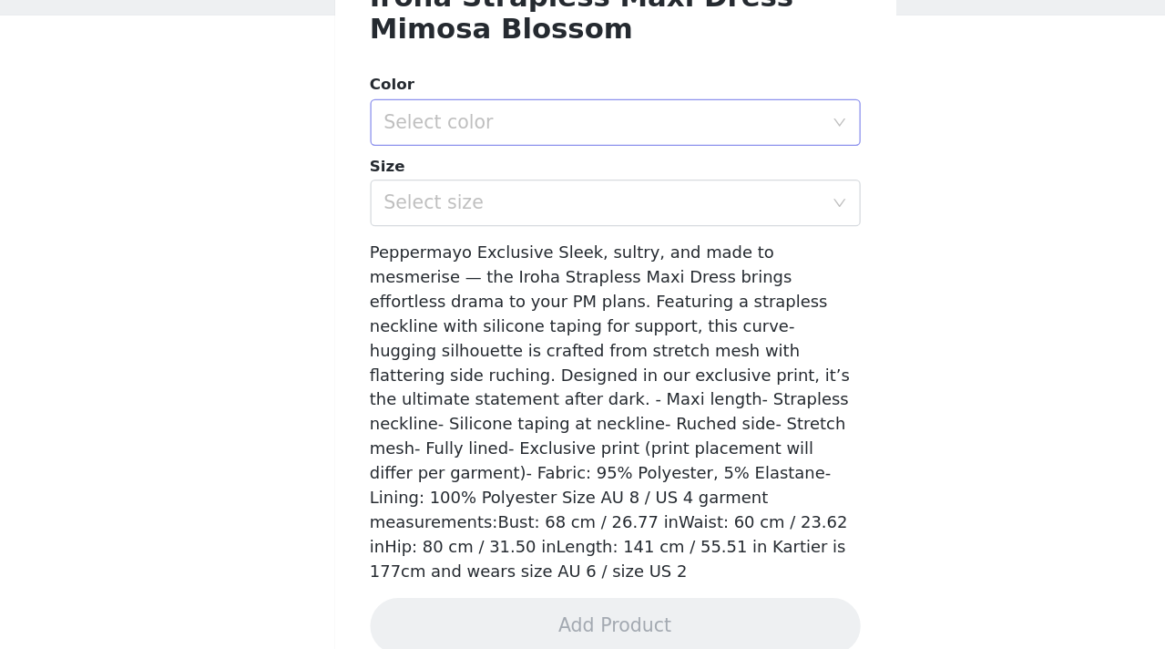
click at [655, 222] on div "Select color" at bounding box center [573, 231] width 341 height 18
click at [623, 276] on li "Mimosa Blossom" at bounding box center [583, 271] width 383 height 29
click at [609, 298] on div "Select size" at bounding box center [573, 294] width 341 height 18
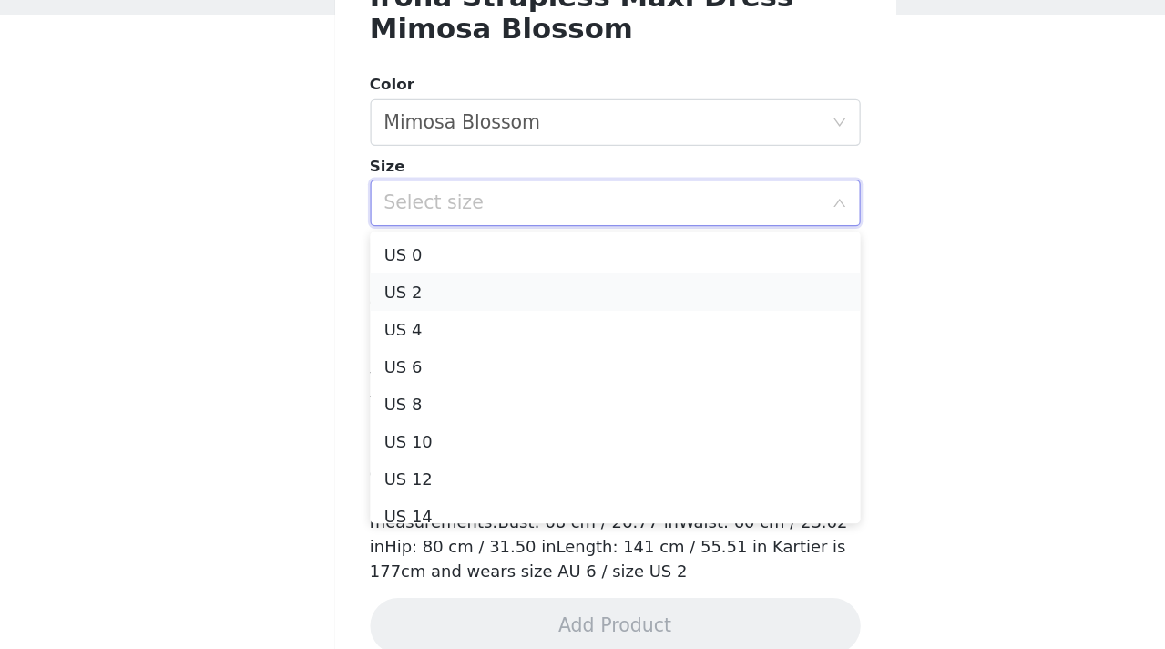
click at [598, 360] on li "US 2" at bounding box center [583, 363] width 383 height 29
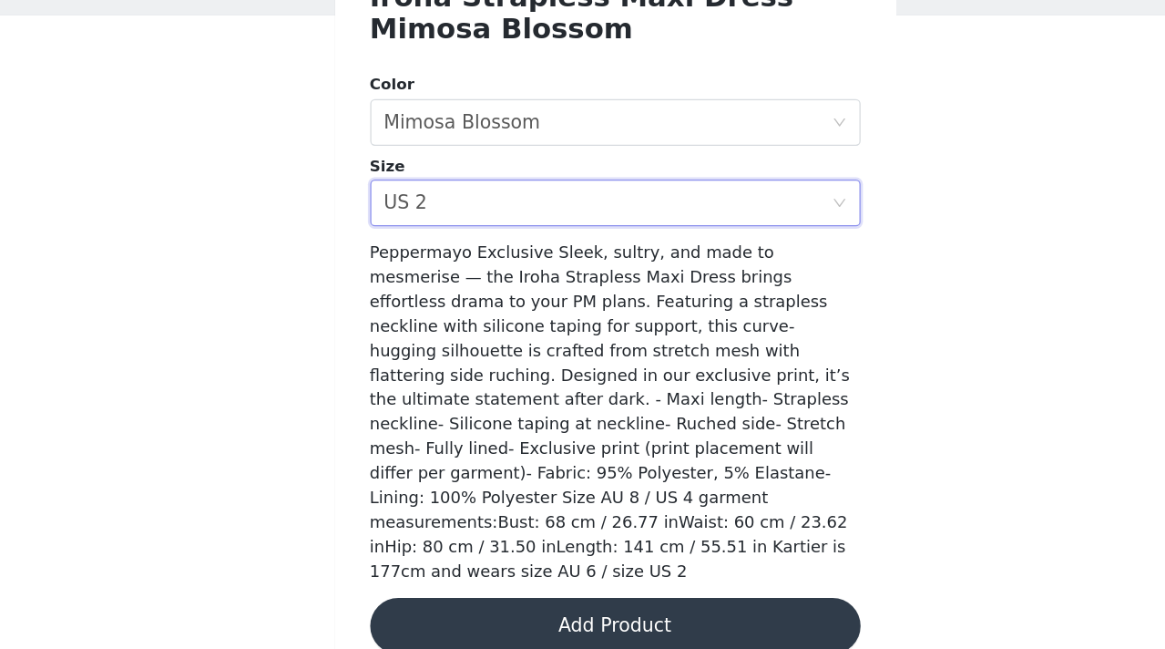
click at [589, 609] on button "Add Product" at bounding box center [583, 624] width 383 height 44
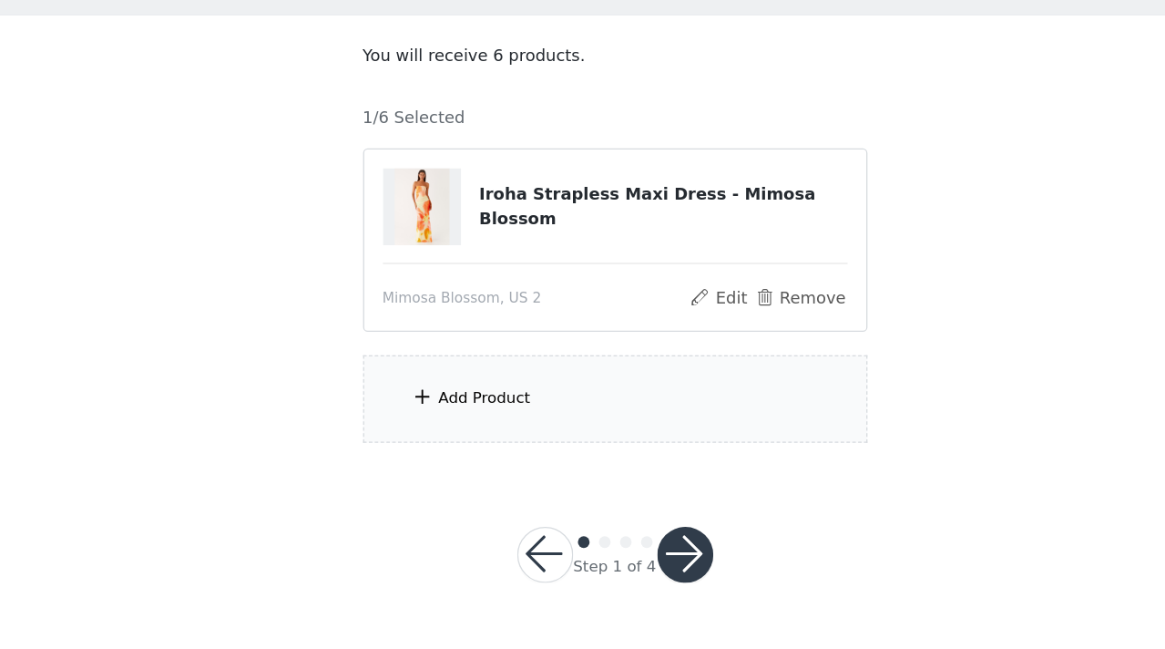
click at [509, 438] on div "Add Product" at bounding box center [481, 446] width 72 height 18
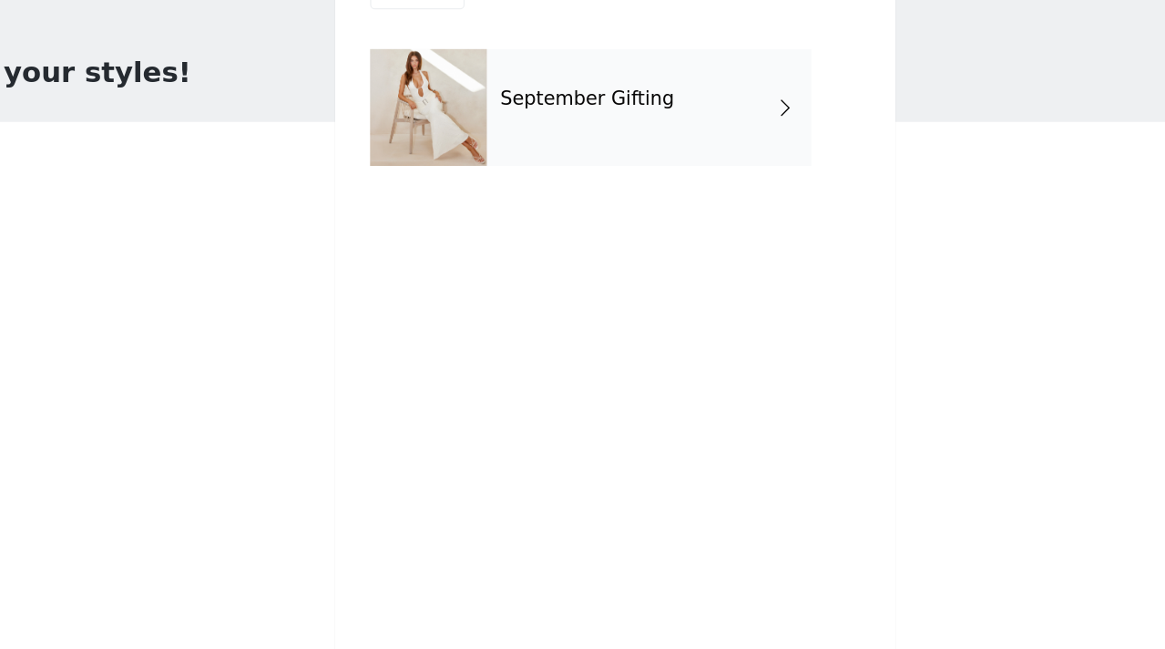
click at [592, 139] on div "September Gifting" at bounding box center [609, 136] width 253 height 91
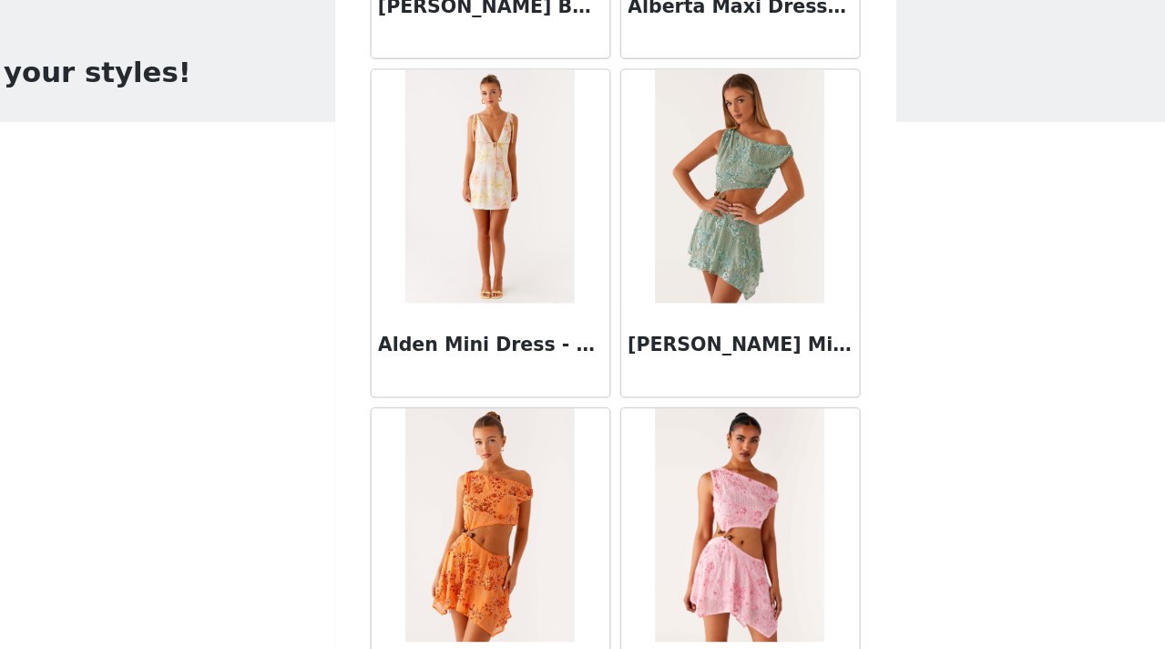
scroll to position [2139, 0]
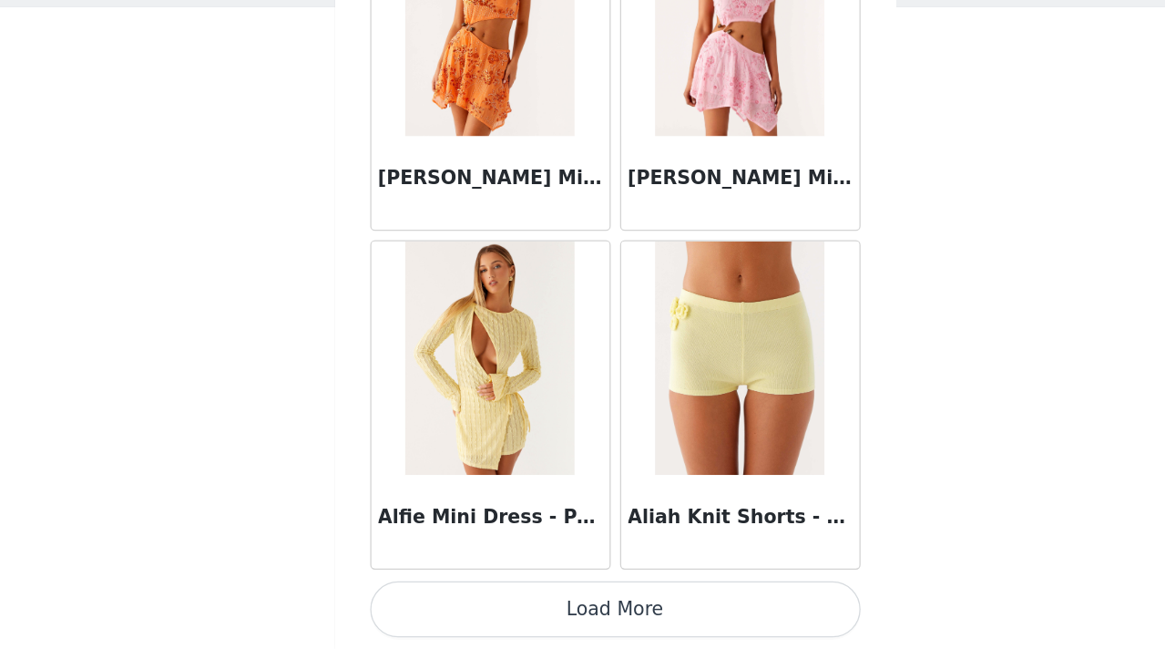
click at [585, 622] on button "Load More" at bounding box center [583, 618] width 383 height 44
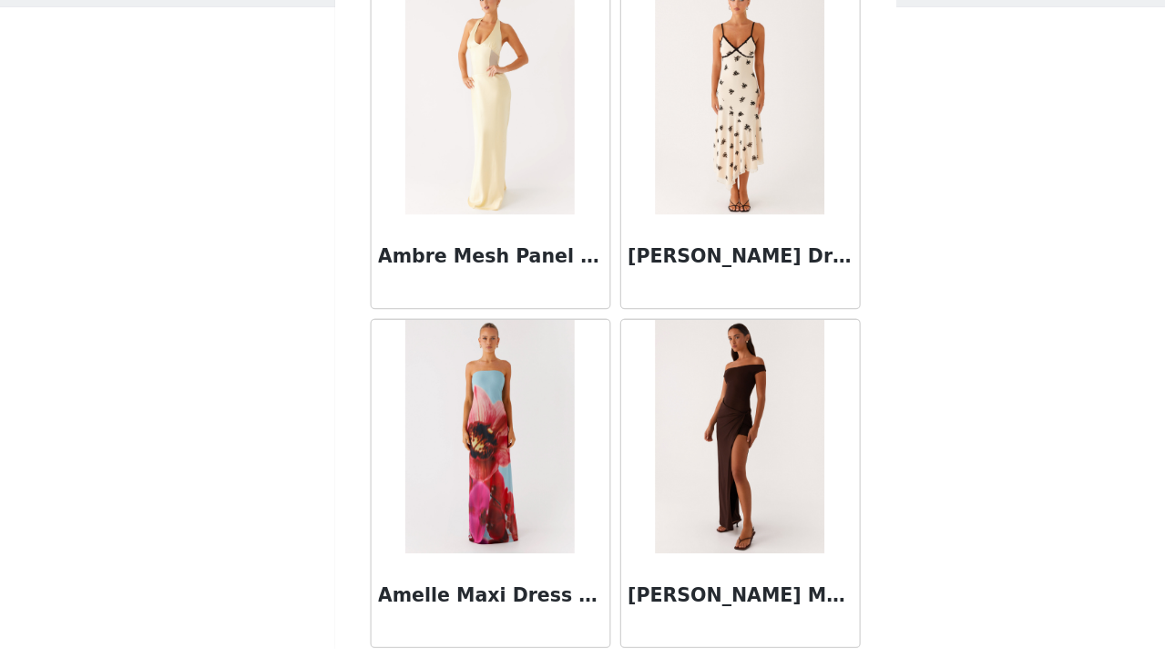
scroll to position [4781, 0]
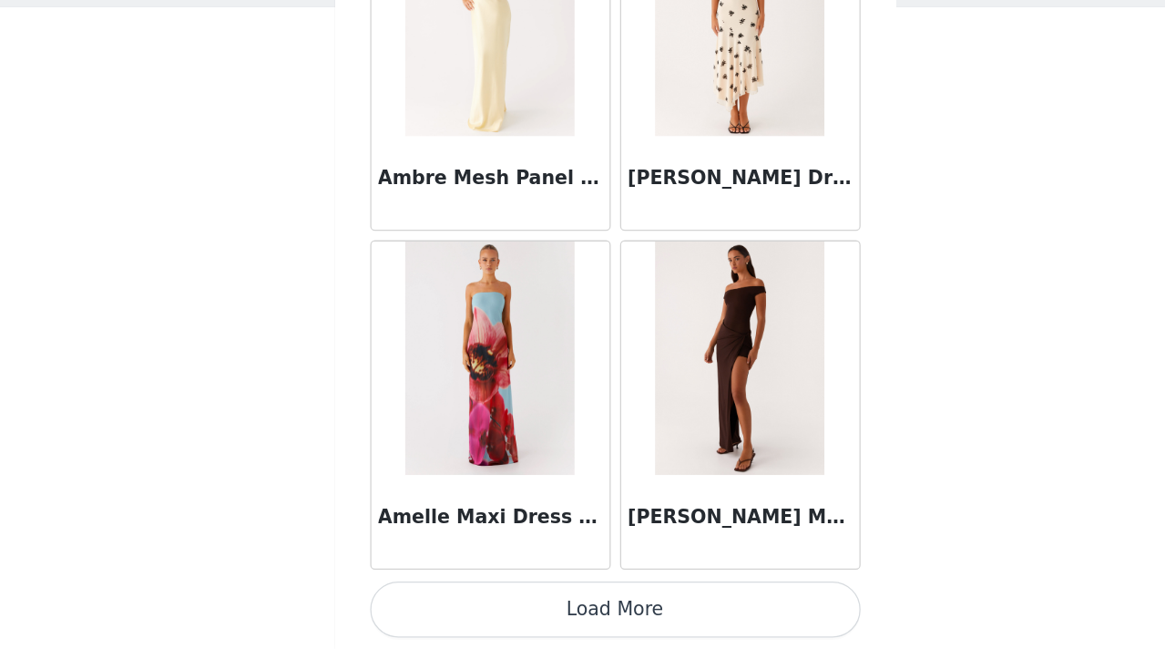
click at [581, 620] on button "Load More" at bounding box center [583, 618] width 383 height 44
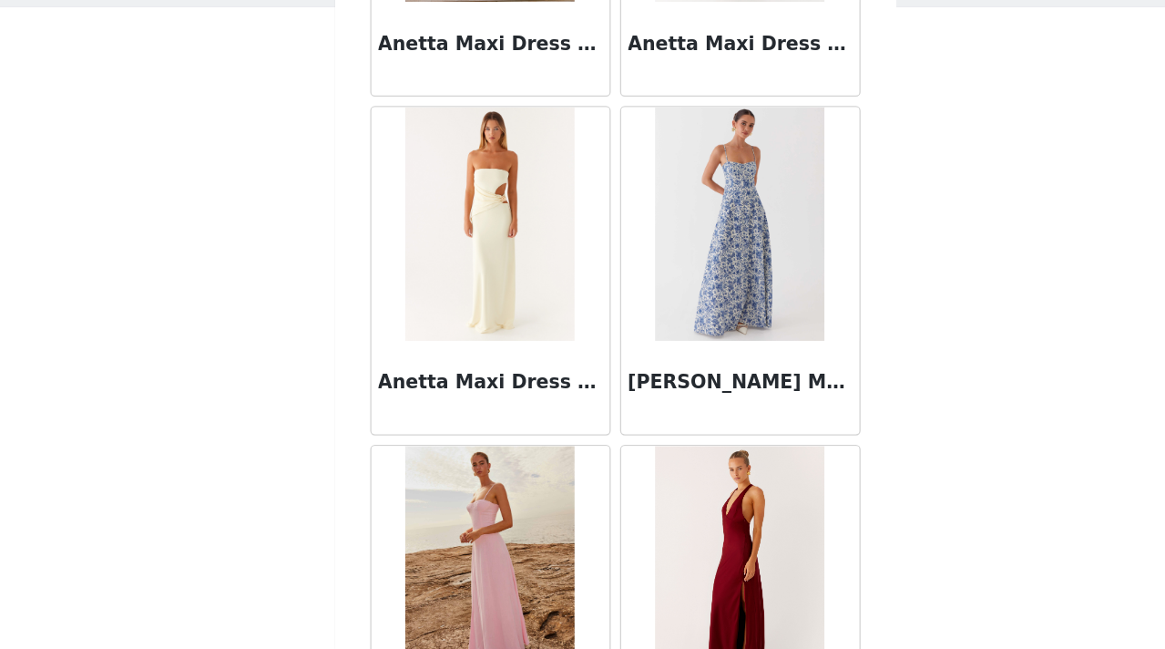
scroll to position [7423, 0]
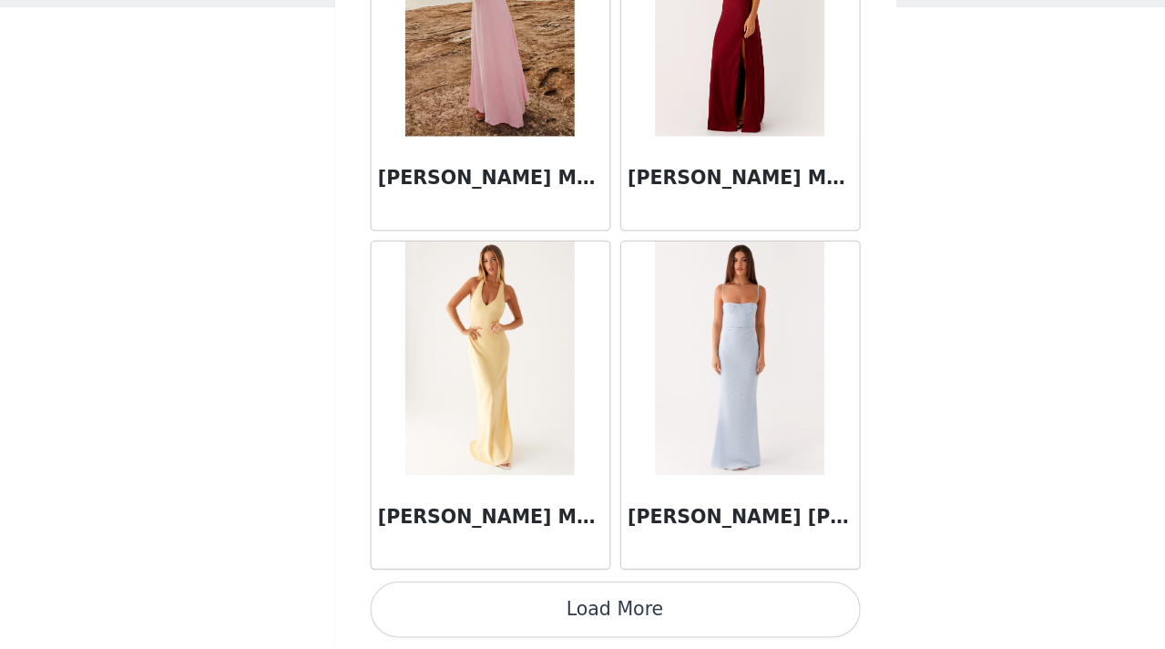
click at [568, 610] on button "Load More" at bounding box center [583, 618] width 383 height 44
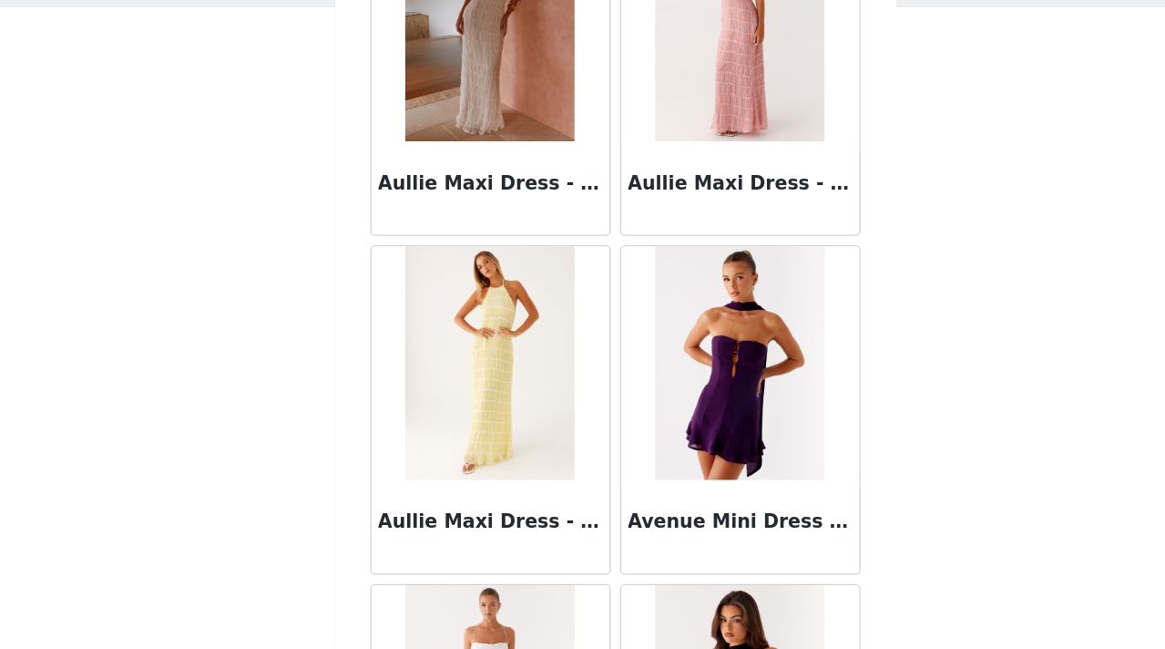
scroll to position [10065, 0]
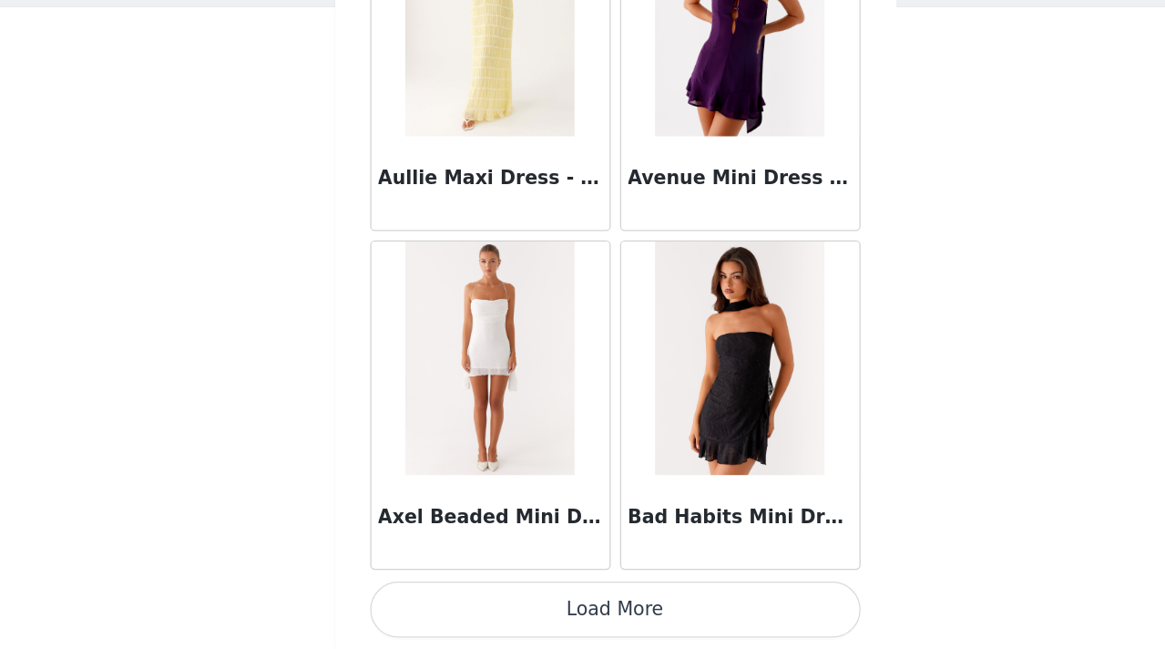
click at [581, 614] on button "Load More" at bounding box center [583, 618] width 383 height 44
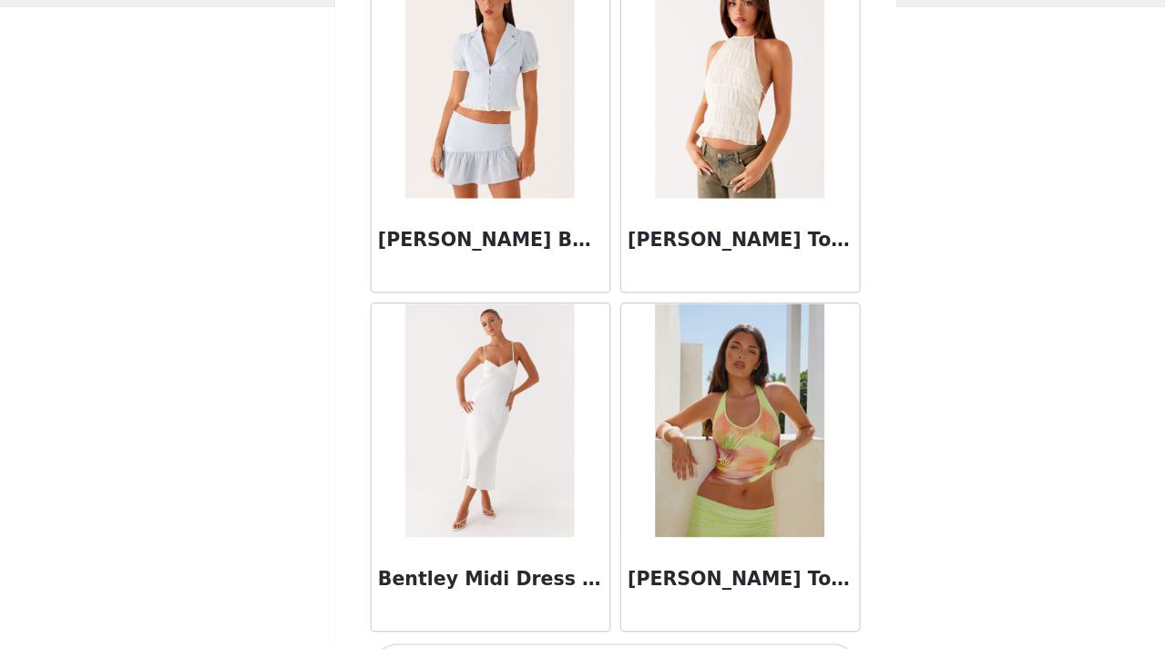
scroll to position [12707, 0]
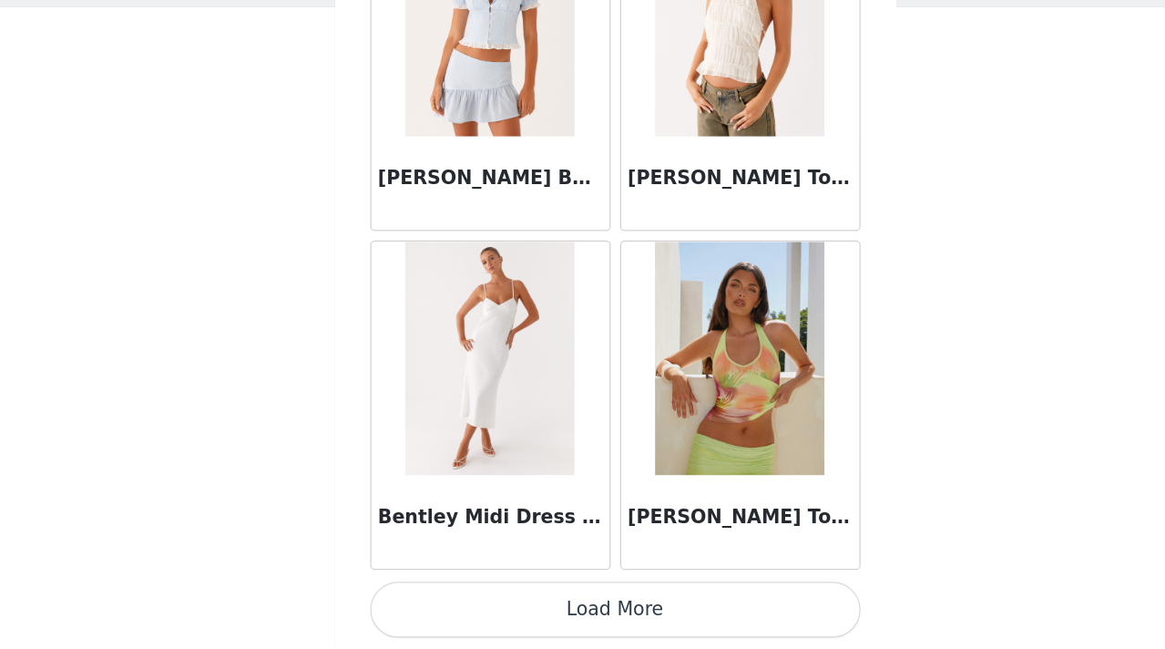
click at [573, 609] on button "Load More" at bounding box center [583, 618] width 383 height 44
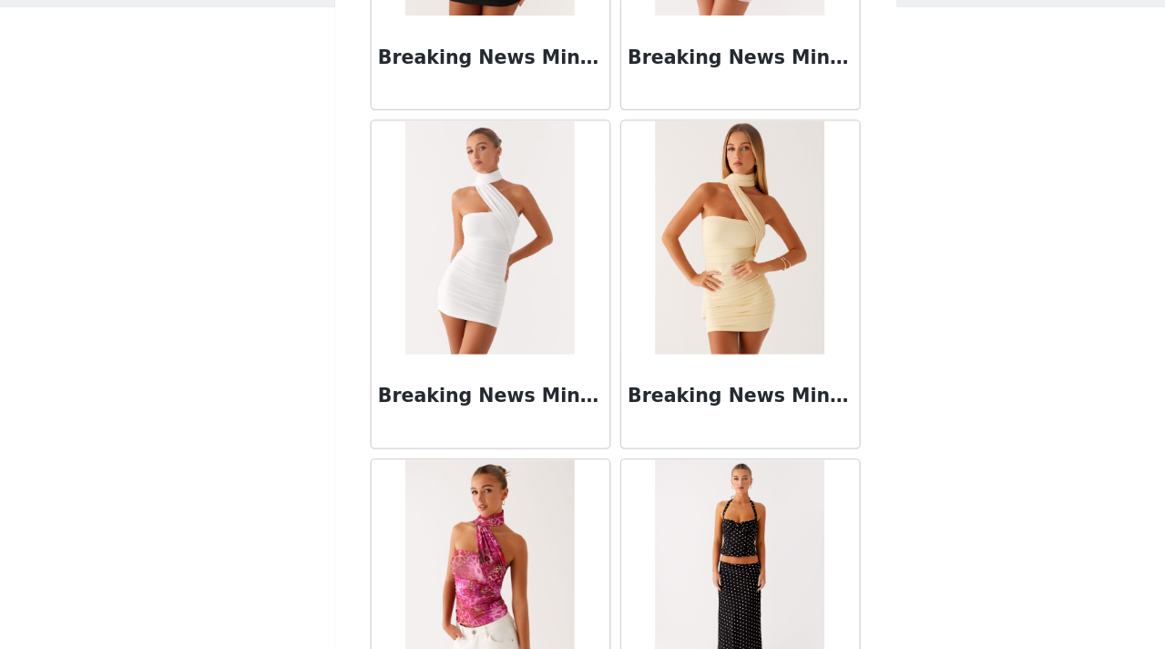
scroll to position [15349, 0]
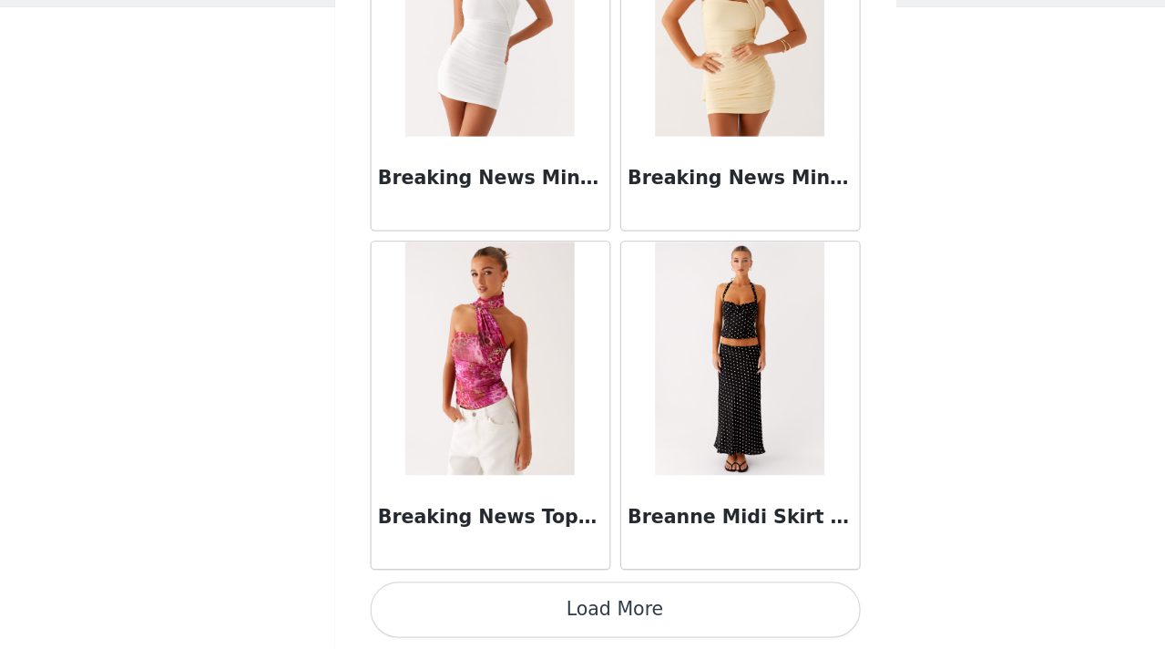
click at [573, 609] on button "Load More" at bounding box center [583, 618] width 383 height 44
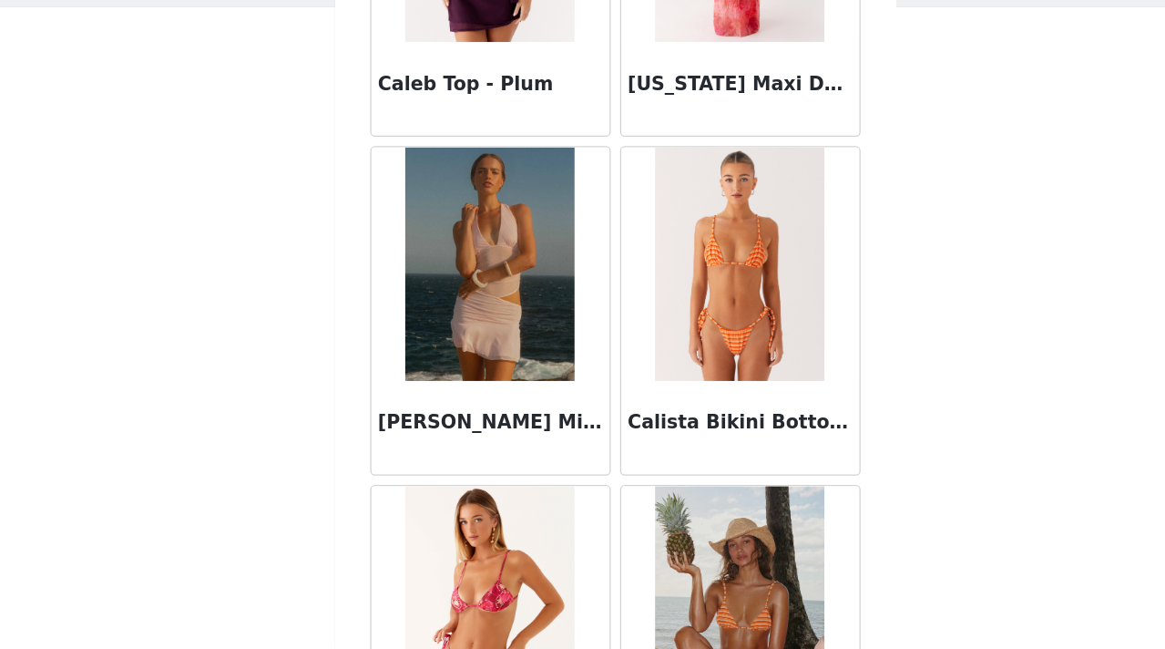
scroll to position [17991, 0]
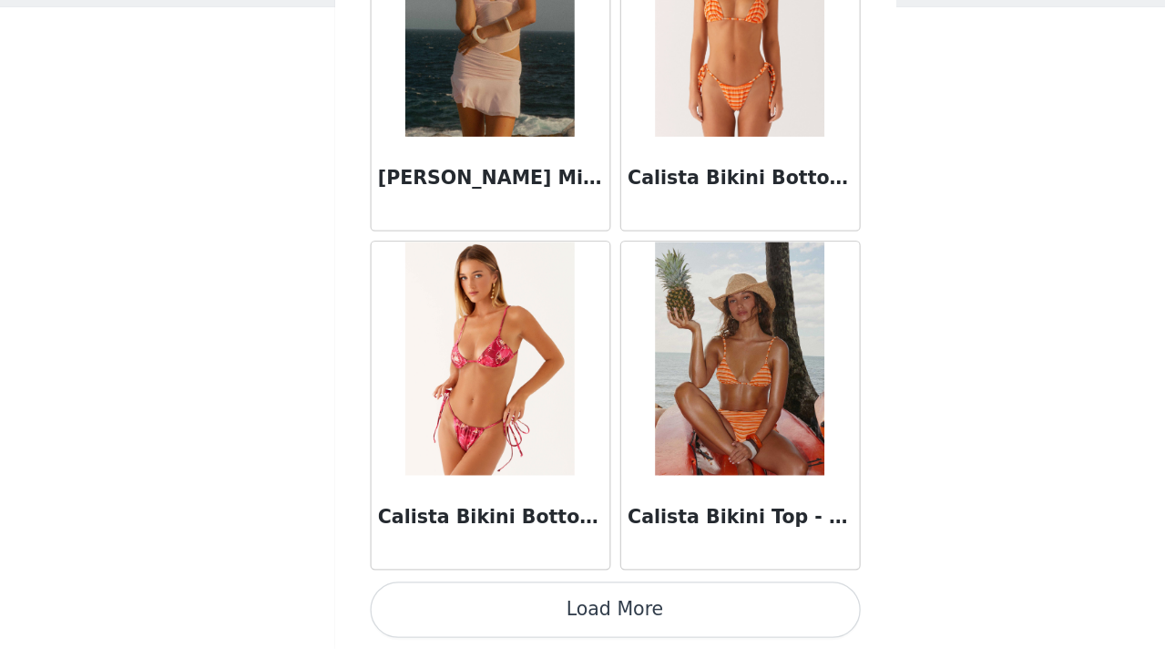
click at [575, 624] on button "Load More" at bounding box center [583, 618] width 383 height 44
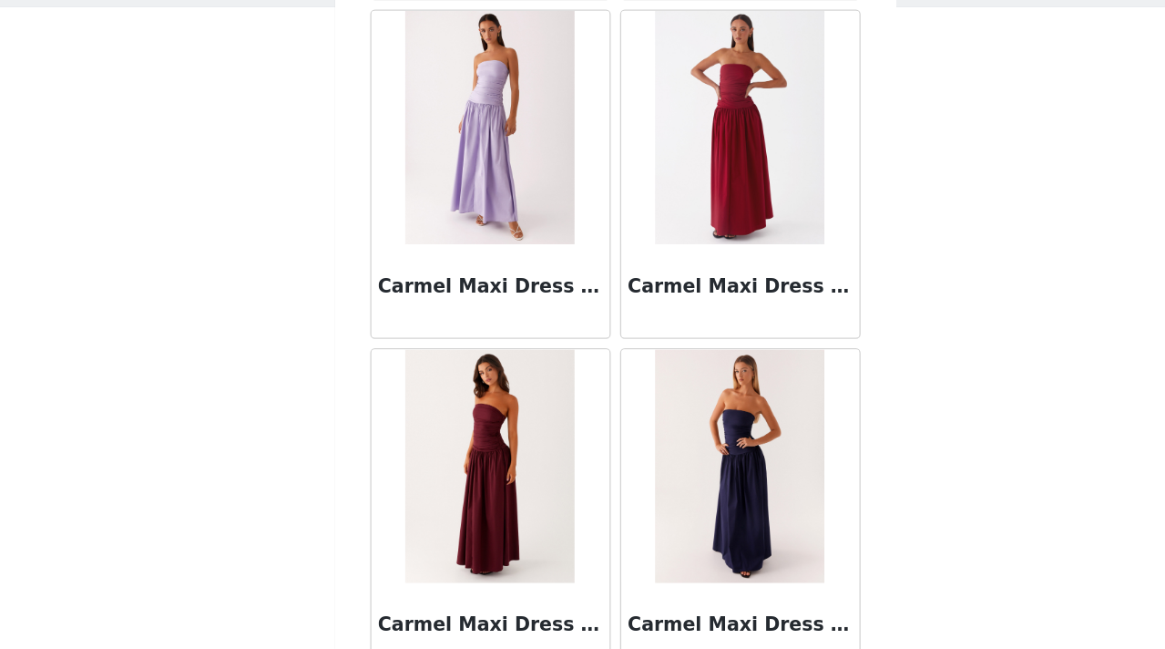
scroll to position [20633, 0]
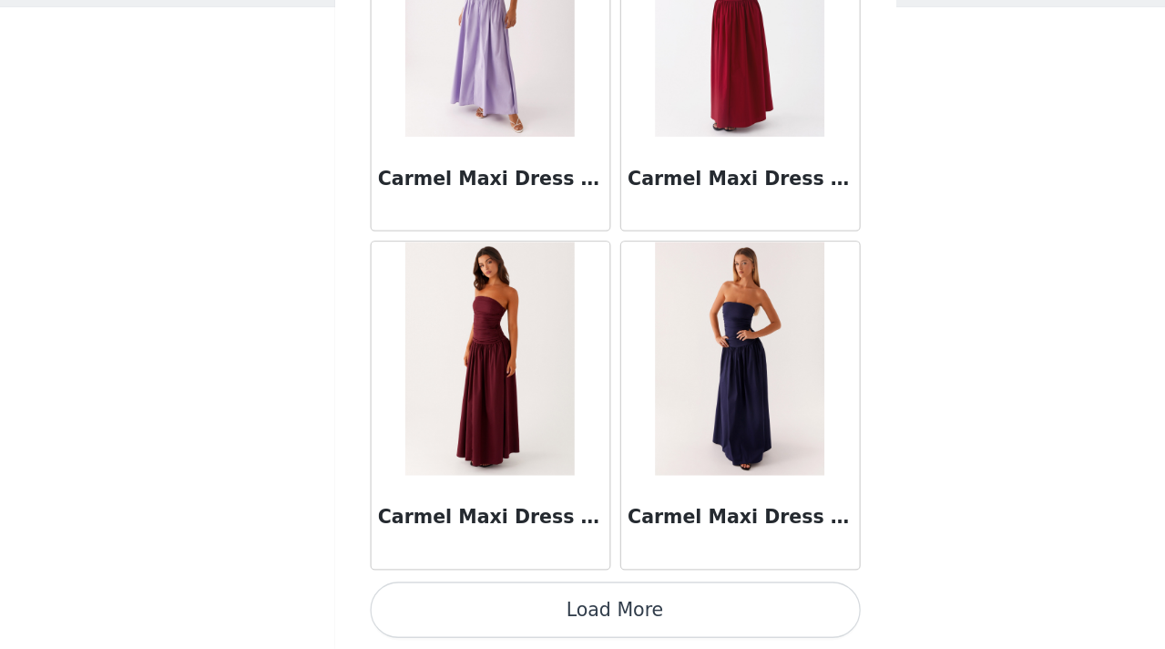
click at [591, 601] on button "Load More" at bounding box center [583, 618] width 383 height 44
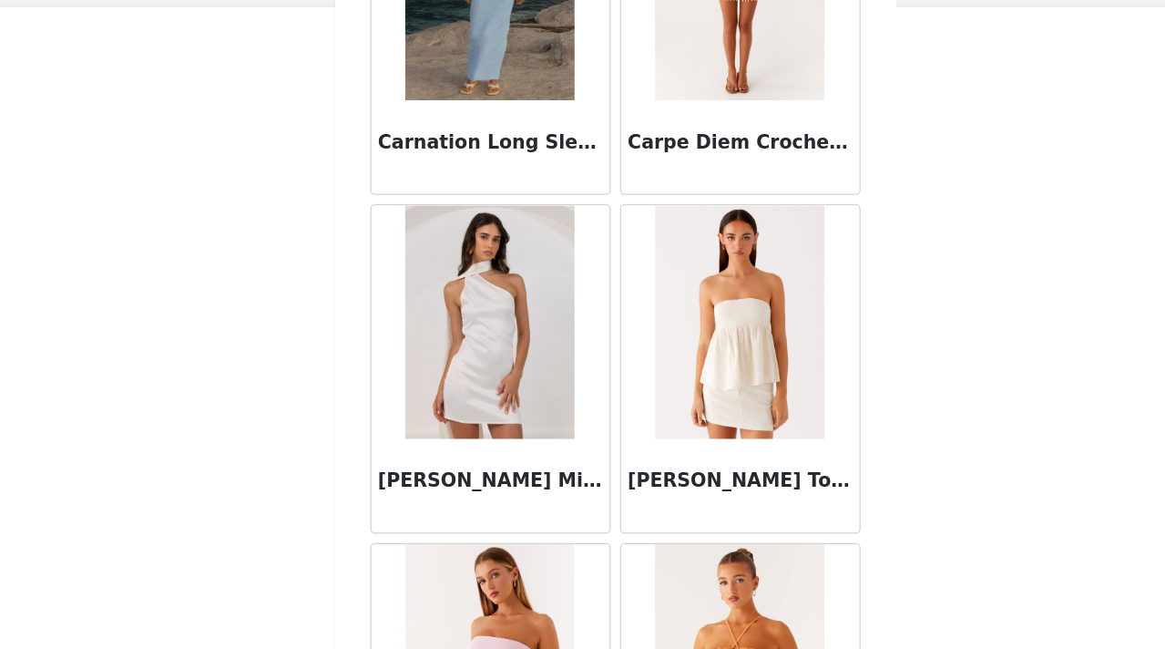
scroll to position [23275, 0]
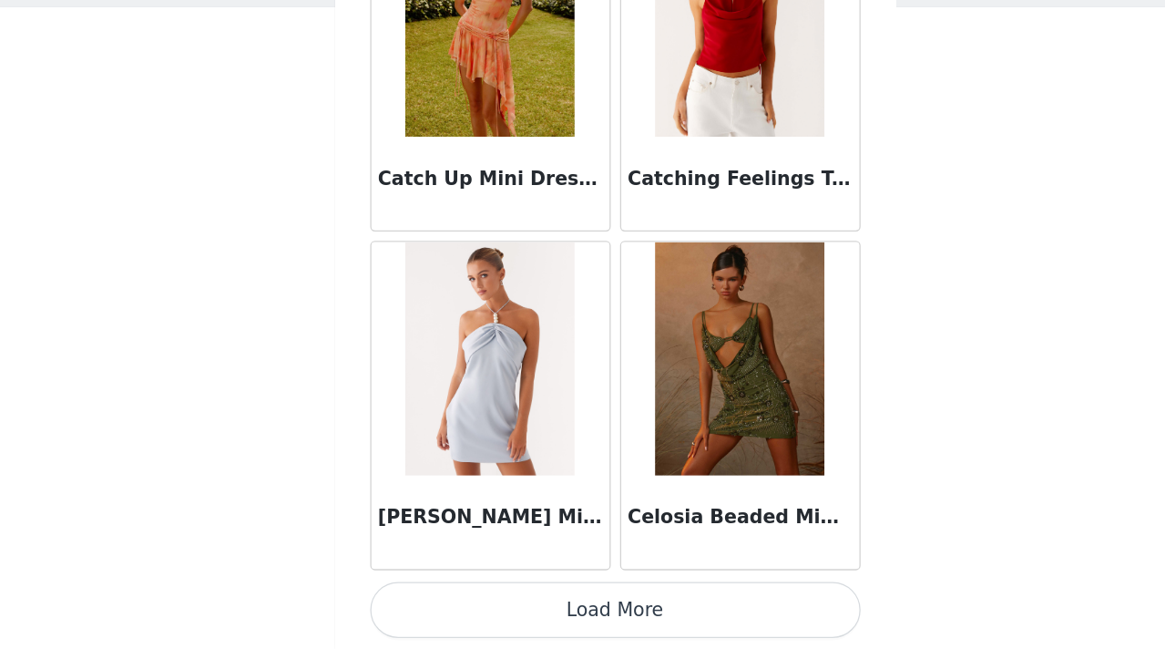
click at [585, 619] on button "Load More" at bounding box center [583, 618] width 383 height 44
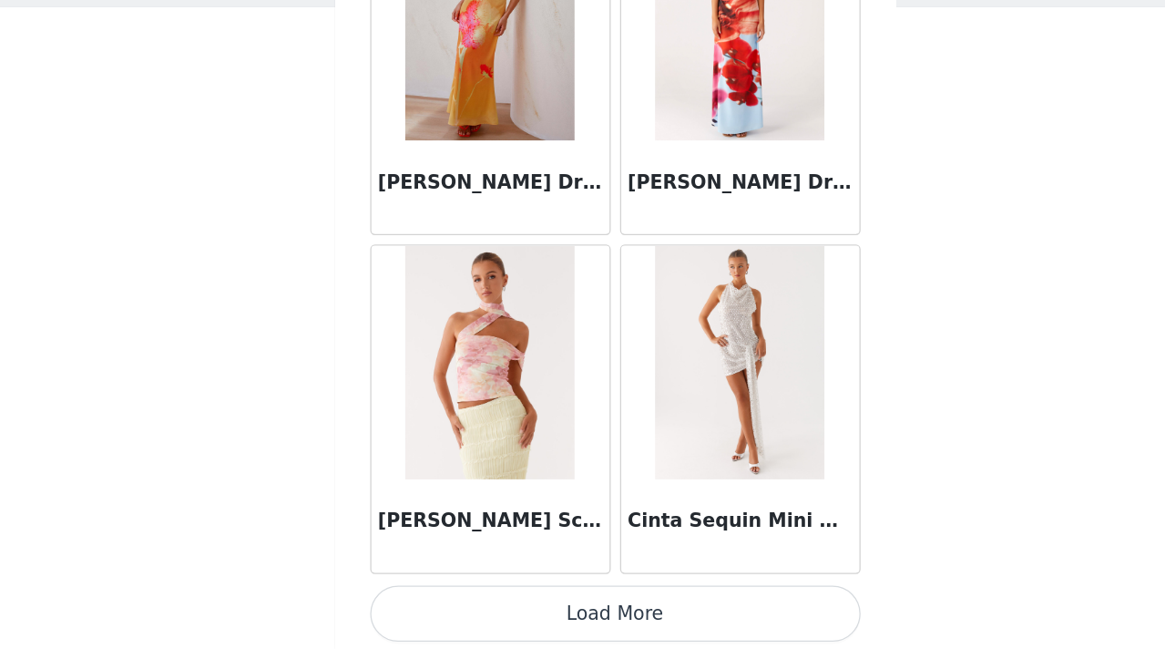
scroll to position [25917, 0]
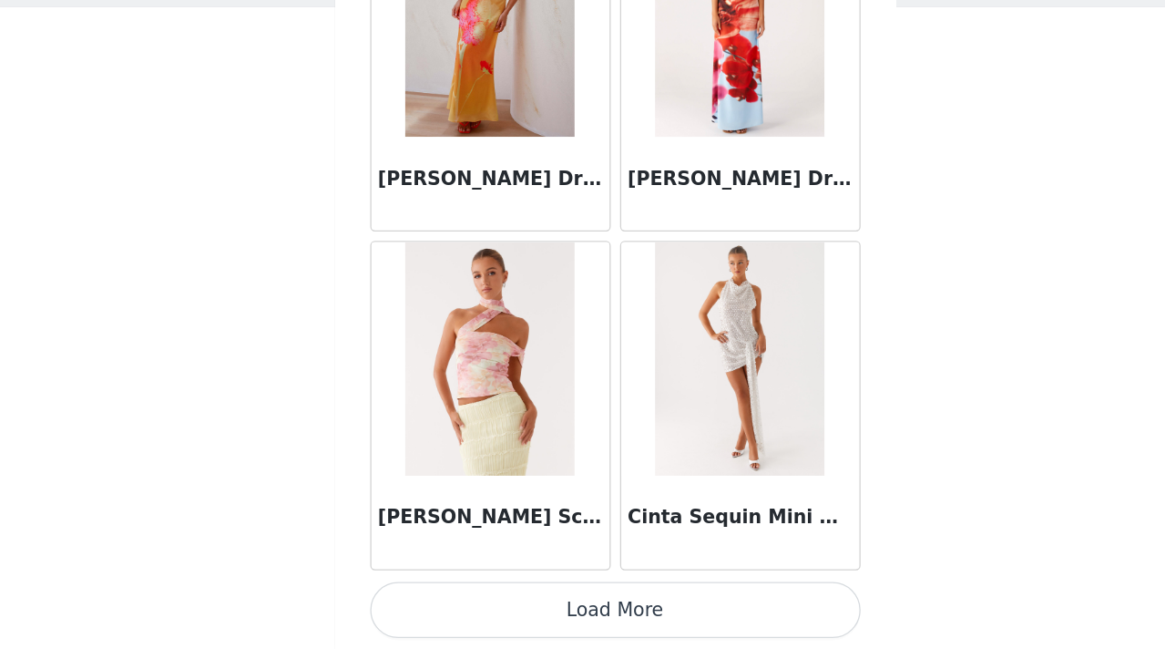
click at [562, 613] on button "Load More" at bounding box center [583, 618] width 383 height 44
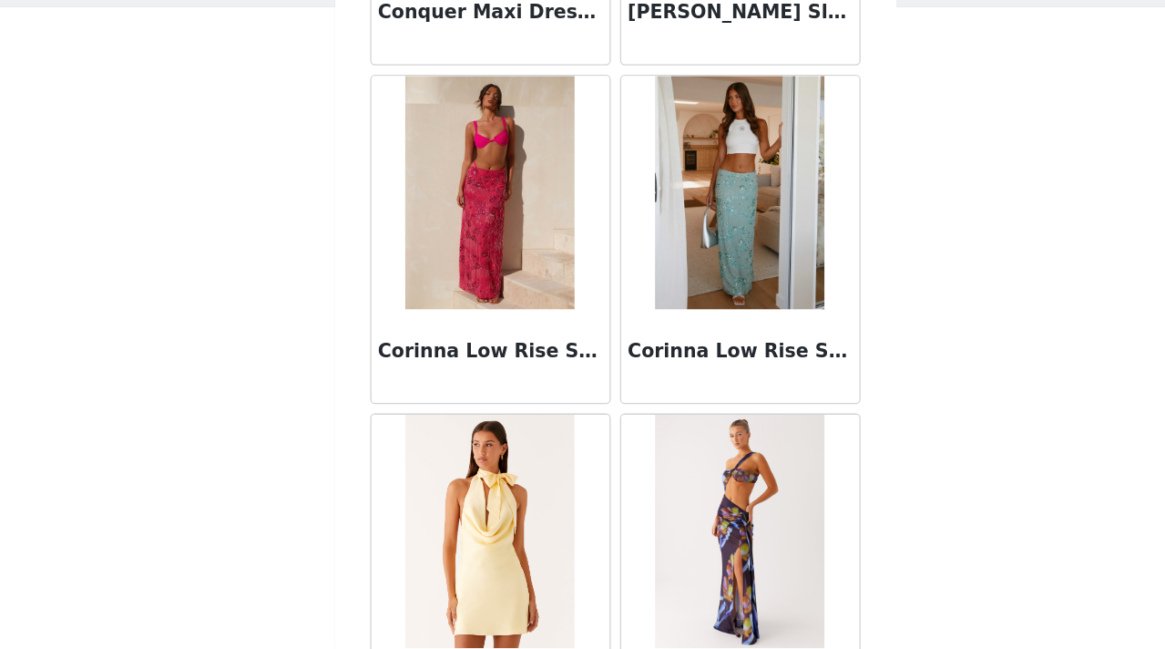
scroll to position [28559, 0]
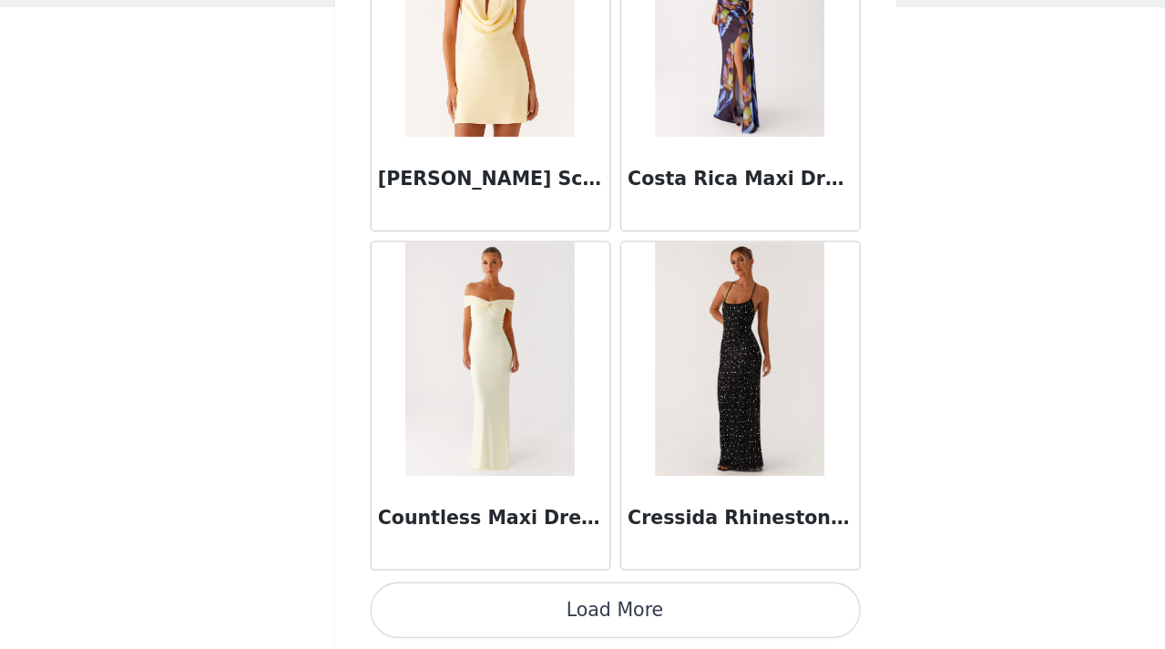
click at [602, 631] on button "Load More" at bounding box center [583, 618] width 383 height 44
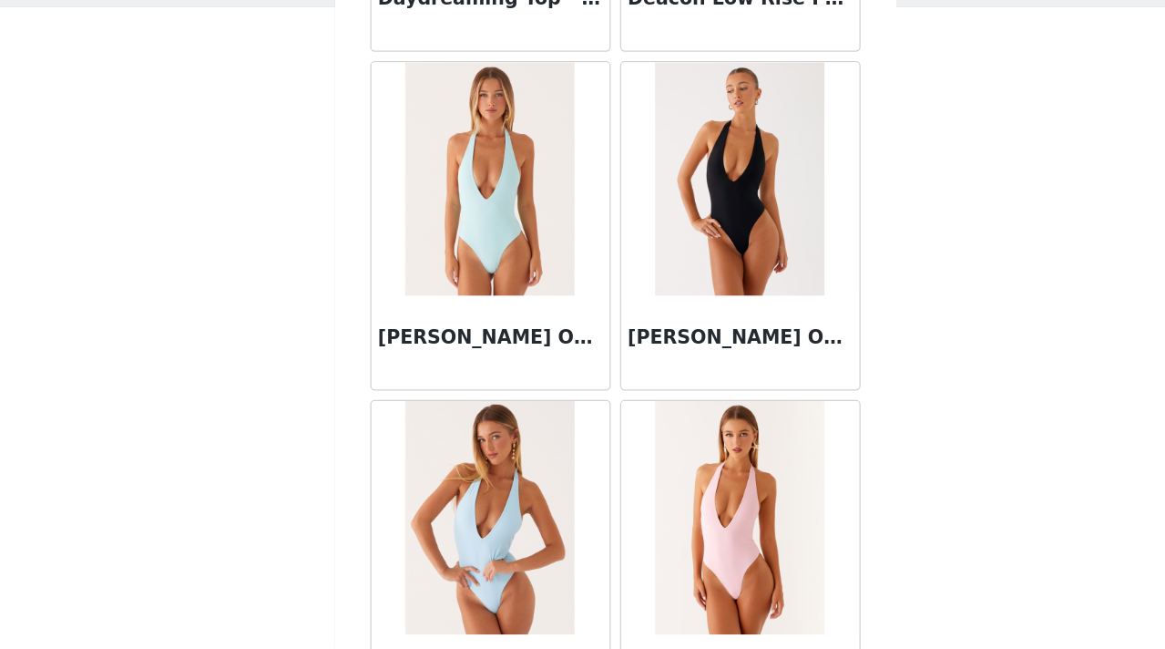
scroll to position [31200, 0]
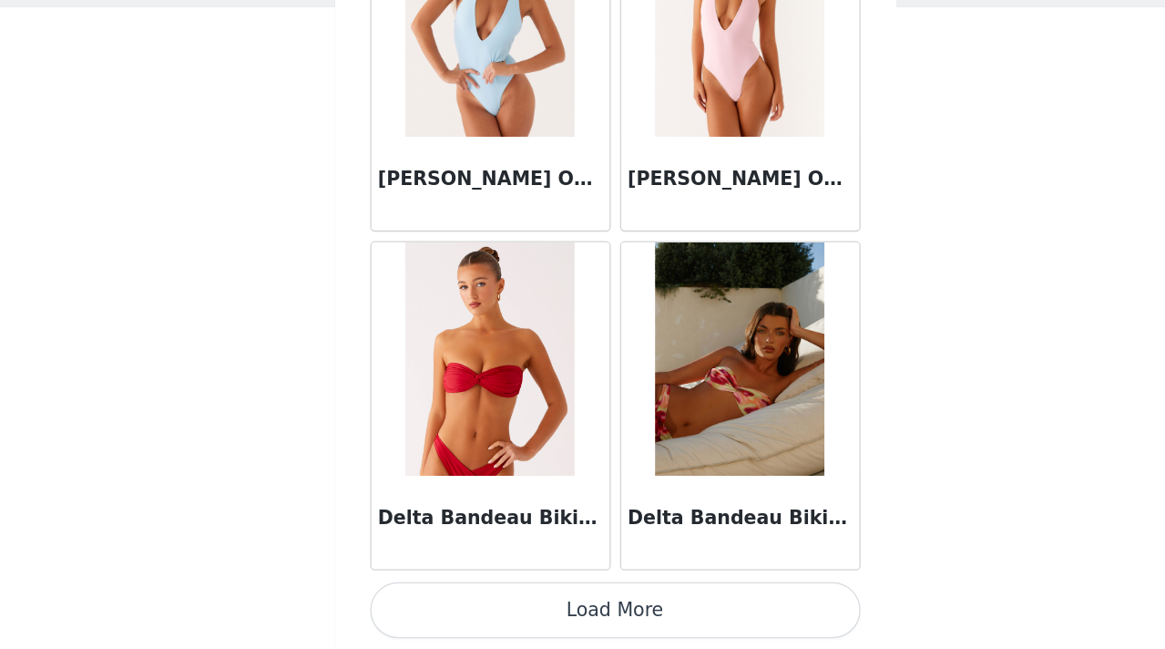
click at [567, 616] on button "Load More" at bounding box center [583, 618] width 383 height 44
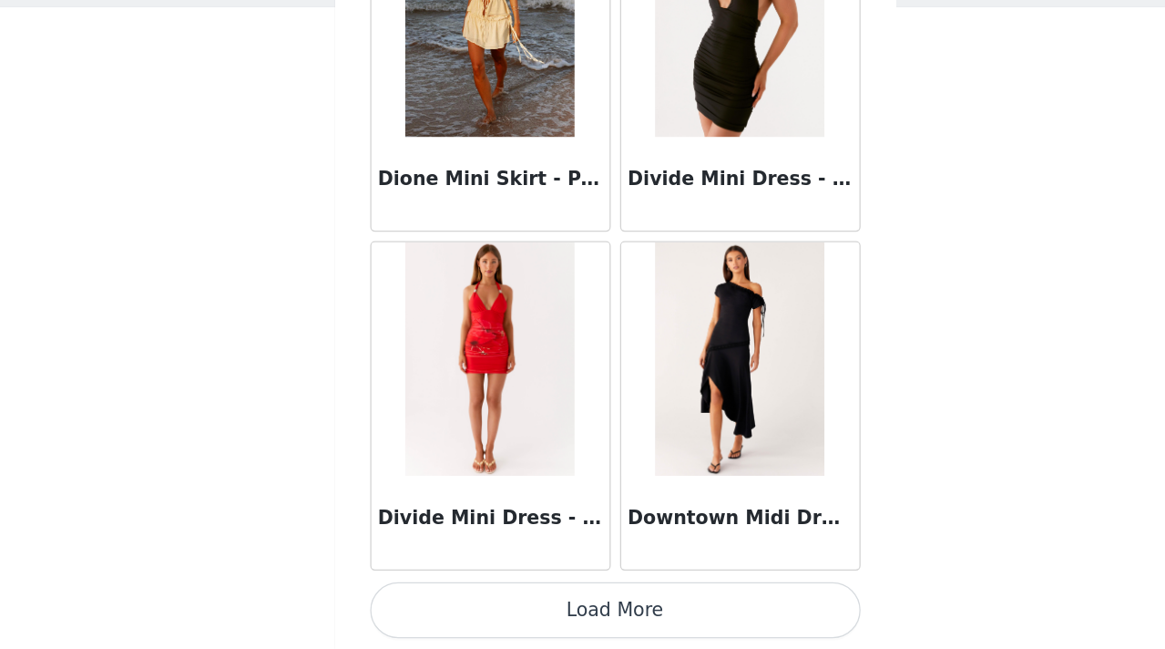
click at [578, 626] on button "Load More" at bounding box center [583, 618] width 383 height 44
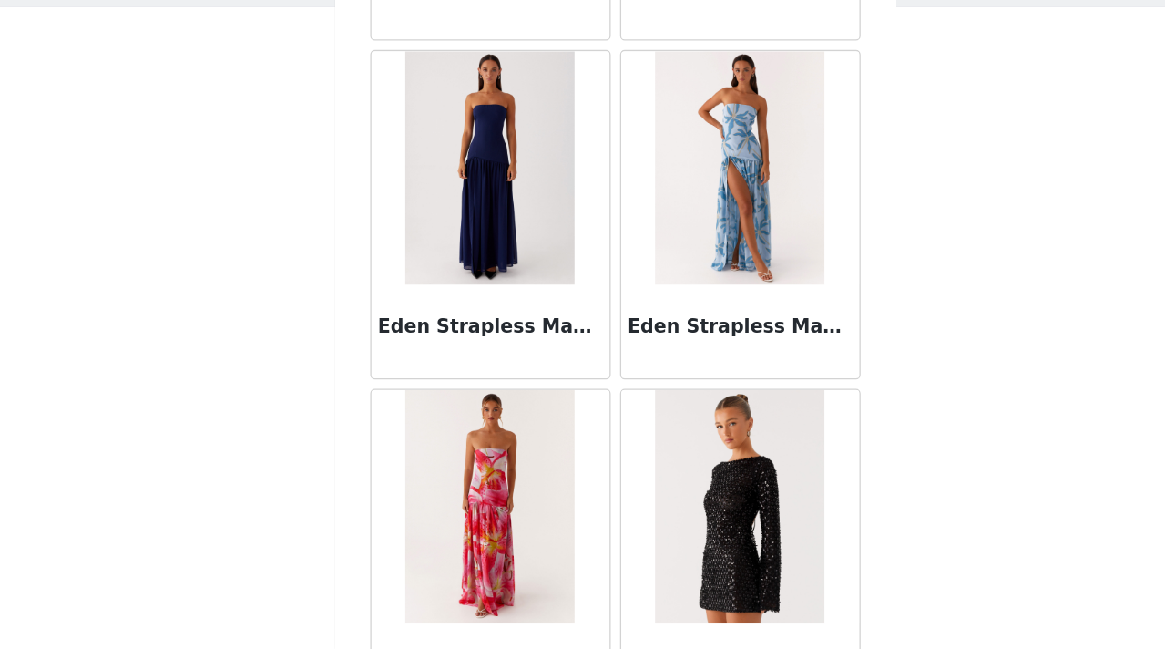
scroll to position [36484, 0]
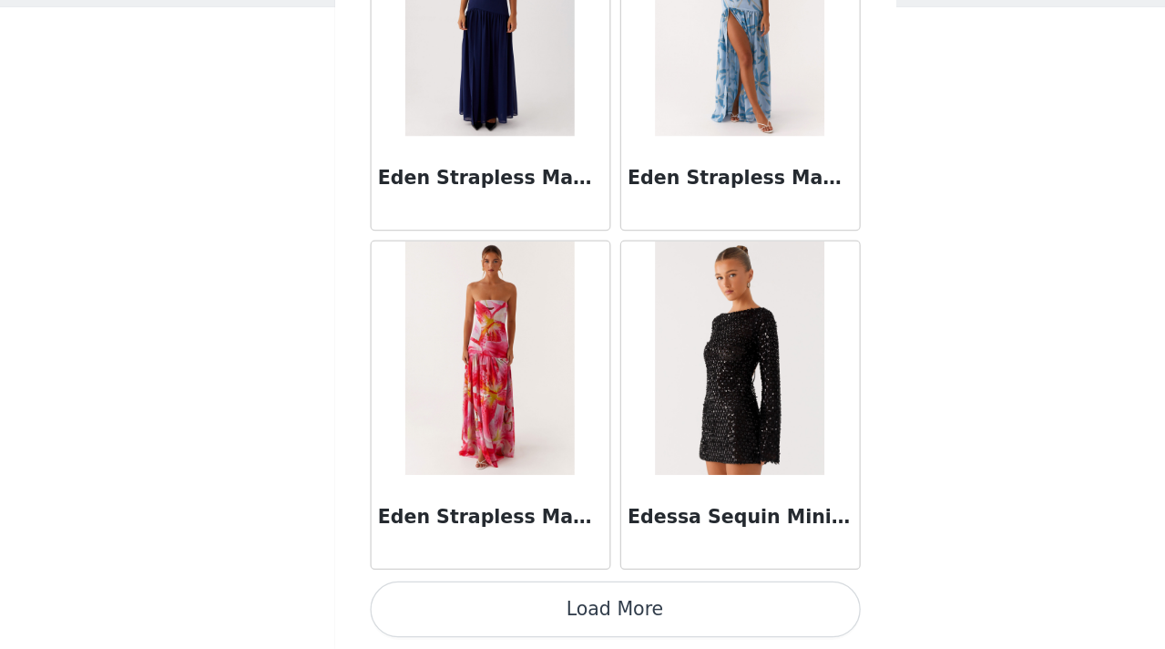
click at [587, 629] on button "Load More" at bounding box center [583, 618] width 383 height 44
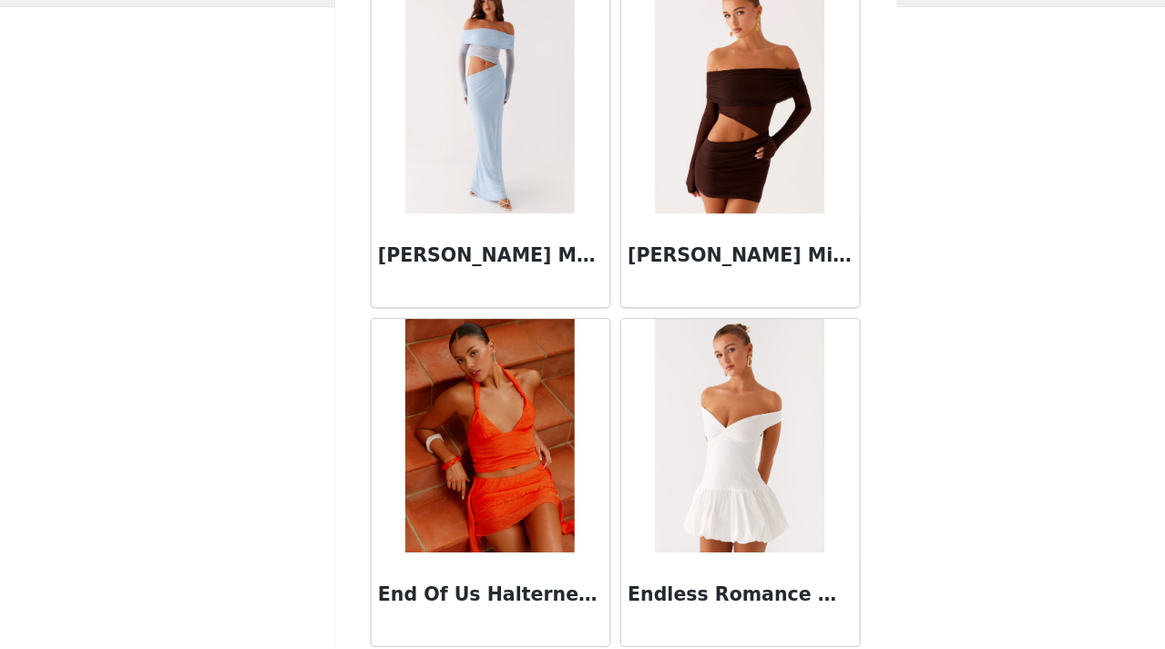
scroll to position [39126, 0]
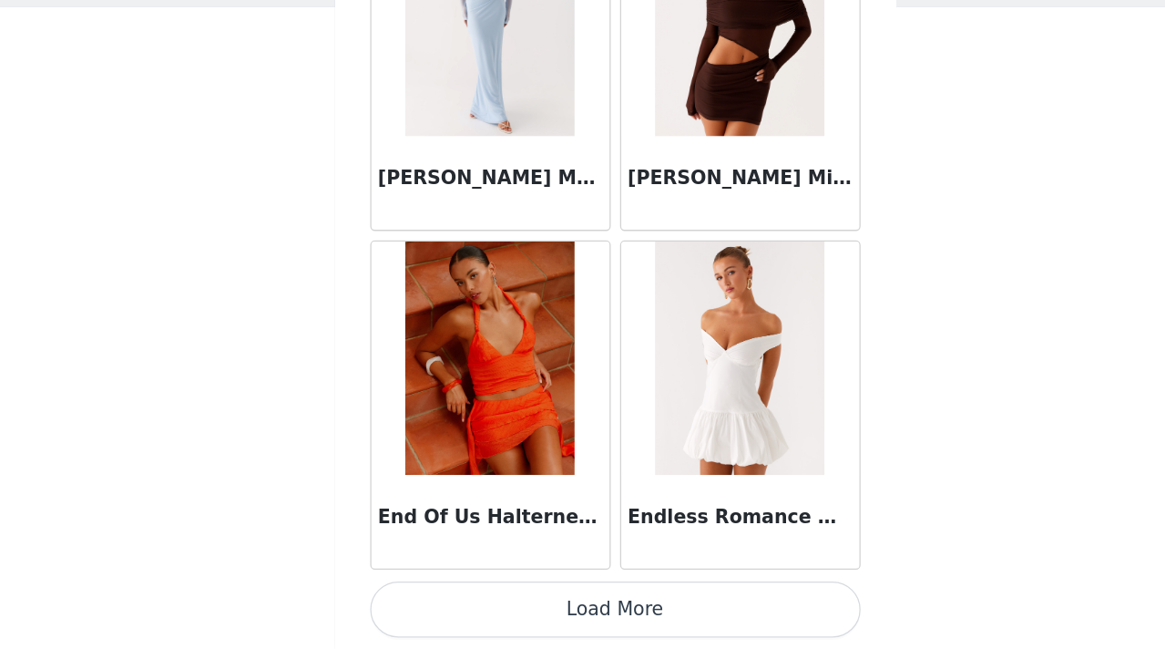
click at [585, 602] on button "Load More" at bounding box center [583, 618] width 383 height 44
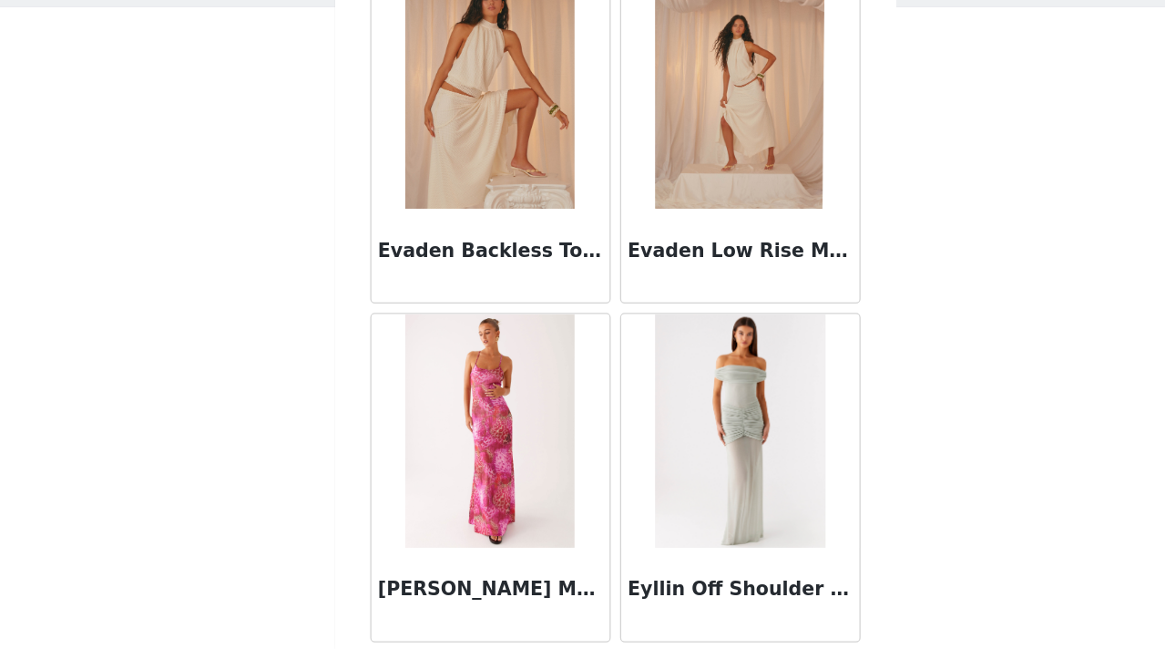
scroll to position [41768, 0]
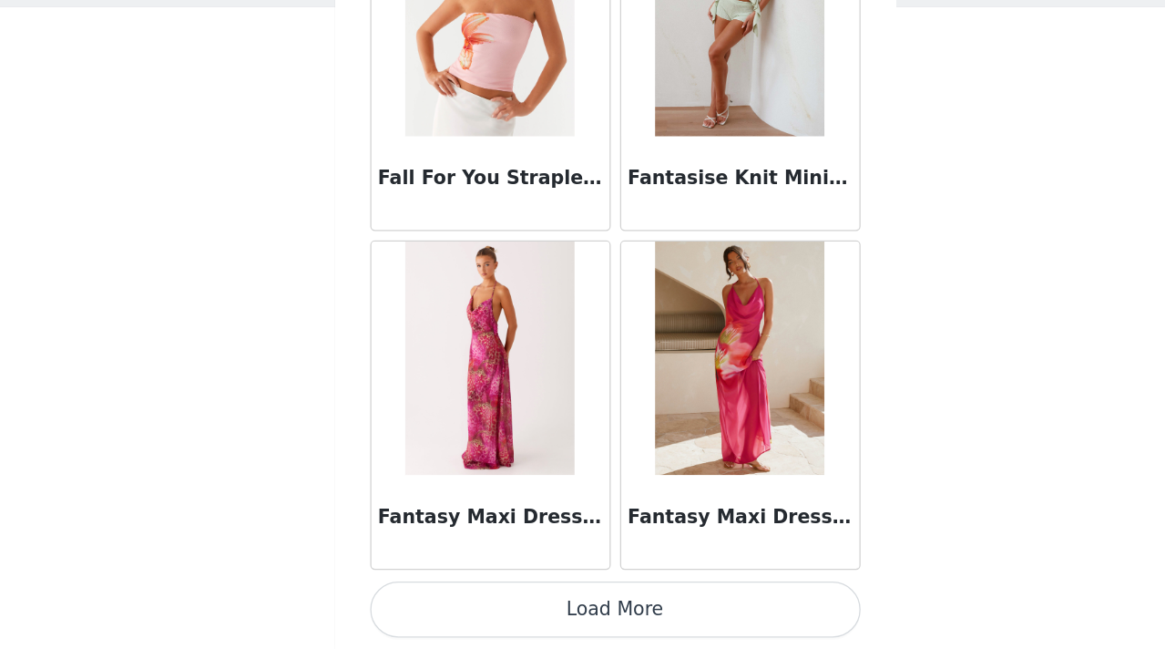
click at [572, 623] on button "Load More" at bounding box center [583, 618] width 383 height 44
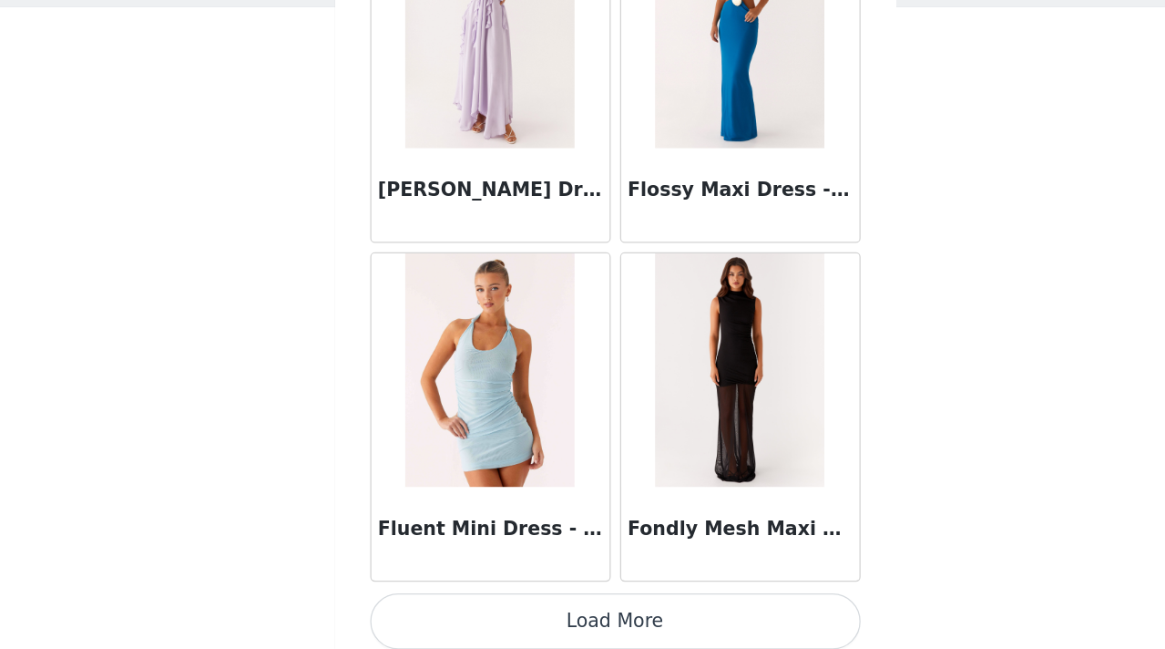
scroll to position [44410, 0]
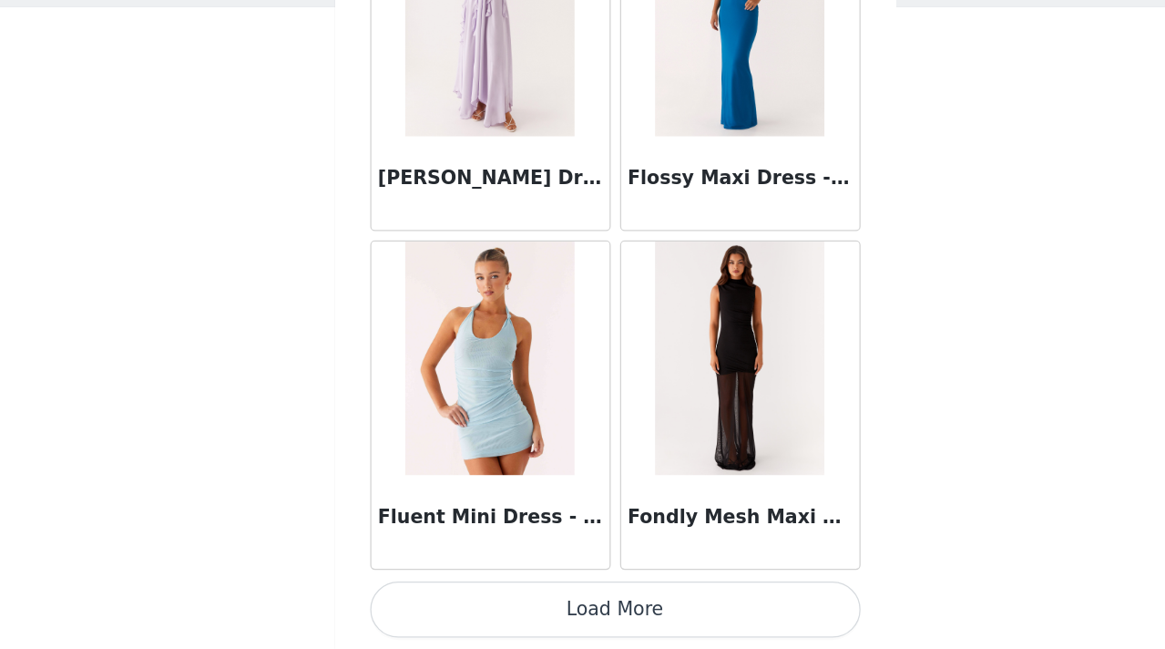
click at [590, 618] on button "Load More" at bounding box center [583, 618] width 383 height 44
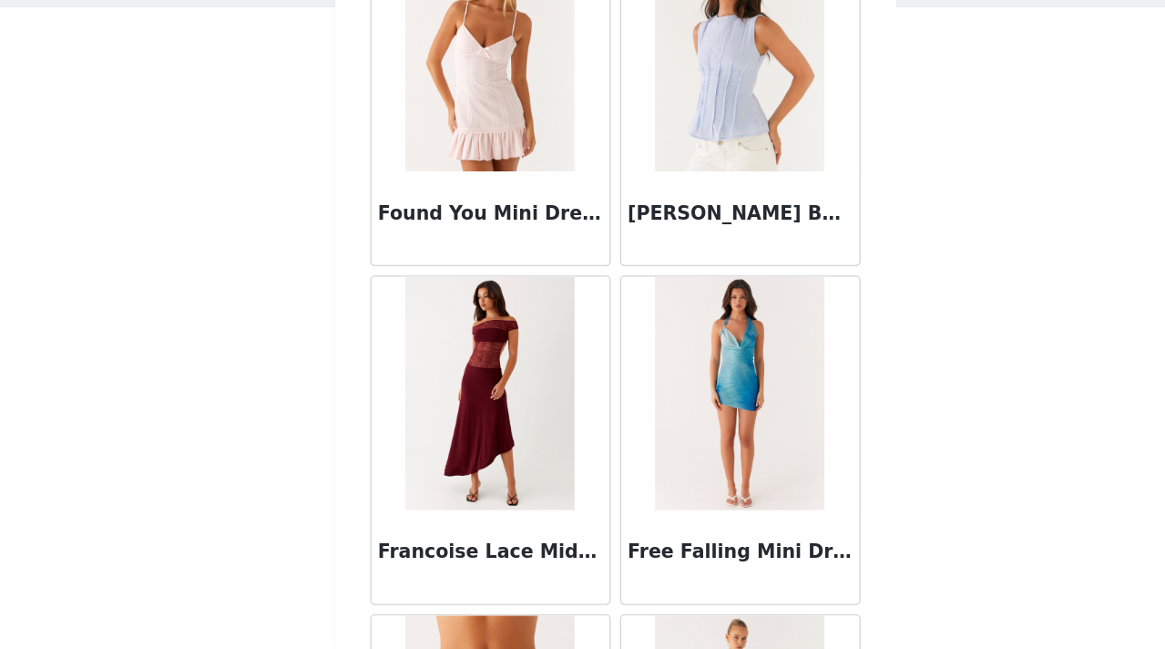
scroll to position [47052, 0]
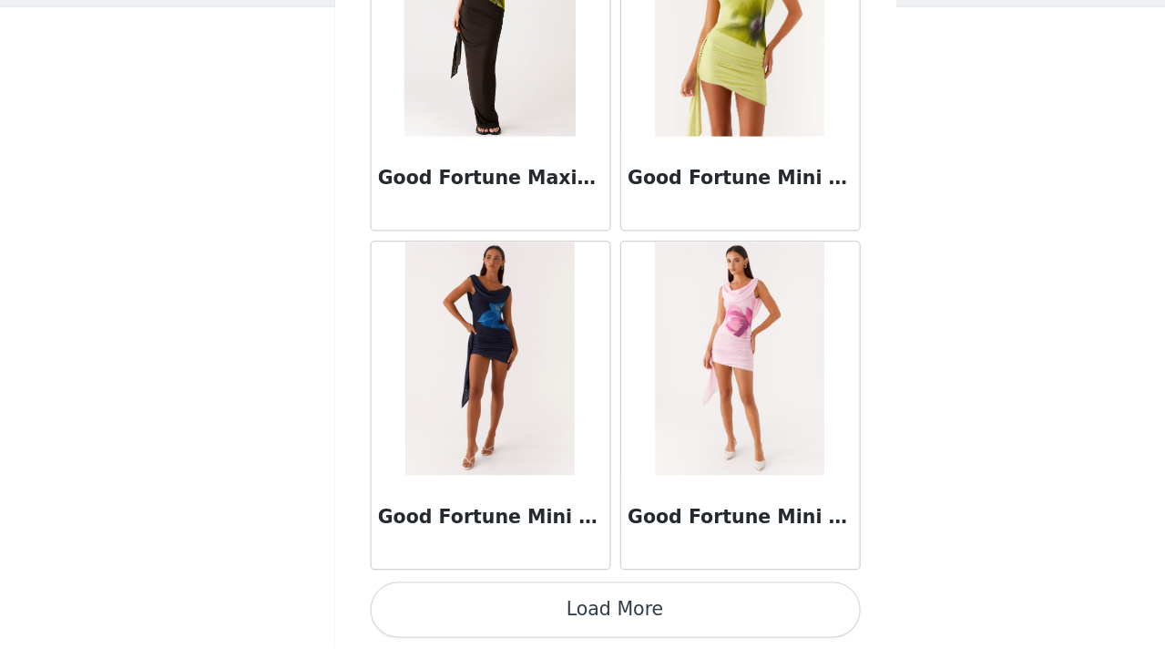
click at [590, 618] on button "Load More" at bounding box center [583, 618] width 383 height 44
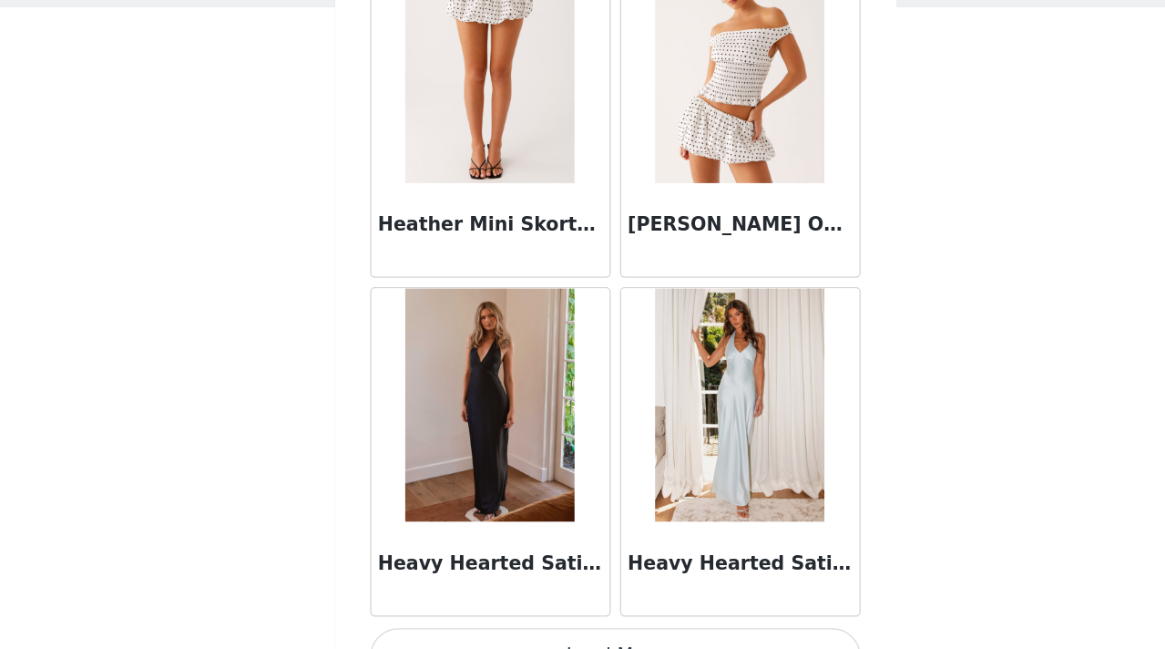
scroll to position [49694, 0]
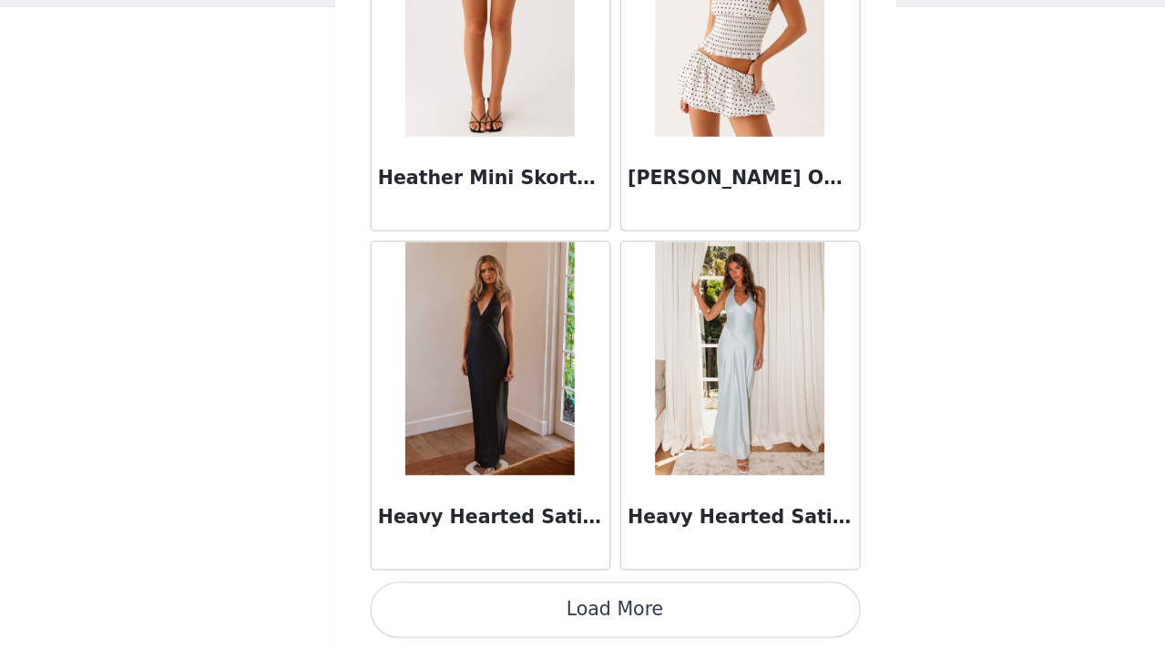
click at [583, 609] on button "Load More" at bounding box center [583, 618] width 383 height 44
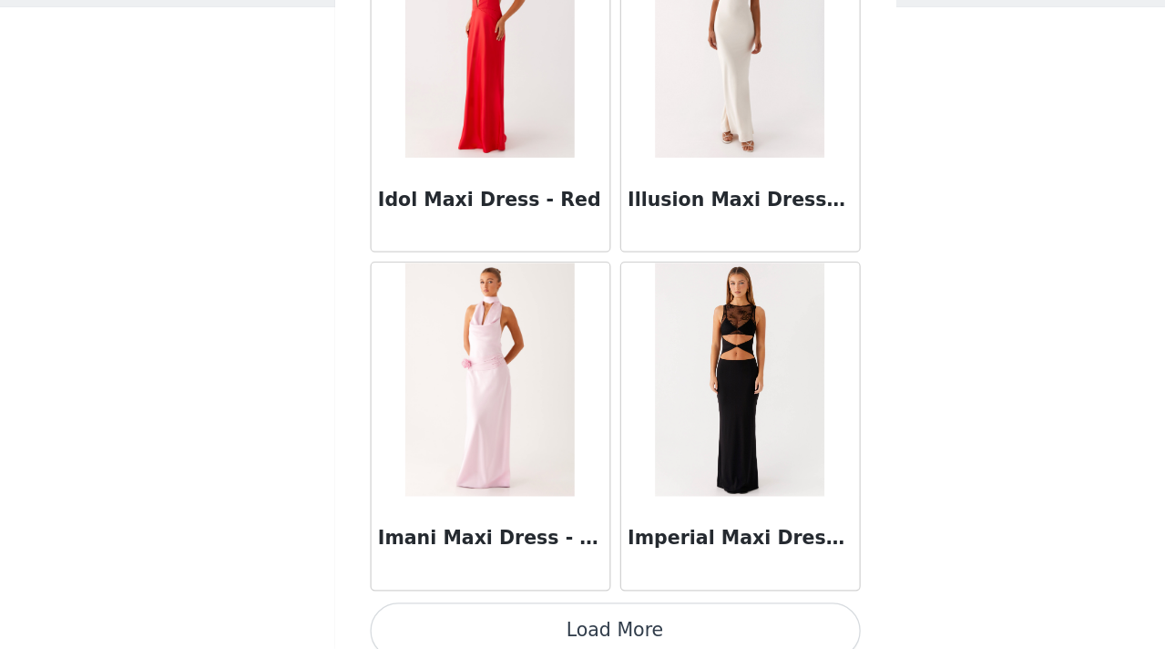
scroll to position [52336, 0]
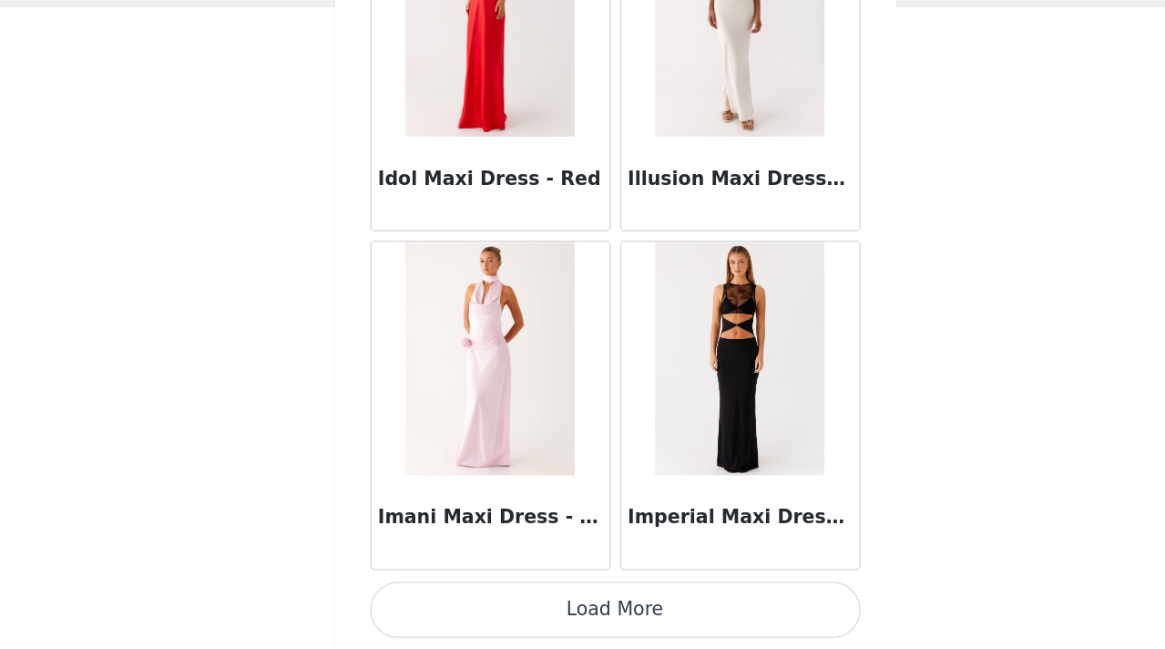
click at [559, 612] on button "Load More" at bounding box center [583, 618] width 383 height 44
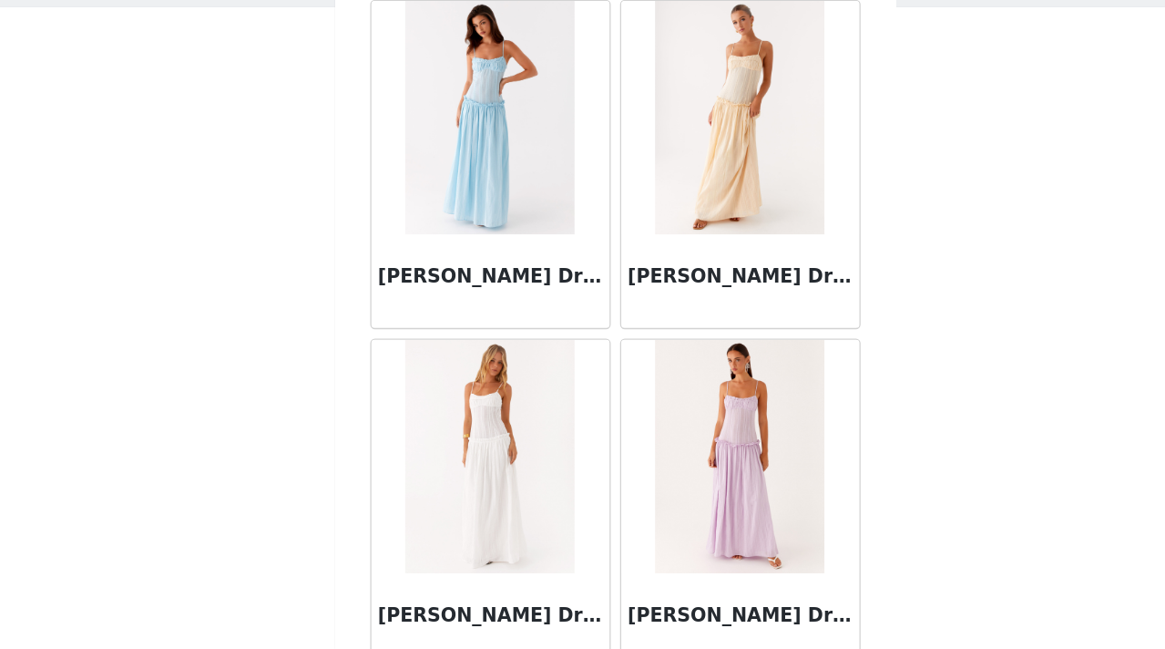
scroll to position [54978, 0]
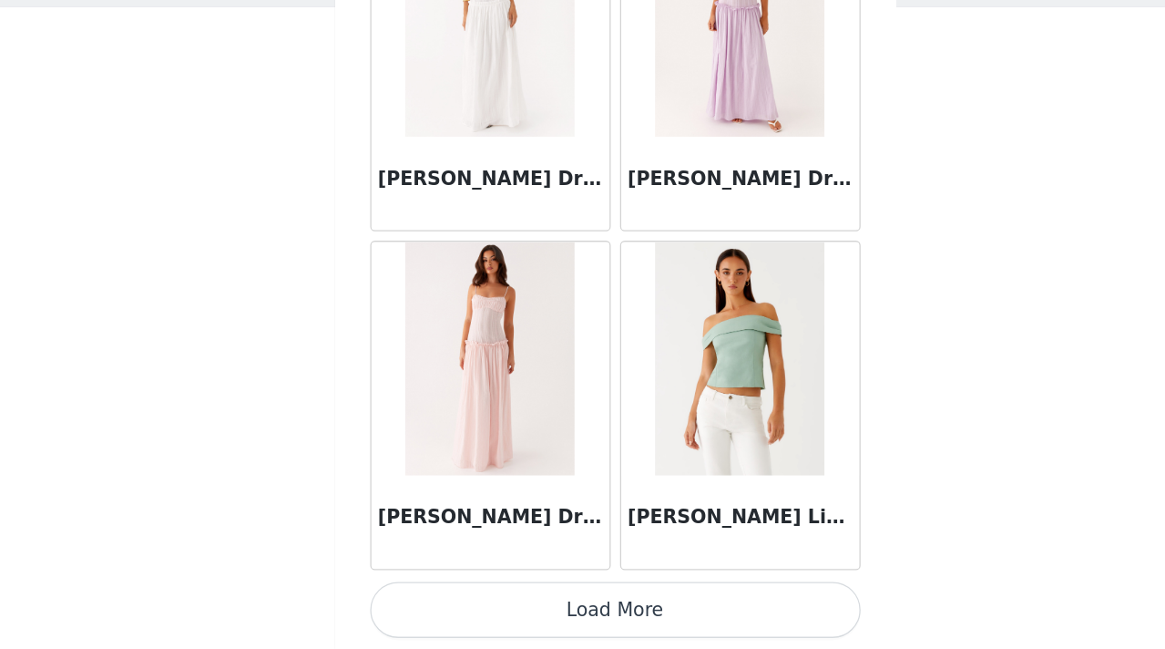
click at [564, 619] on button "Load More" at bounding box center [583, 618] width 383 height 44
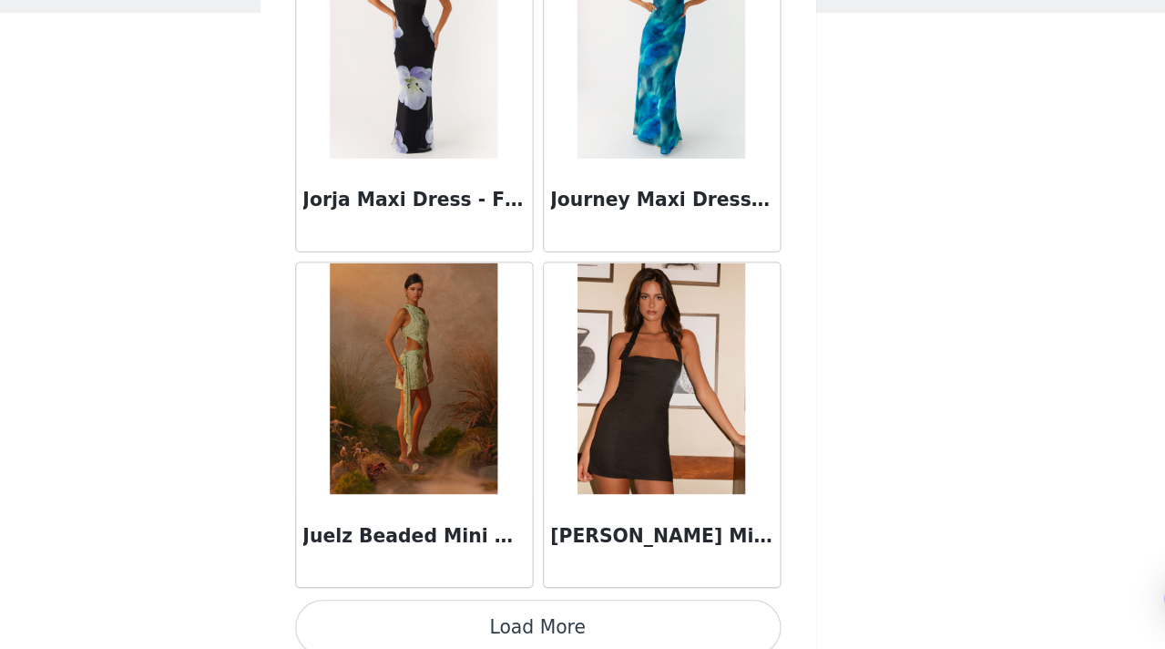
scroll to position [57620, 0]
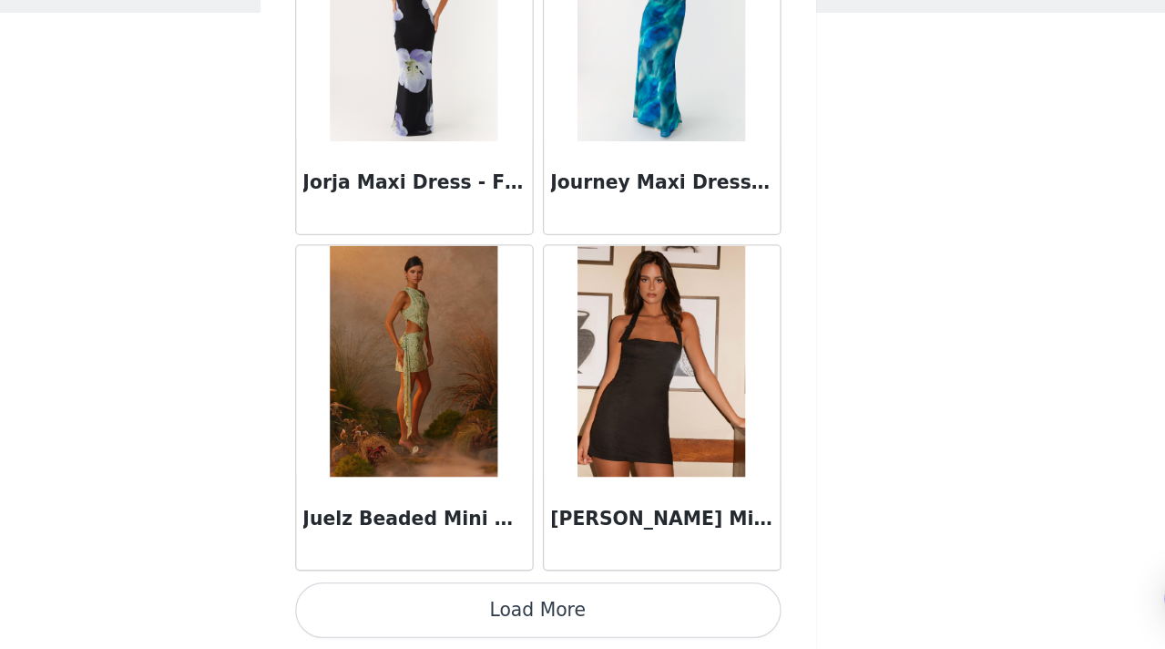
click at [594, 616] on button "Load More" at bounding box center [583, 618] width 383 height 44
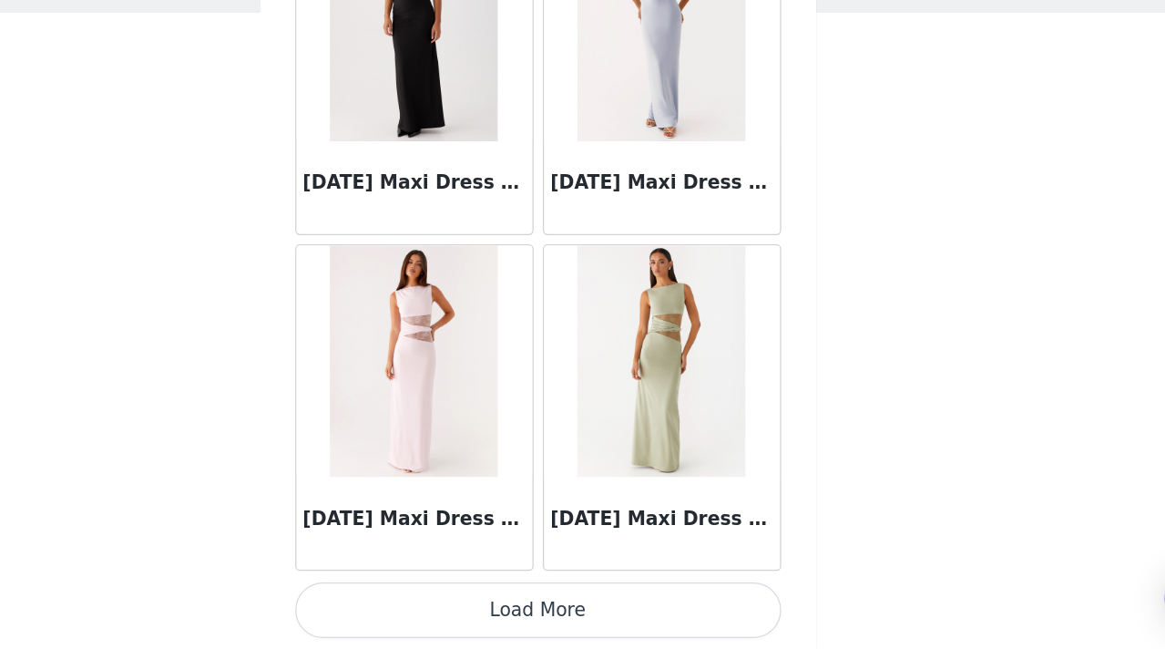
scroll to position [60261, 0]
click at [577, 613] on button "Load More" at bounding box center [583, 619] width 383 height 44
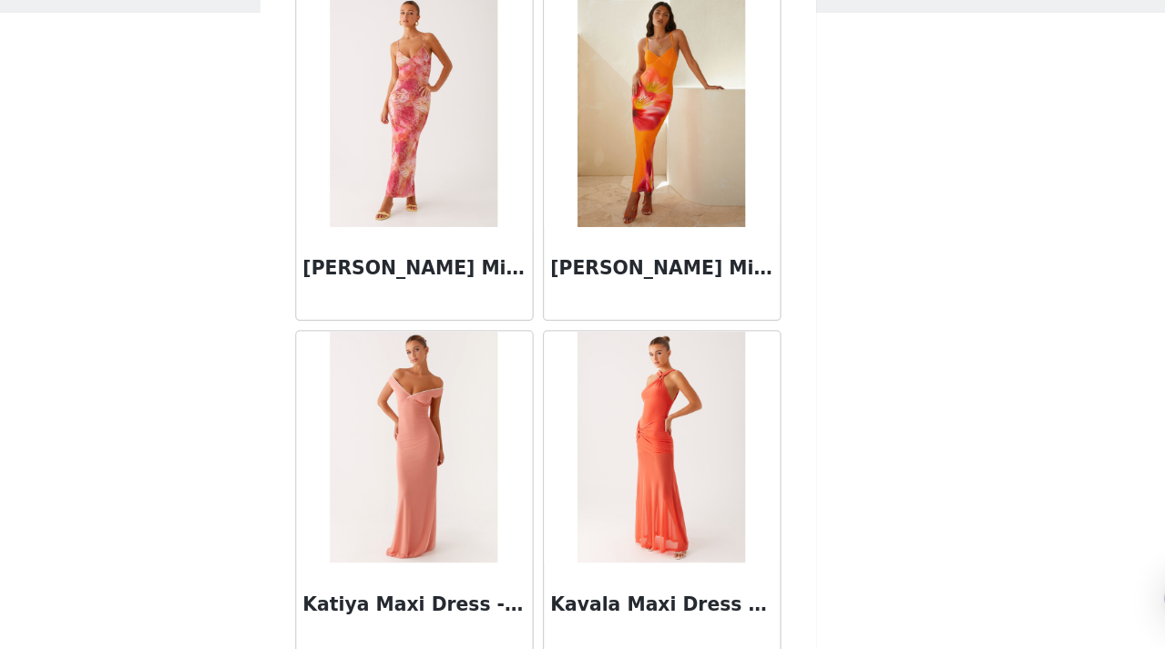
scroll to position [60988, 0]
click at [1072, 439] on div "STEP 1 OF 4 Select your styles! You will receive 6 products. 1/6 Selected Iroha…" at bounding box center [582, 278] width 1165 height 450
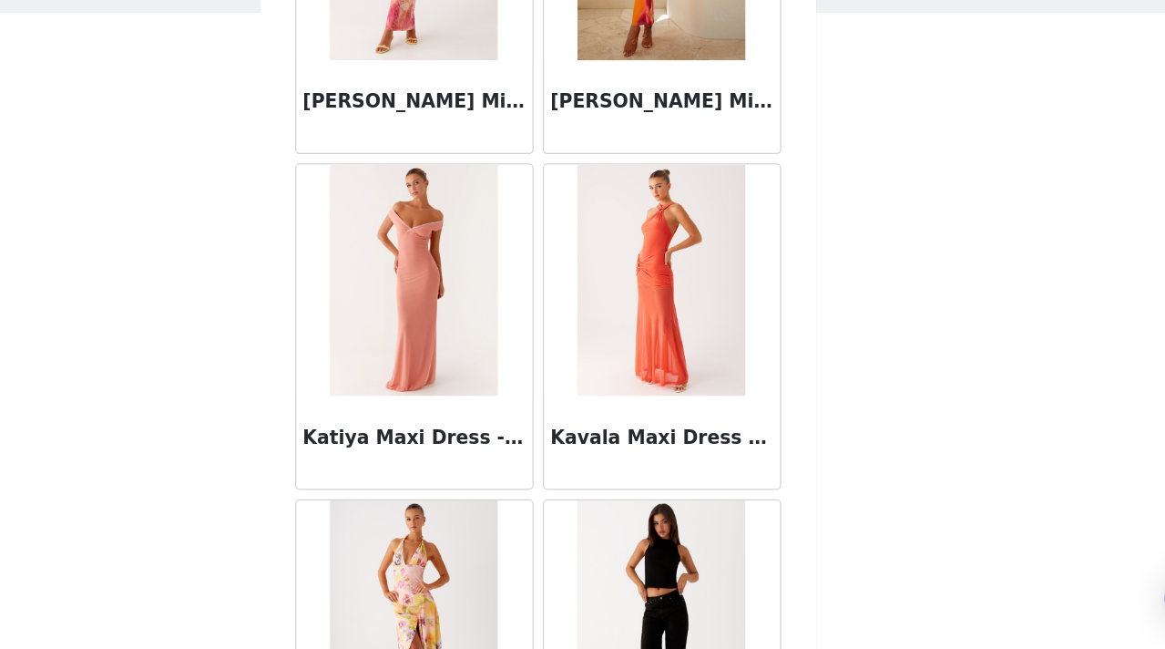
scroll to position [61120, 0]
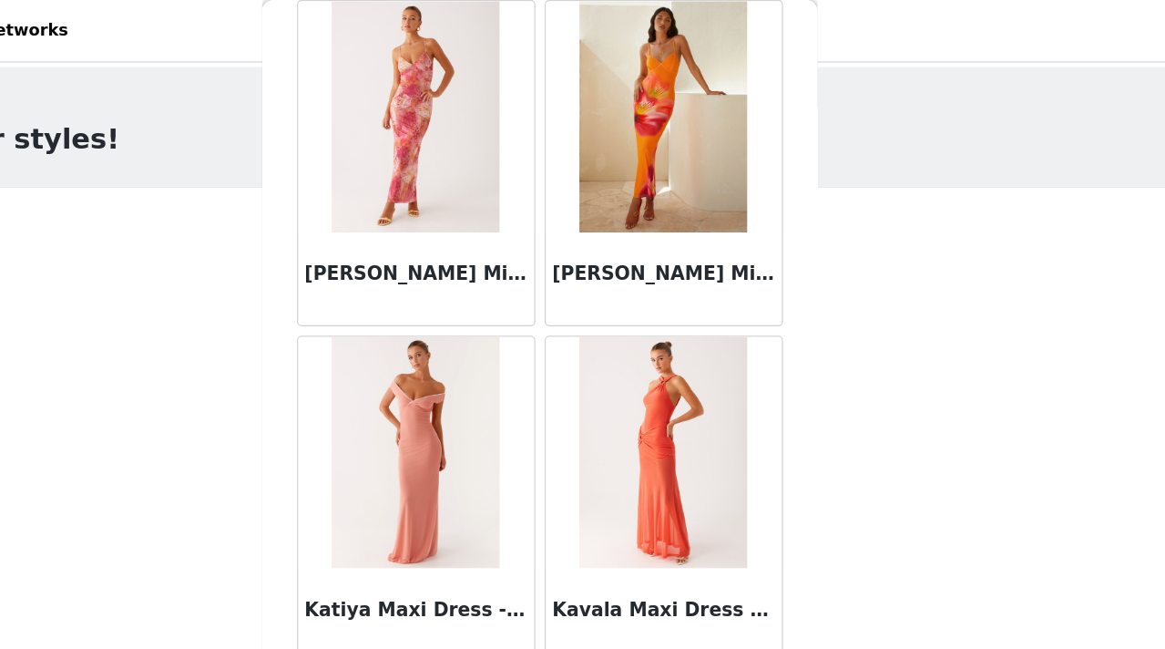
drag, startPoint x: 1022, startPoint y: 263, endPoint x: 1175, endPoint y: 265, distance: 153.1
click at [1164, 265] on html "Dashboard Networks STEP 1 OF 4 Select your styles! You will receive 6 products.…" at bounding box center [582, 324] width 1165 height 649
